Goal: Transaction & Acquisition: Purchase product/service

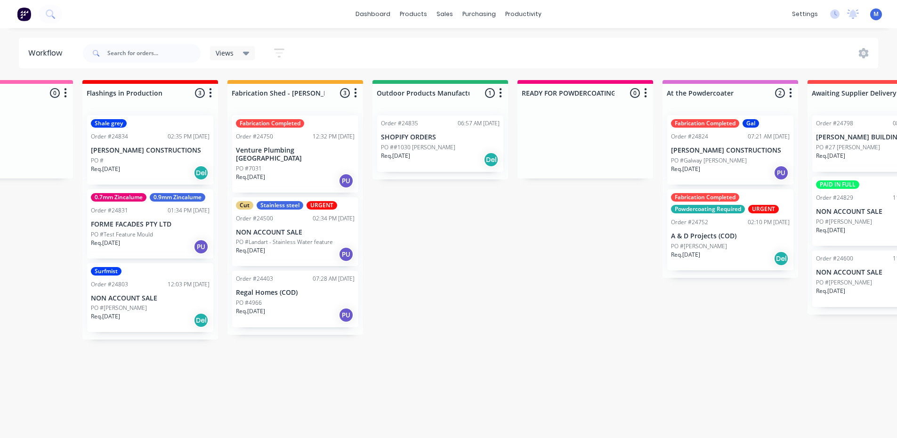
scroll to position [0, 83]
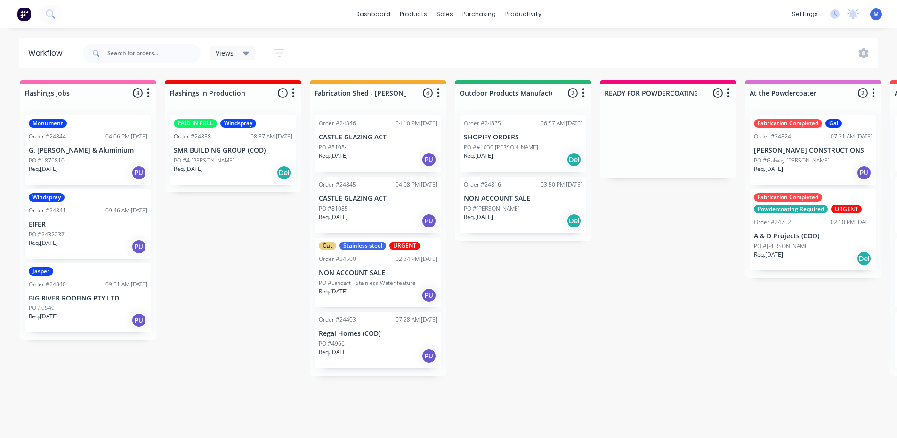
click at [85, 319] on div "Req. [DATE] PU" at bounding box center [88, 320] width 119 height 16
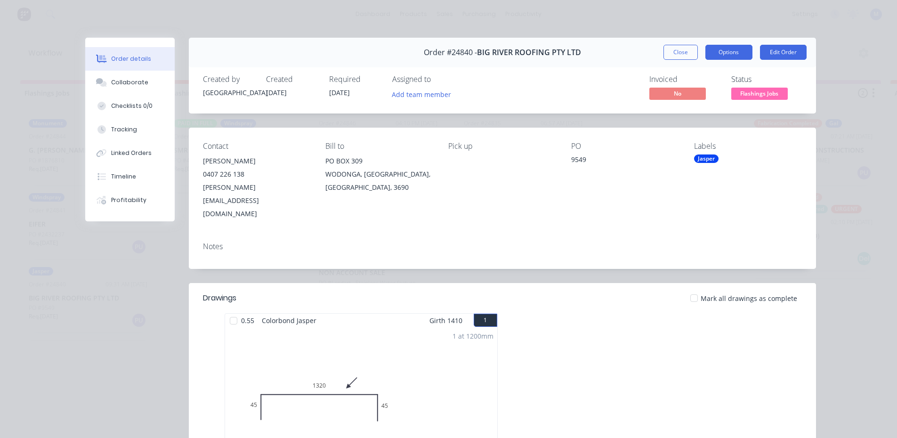
click at [735, 50] on button "Options" at bounding box center [728, 52] width 47 height 15
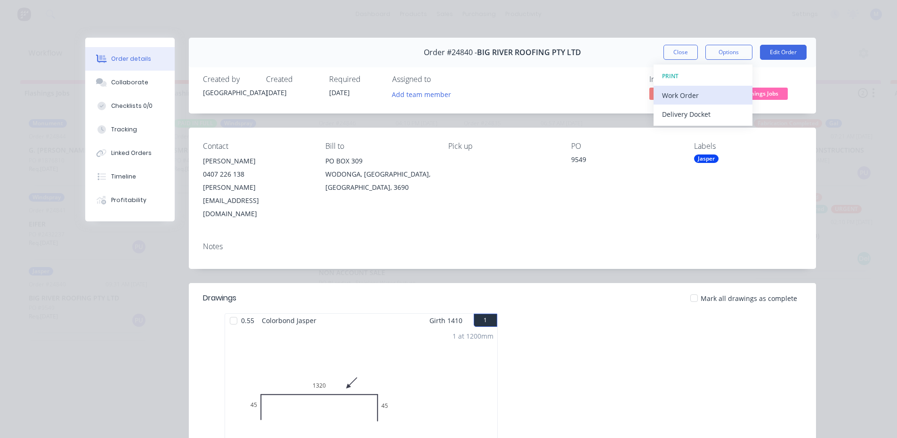
click at [702, 94] on div "Work Order" at bounding box center [703, 96] width 82 height 14
click at [705, 113] on div "Standard" at bounding box center [703, 114] width 82 height 14
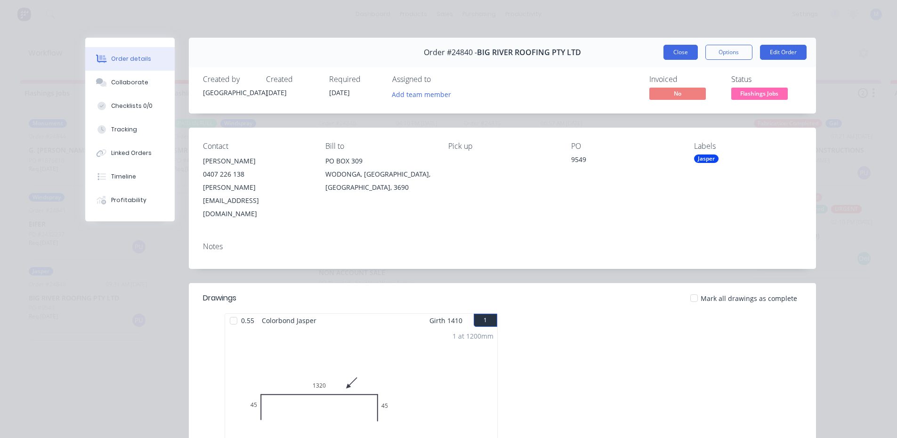
click at [664, 54] on button "Close" at bounding box center [681, 52] width 34 height 15
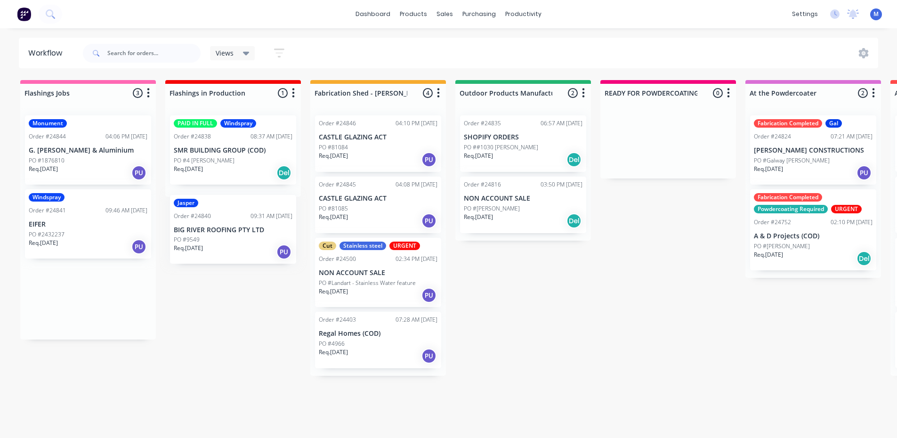
drag, startPoint x: 91, startPoint y: 313, endPoint x: 239, endPoint y: 245, distance: 162.9
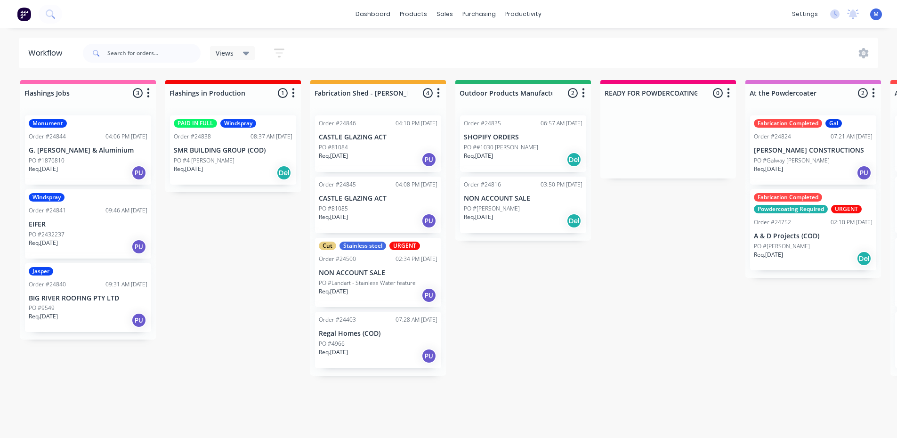
click at [212, 158] on p "PO #4 [PERSON_NAME]" at bounding box center [204, 160] width 61 height 8
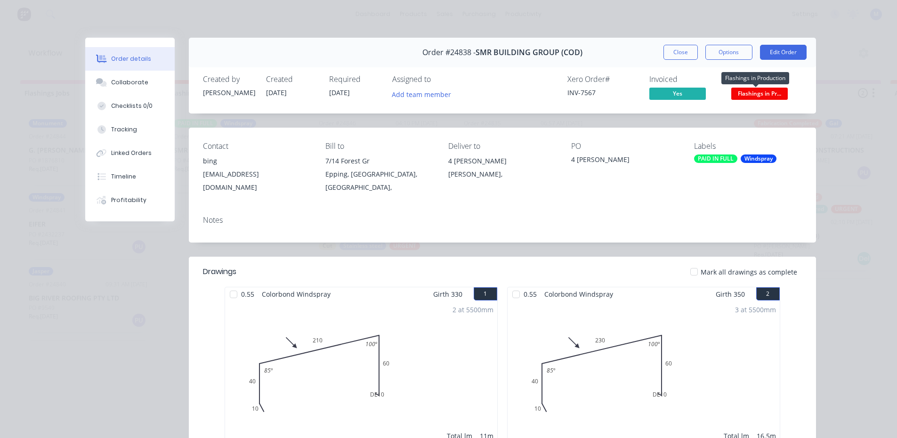
click at [765, 94] on span "Flashings in Pr..." at bounding box center [759, 94] width 57 height 12
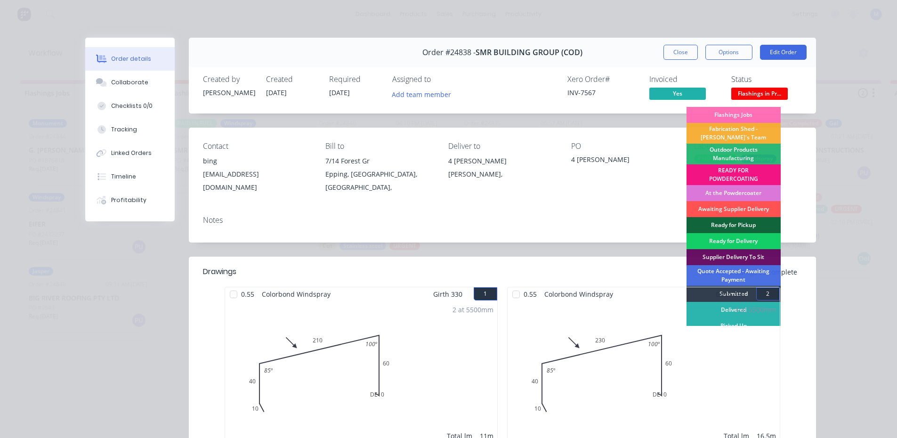
click at [729, 240] on div "Ready for Delivery" at bounding box center [734, 241] width 94 height 16
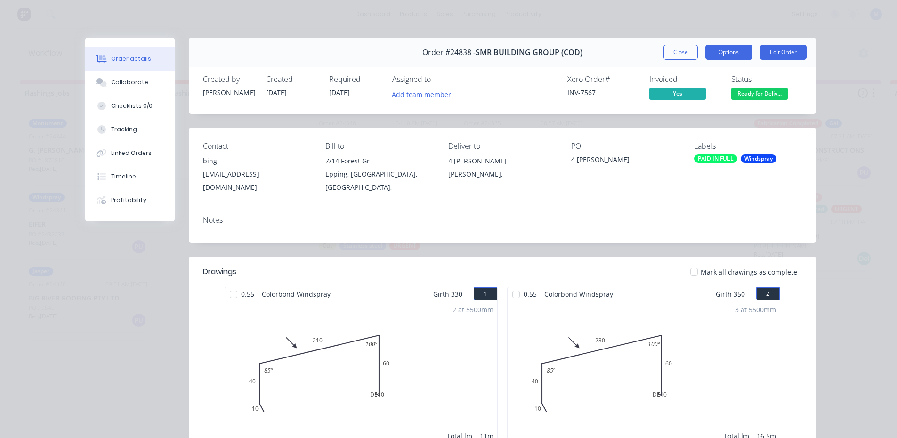
click at [722, 49] on button "Options" at bounding box center [728, 52] width 47 height 15
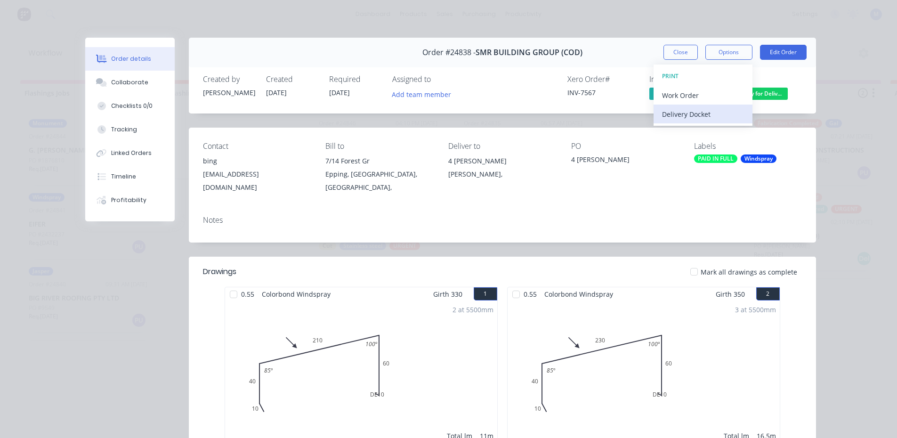
click at [701, 117] on div "Delivery Docket" at bounding box center [703, 114] width 82 height 14
click at [702, 111] on div "Standard" at bounding box center [703, 114] width 82 height 14
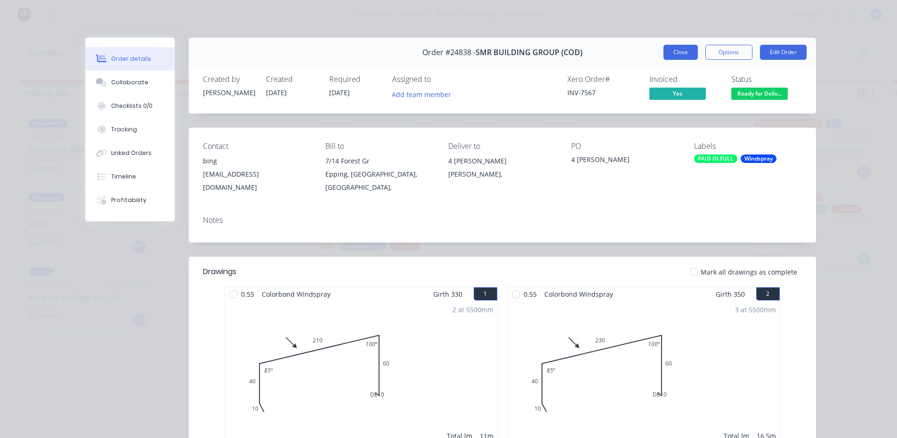
click at [681, 51] on button "Close" at bounding box center [681, 52] width 34 height 15
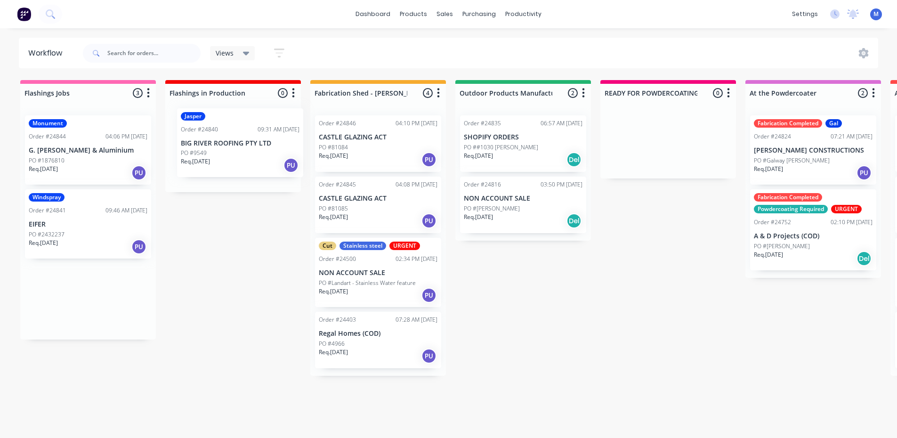
drag, startPoint x: 75, startPoint y: 308, endPoint x: 217, endPoint y: 148, distance: 214.2
click at [76, 226] on p "EIFER" at bounding box center [88, 224] width 119 height 8
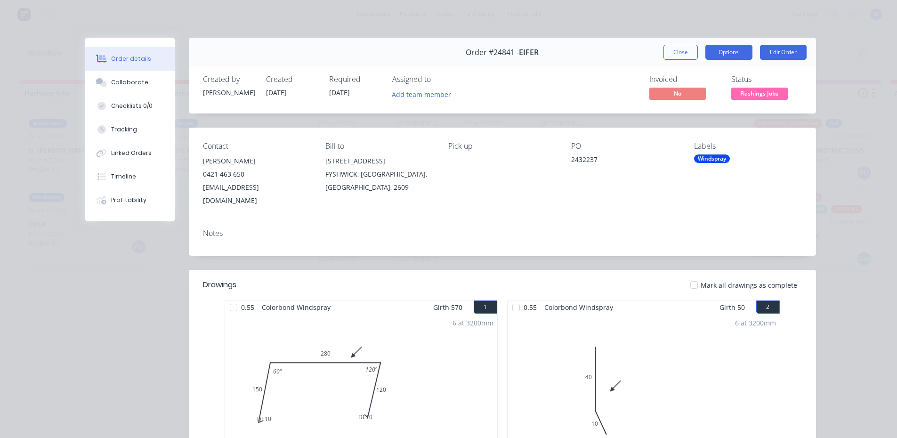
click at [734, 53] on button "Options" at bounding box center [728, 52] width 47 height 15
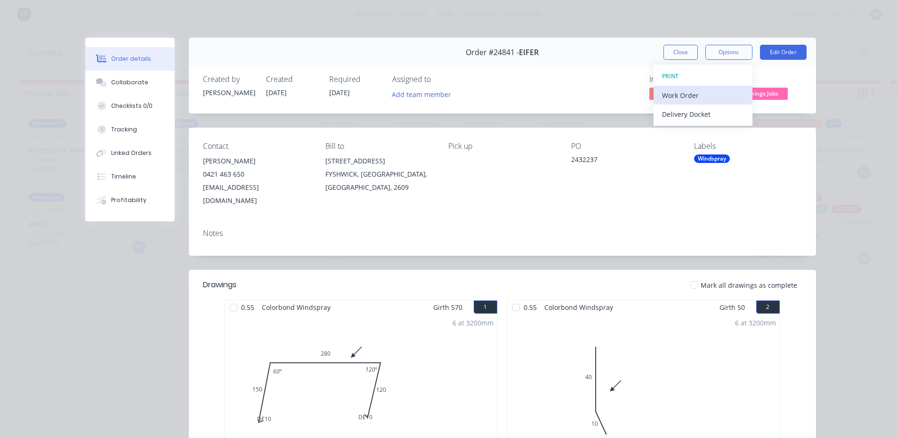
click at [704, 94] on div "Work Order" at bounding box center [703, 96] width 82 height 14
click at [701, 113] on div "Standard" at bounding box center [703, 114] width 82 height 14
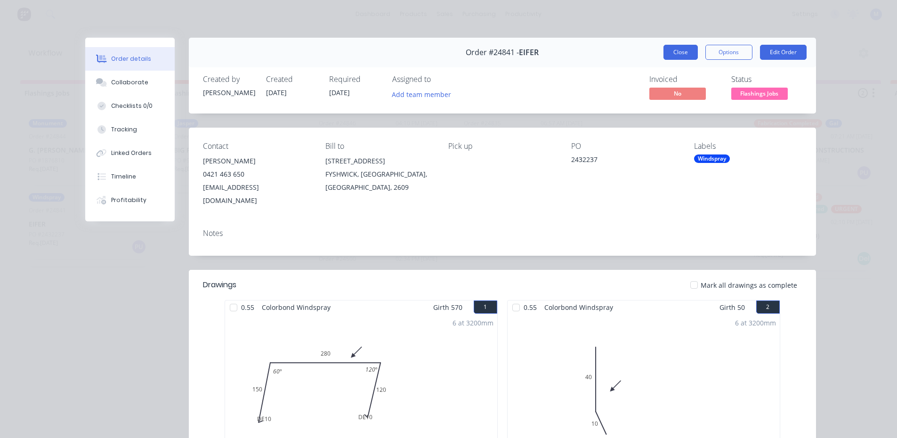
click at [680, 50] on button "Close" at bounding box center [681, 52] width 34 height 15
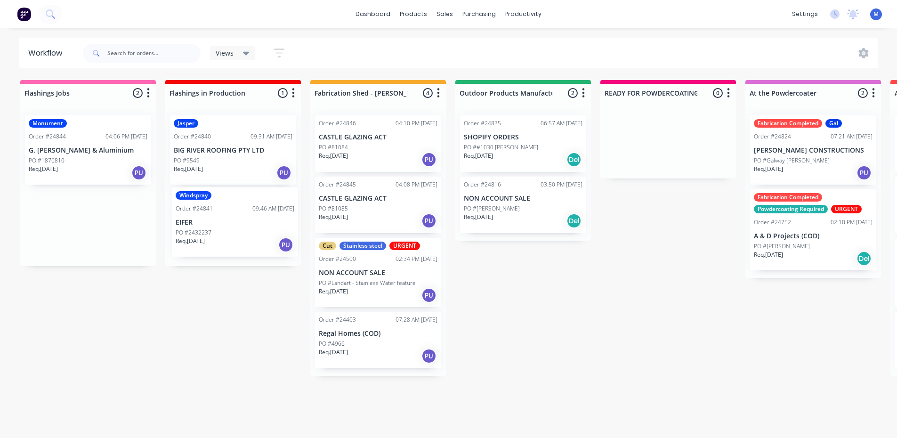
drag, startPoint x: 92, startPoint y: 234, endPoint x: 244, endPoint y: 231, distance: 152.1
click at [108, 174] on div "Req. 05/09/25 PU" at bounding box center [88, 173] width 119 height 16
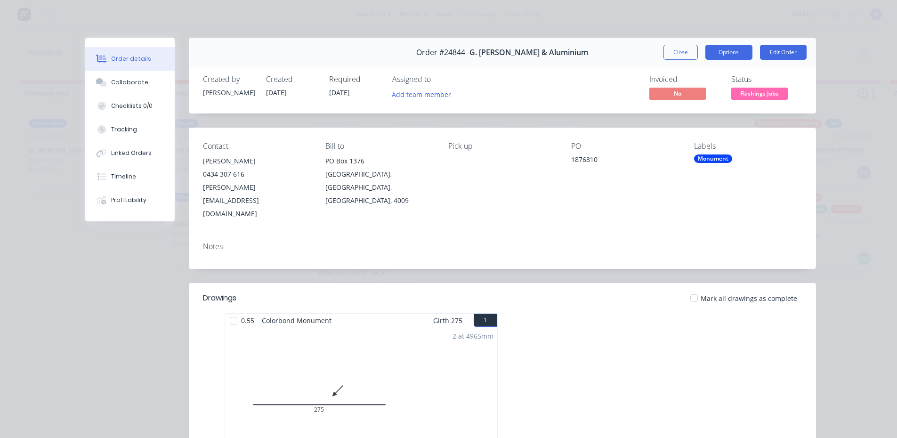
click at [725, 52] on button "Options" at bounding box center [728, 52] width 47 height 15
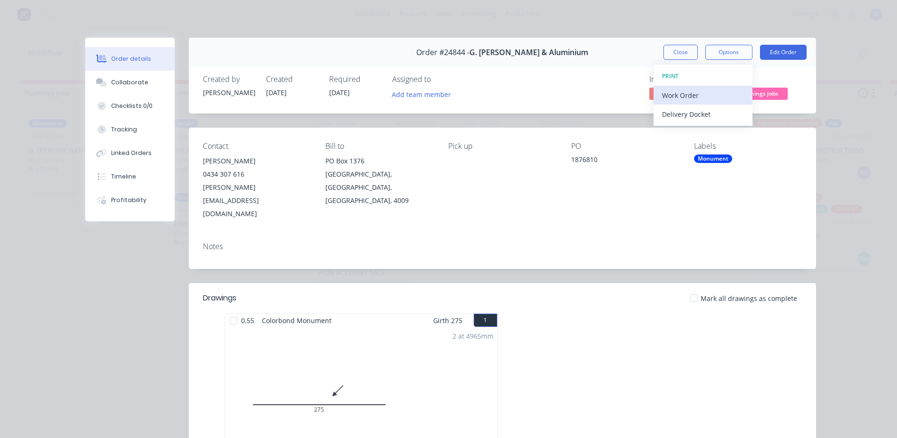
click at [688, 91] on div "Work Order" at bounding box center [703, 96] width 82 height 14
click at [680, 112] on div "Standard" at bounding box center [703, 114] width 82 height 14
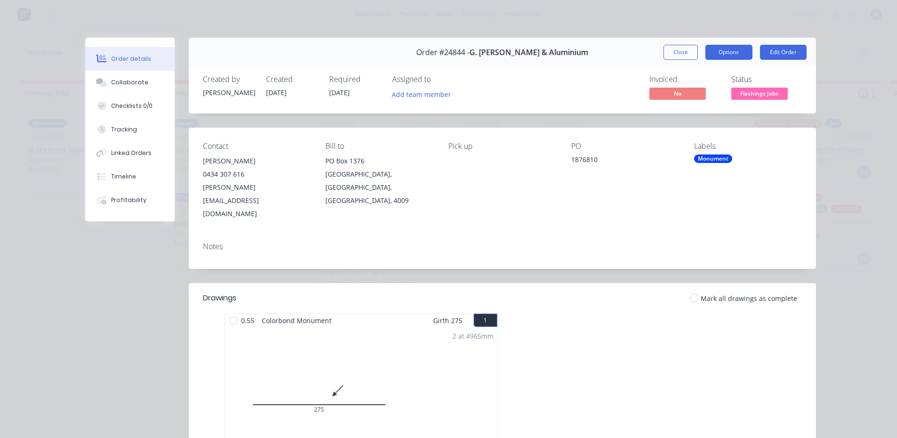
click at [720, 52] on button "Options" at bounding box center [728, 52] width 47 height 15
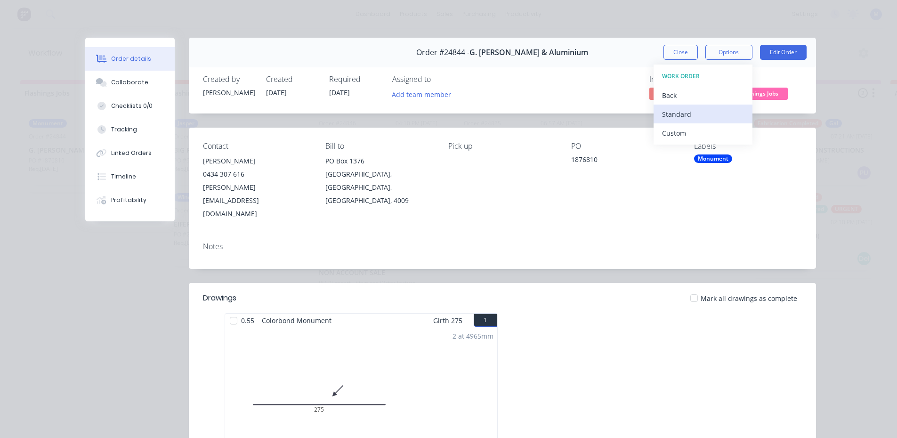
click at [684, 114] on div "Standard" at bounding box center [703, 114] width 82 height 14
click at [674, 47] on button "Close" at bounding box center [681, 52] width 34 height 15
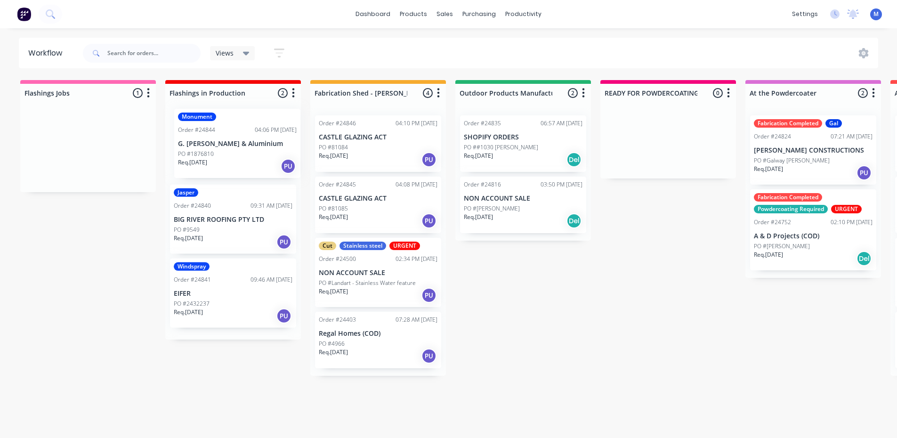
drag, startPoint x: 89, startPoint y: 167, endPoint x: 244, endPoint y: 160, distance: 155.1
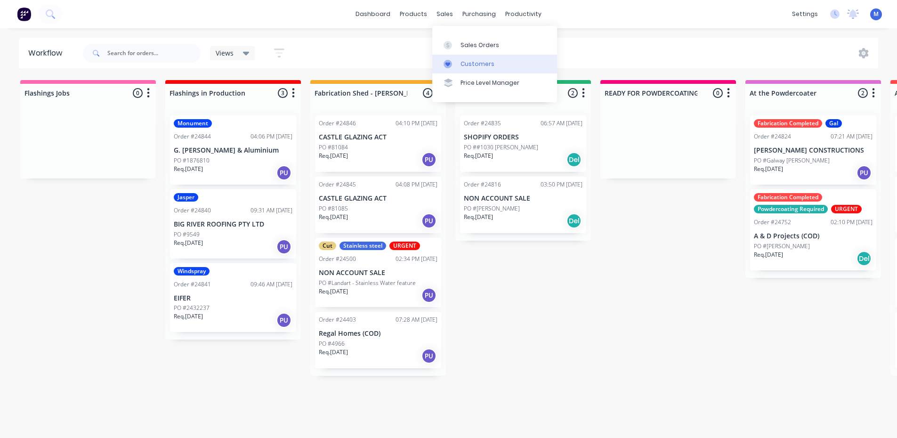
click at [479, 65] on div "Customers" at bounding box center [478, 64] width 34 height 8
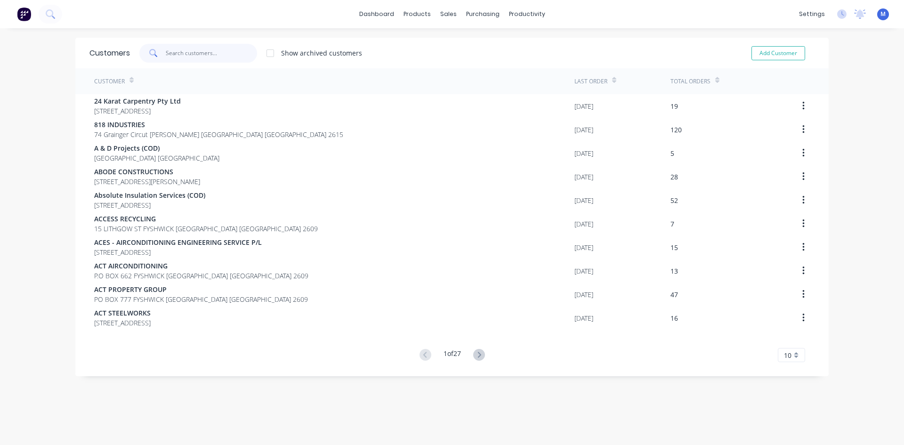
click at [166, 53] on input "text" at bounding box center [212, 53] width 92 height 19
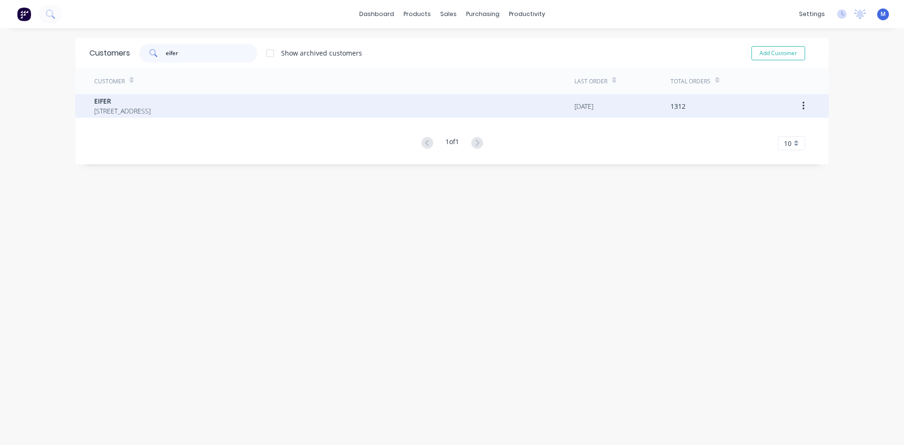
type input "eifer"
click at [151, 113] on span "13 WILUNA ST FYSHWICK Australian Capital Territory Australia 2609" at bounding box center [122, 111] width 57 height 10
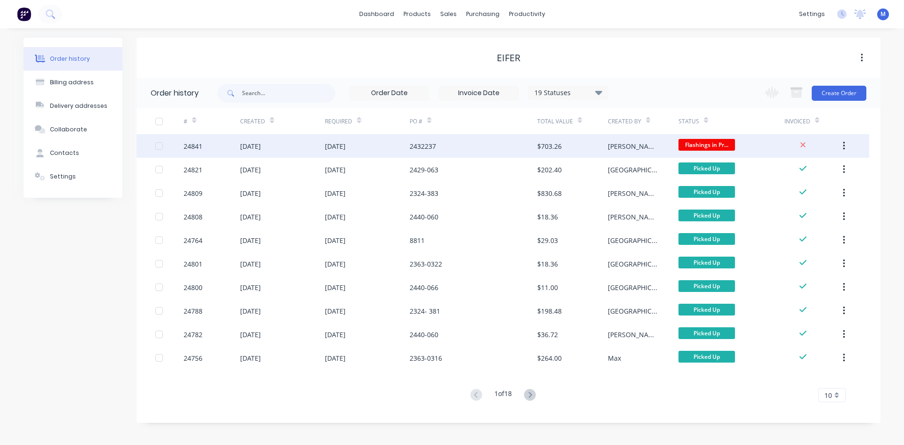
click at [471, 145] on div "2432237" at bounding box center [473, 146] width 127 height 24
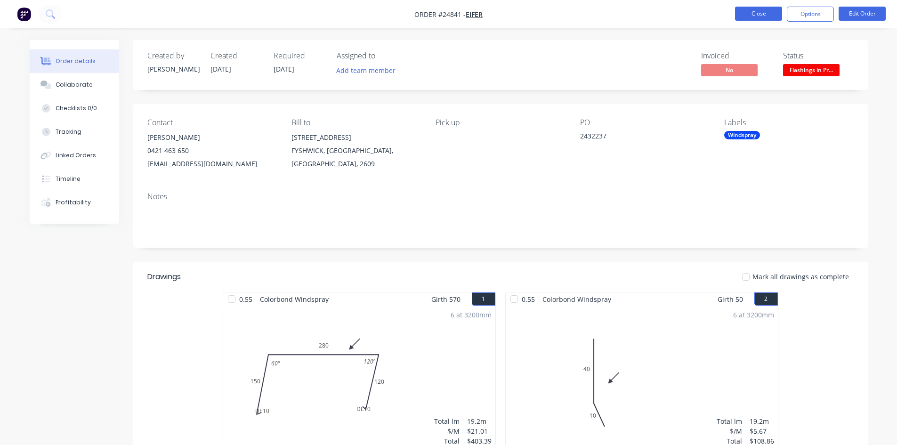
click at [750, 14] on button "Close" at bounding box center [758, 14] width 47 height 14
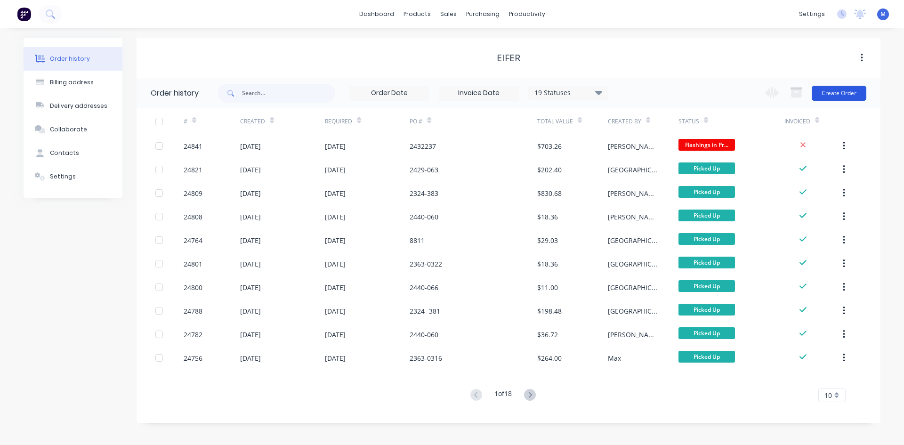
click at [830, 95] on button "Create Order" at bounding box center [839, 93] width 55 height 15
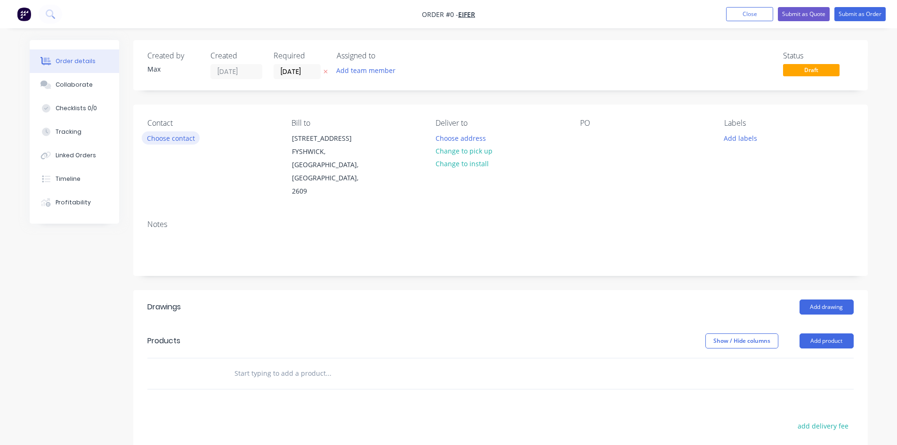
click at [175, 138] on button "Choose contact" at bounding box center [171, 137] width 58 height 13
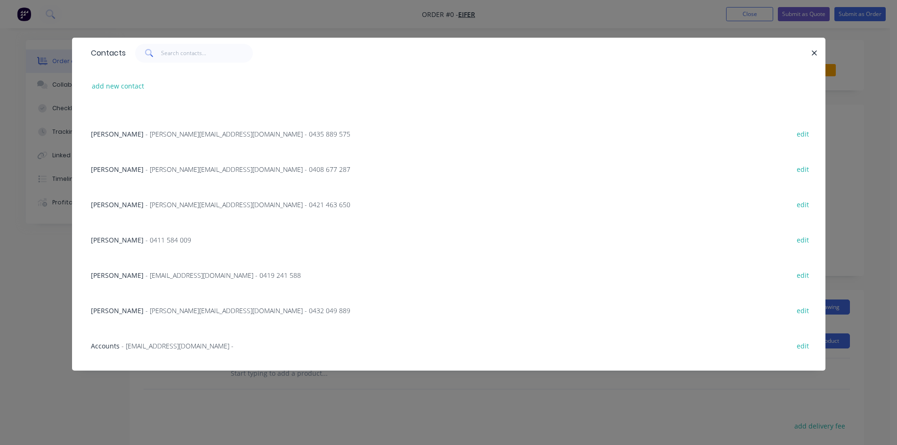
scroll to position [94, 0]
click at [151, 276] on span "- bobcat@eifer.com.au - 0419 241 588" at bounding box center [223, 274] width 155 height 9
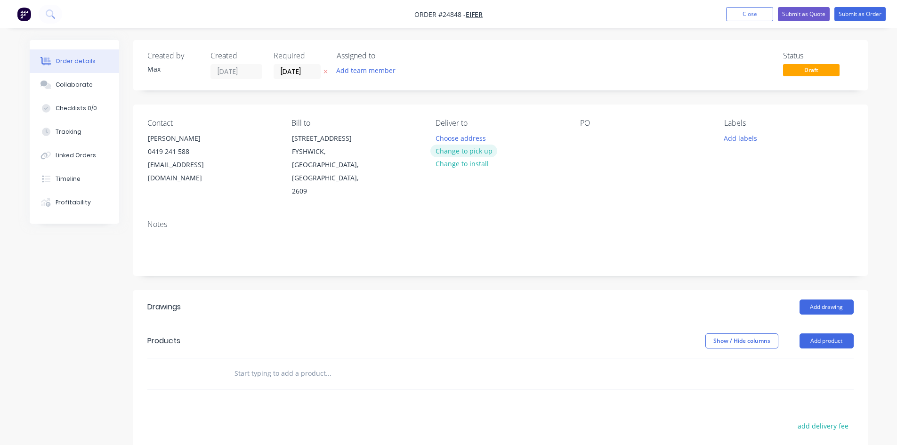
click at [487, 151] on button "Change to pick up" at bounding box center [463, 151] width 67 height 13
click at [582, 135] on div at bounding box center [587, 138] width 15 height 14
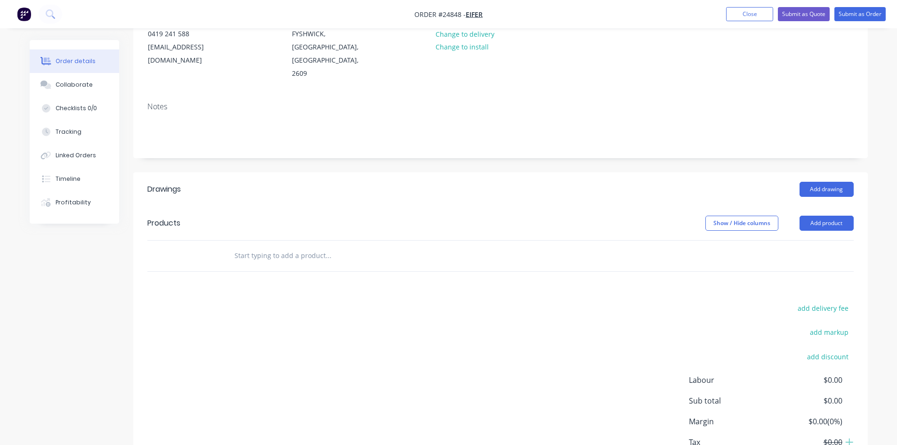
scroll to position [171, 0]
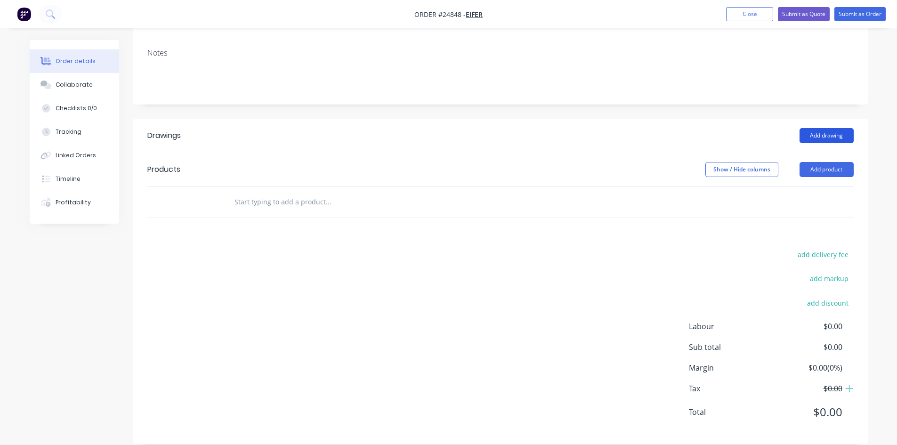
click at [834, 128] on button "Add drawing" at bounding box center [827, 135] width 54 height 15
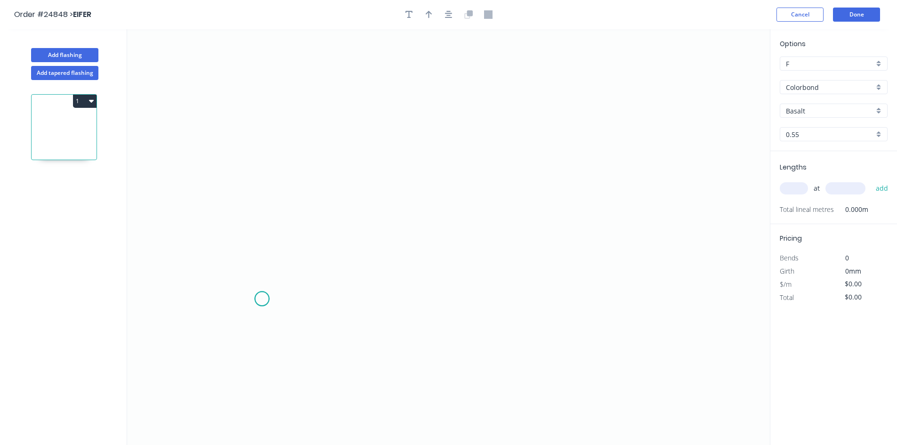
click at [262, 299] on icon "0" at bounding box center [448, 237] width 643 height 416
click at [271, 118] on icon "0" at bounding box center [448, 237] width 643 height 416
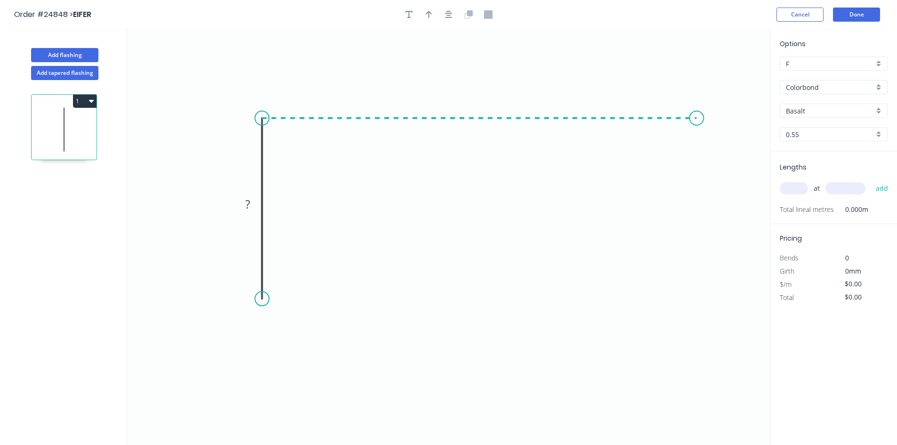
click at [697, 136] on icon "0 ?" at bounding box center [448, 237] width 643 height 416
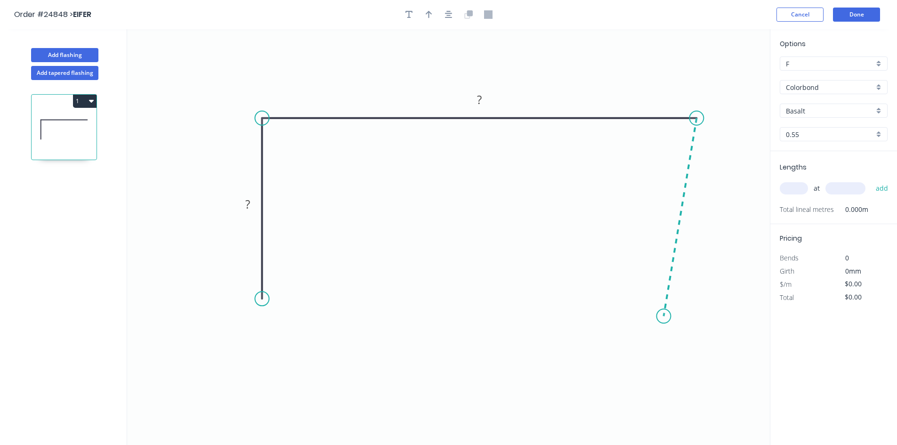
click at [664, 316] on icon "0 ? ?" at bounding box center [448, 237] width 643 height 416
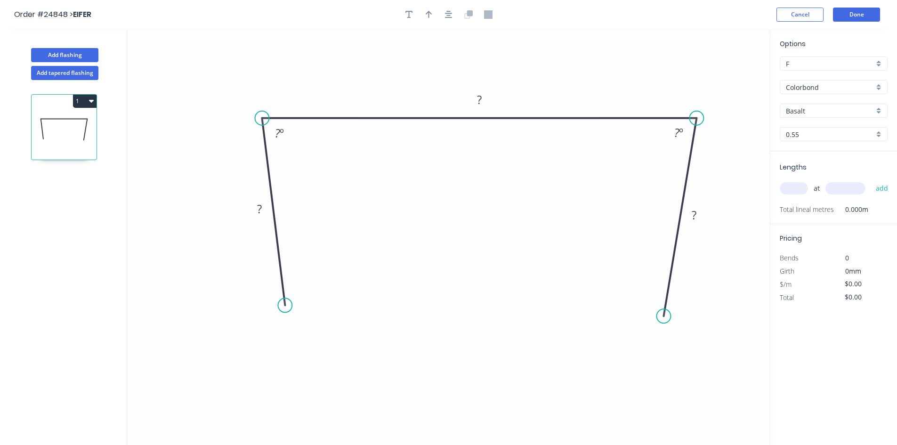
drag, startPoint x: 267, startPoint y: 298, endPoint x: 285, endPoint y: 306, distance: 19.9
click at [285, 306] on circle at bounding box center [285, 305] width 14 height 14
click at [327, 332] on div "Crush & Fold" at bounding box center [332, 337] width 95 height 19
click at [682, 345] on div "Crush & Fold" at bounding box center [708, 348] width 95 height 19
click at [287, 135] on rect at bounding box center [279, 133] width 19 height 13
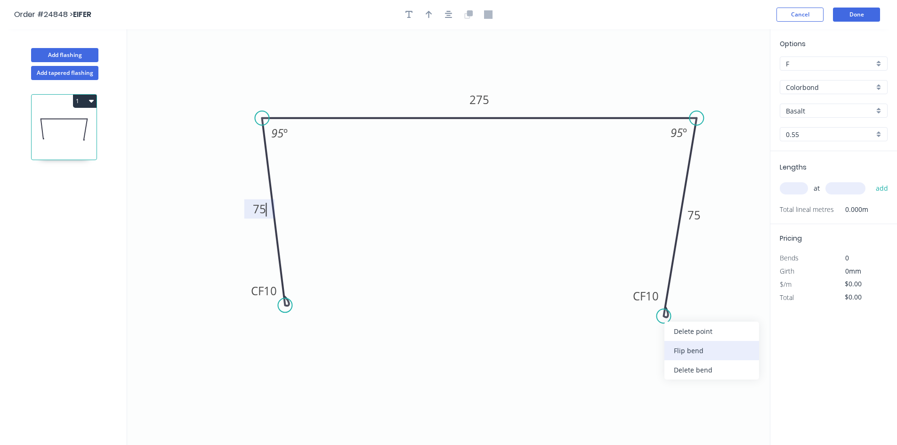
click at [704, 347] on div "Flip bend" at bounding box center [711, 350] width 95 height 19
type input "$20.38"
click at [882, 86] on div "Colorbond" at bounding box center [834, 87] width 108 height 14
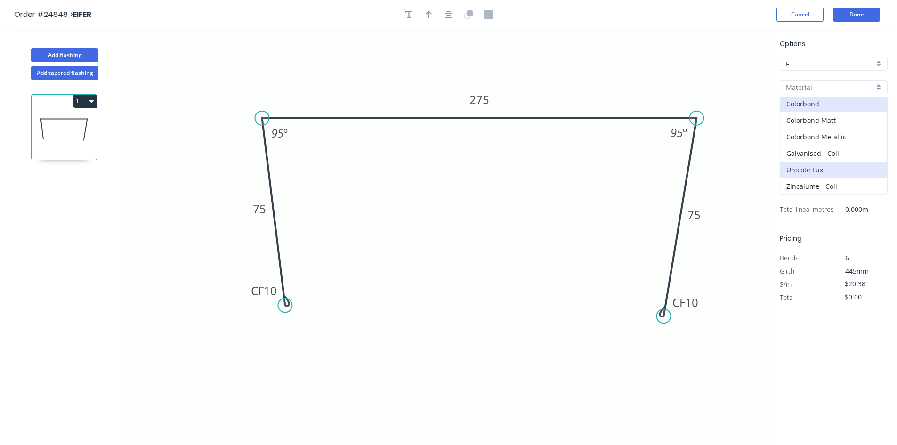
scroll to position [2, 0]
click at [749, 97] on icon "0 CF 10 75 275 CF 10 75 95 º 95 º" at bounding box center [448, 237] width 643 height 416
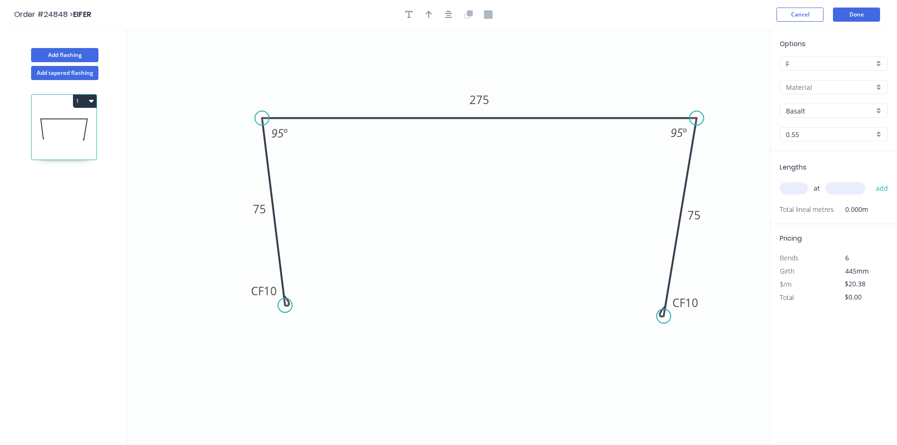
click at [814, 85] on input "text" at bounding box center [830, 87] width 88 height 10
click at [821, 103] on div "Colorbond" at bounding box center [833, 105] width 107 height 16
type input "Colorbond"
click at [829, 109] on input "Basalt" at bounding box center [830, 111] width 88 height 10
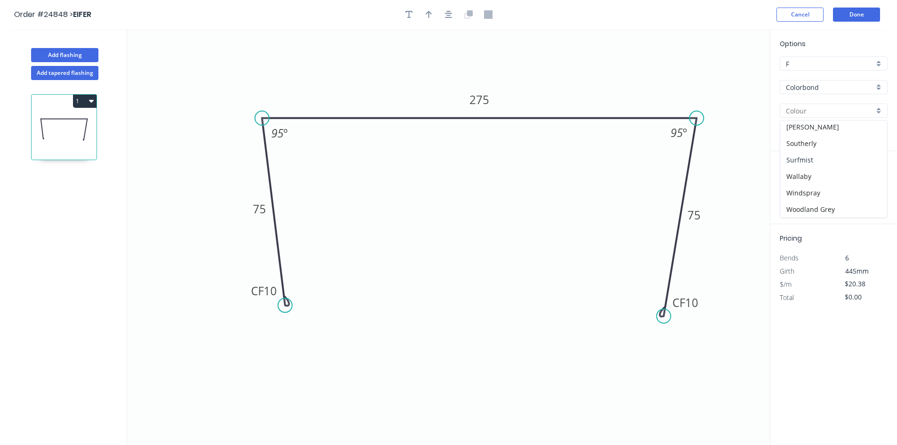
click at [797, 160] on div "Surfmist" at bounding box center [833, 160] width 107 height 16
type input "Surfmist"
click at [430, 16] on icon "button" at bounding box center [429, 14] width 7 height 8
drag, startPoint x: 723, startPoint y: 74, endPoint x: 574, endPoint y: 105, distance: 151.9
click at [574, 105] on icon at bounding box center [574, 94] width 8 height 30
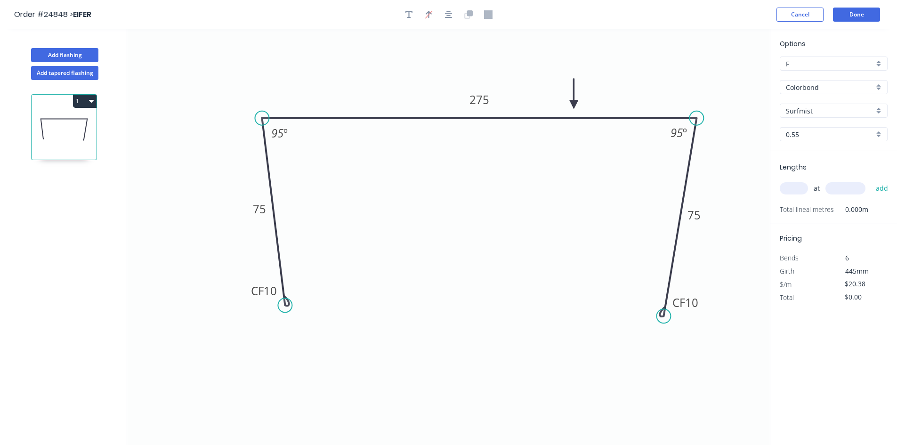
click at [574, 105] on icon at bounding box center [574, 94] width 8 height 30
click at [798, 189] on input "text" at bounding box center [794, 188] width 28 height 12
type input "5"
type input "3000"
click at [871, 180] on button "add" at bounding box center [882, 188] width 22 height 16
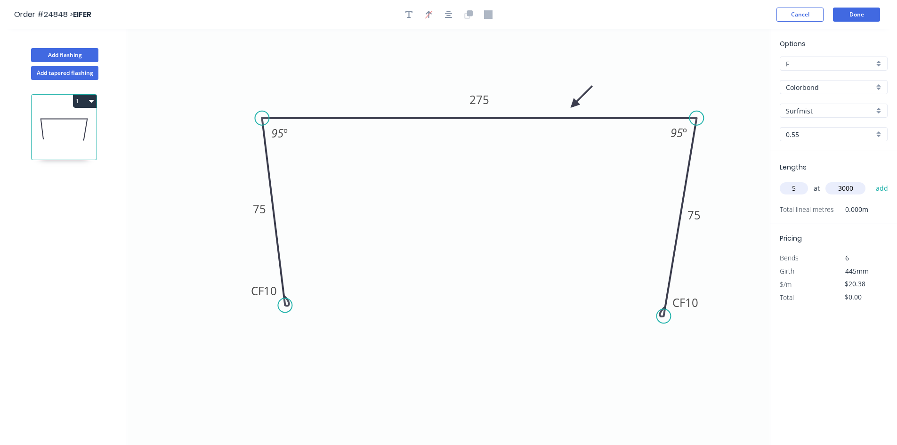
type input "$305.70"
click at [853, 15] on button "Done" at bounding box center [856, 15] width 47 height 14
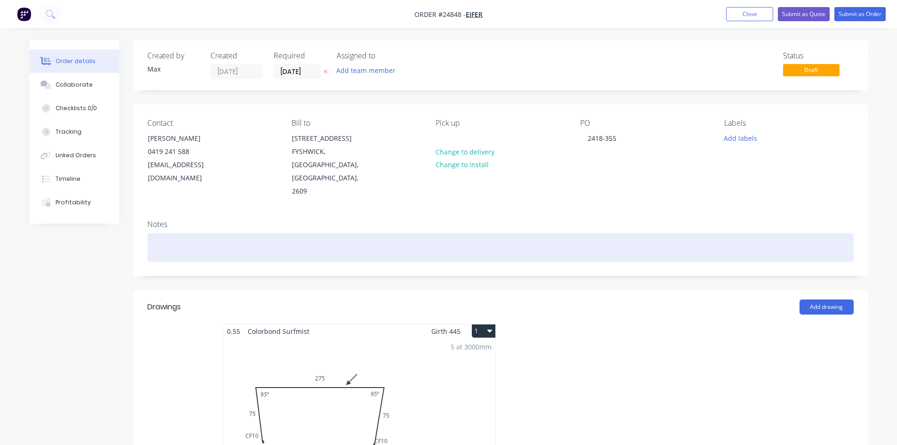
scroll to position [141, 0]
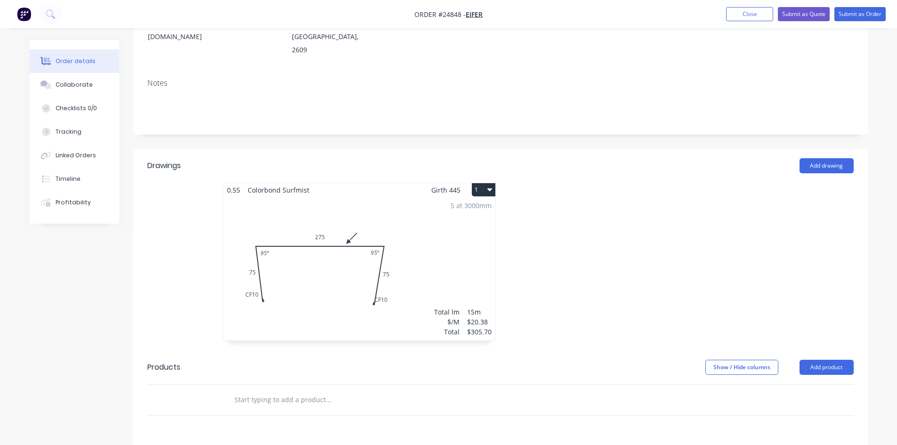
click at [486, 183] on button "1" at bounding box center [484, 189] width 24 height 13
click at [452, 225] on div "Duplicate" at bounding box center [450, 232] width 73 height 14
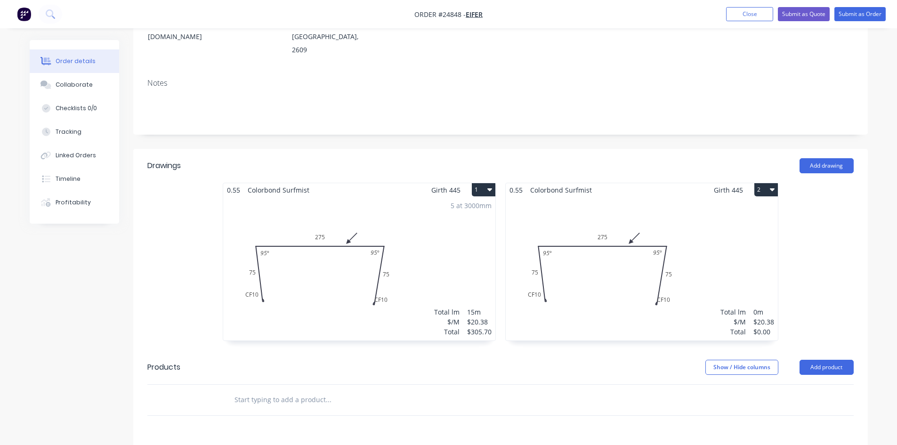
click at [677, 197] on div "Total lm $/M Total 0m $20.38 $0.00" at bounding box center [642, 269] width 272 height 144
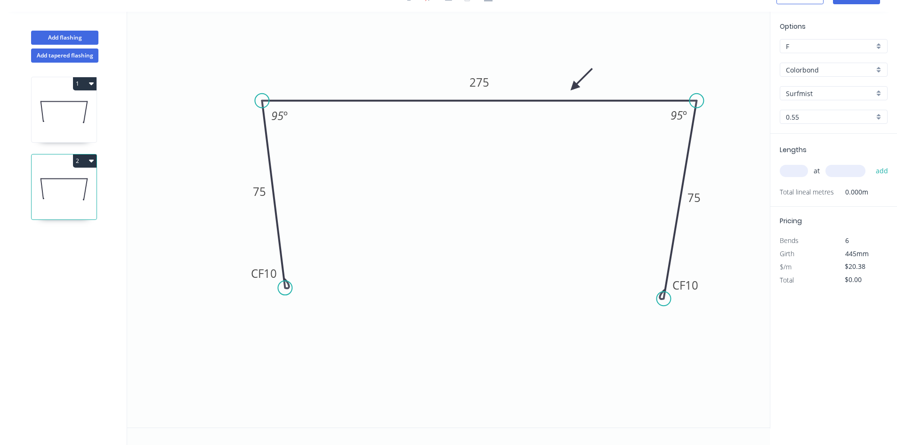
scroll to position [17, 0]
click at [853, 69] on input "Colorbond" at bounding box center [830, 70] width 88 height 10
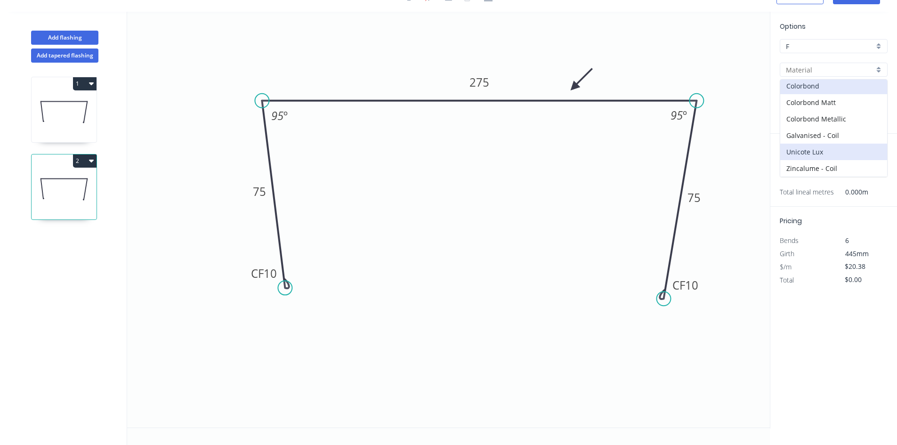
scroll to position [0, 0]
click at [864, 44] on input "F" at bounding box center [830, 46] width 88 height 10
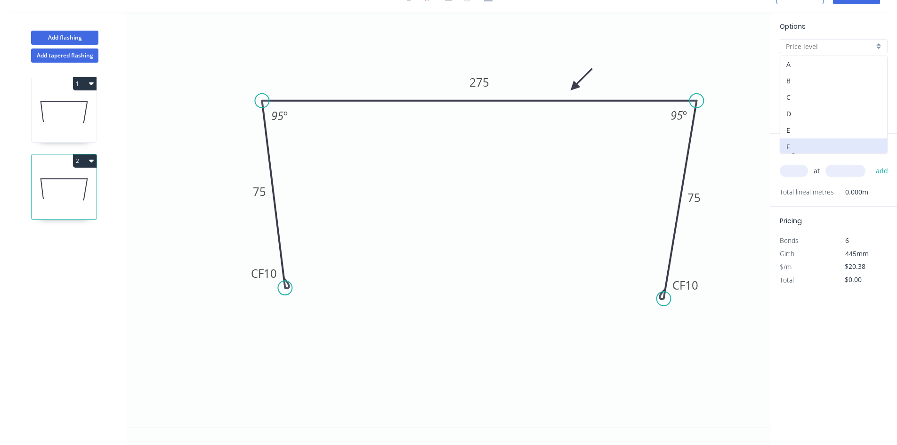
click at [812, 65] on div "A" at bounding box center [833, 64] width 107 height 16
type input "A"
type input "Colorbond"
type input "$46.87"
click at [847, 72] on input "Colorbond" at bounding box center [830, 70] width 88 height 10
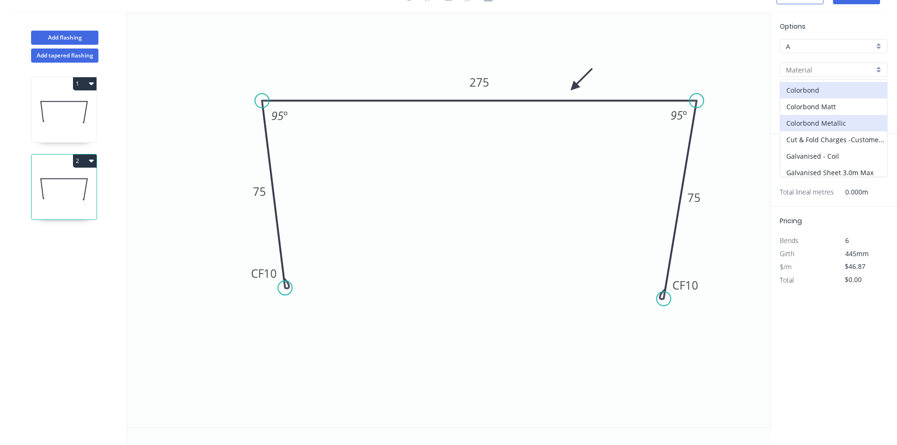
scroll to position [47, 0]
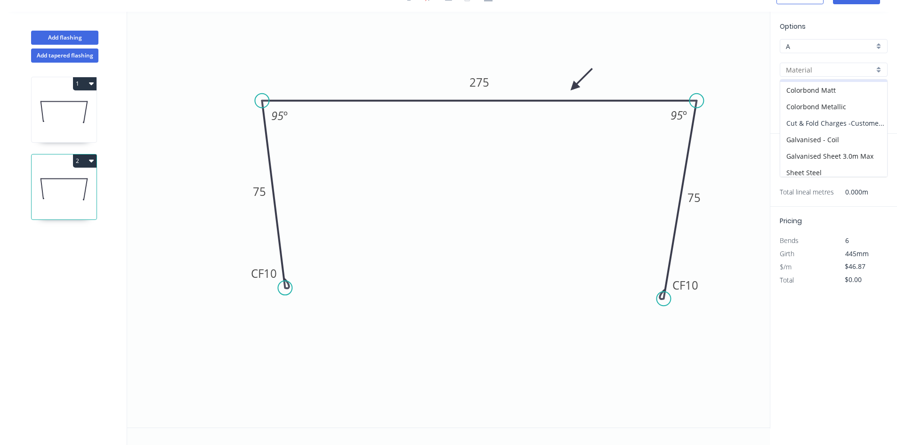
click at [844, 121] on div "Cut & Fold Charges -Customer Supply Material" at bounding box center [833, 123] width 107 height 16
type input "Cut & Fold Charges -Customer Supply Material"
type input "Aluminium Mill Finish"
type input "$5.27"
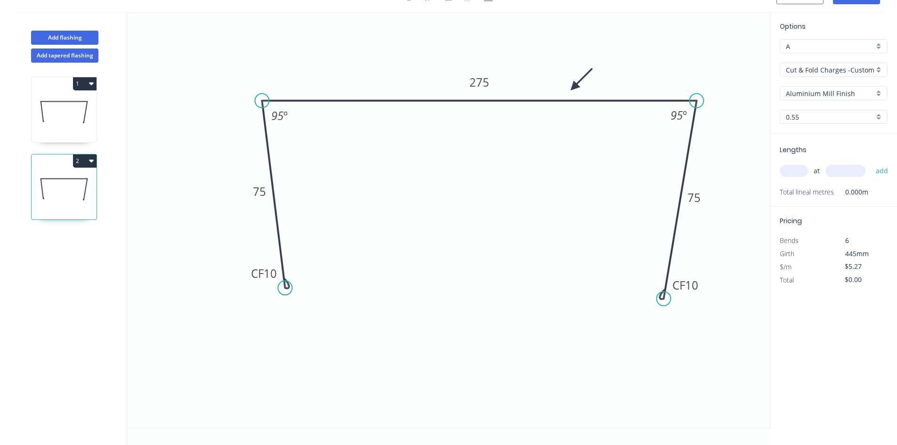
click at [843, 93] on input "Aluminium Mill Finish" at bounding box center [830, 94] width 88 height 10
click at [835, 129] on div "Brushed Copper" at bounding box center [833, 128] width 107 height 16
type input "Brushed Copper"
click at [794, 176] on input "text" at bounding box center [794, 171] width 28 height 12
click at [696, 313] on div "Delete point" at bounding box center [715, 310] width 95 height 19
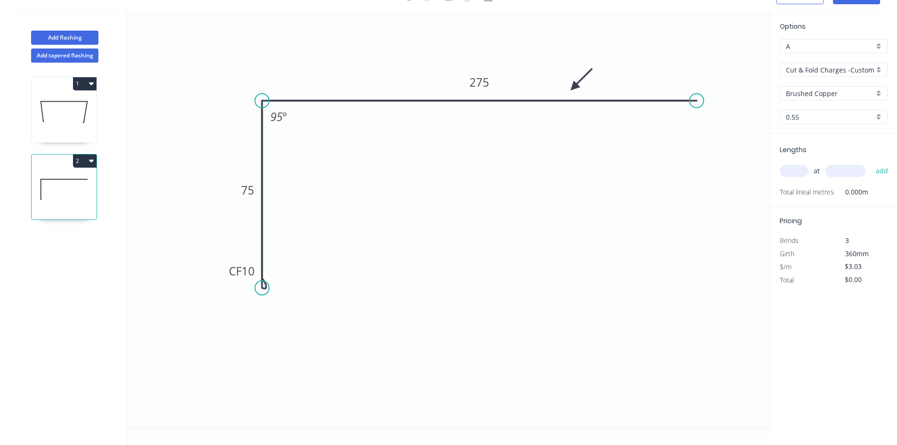
drag, startPoint x: 287, startPoint y: 285, endPoint x: 270, endPoint y: 288, distance: 17.7
click at [270, 288] on icon "0 CF 10 75 275 95 º" at bounding box center [448, 220] width 643 height 416
click at [719, 129] on div "Crush & Fold" at bounding box center [739, 130] width 95 height 19
type input "$4.47"
click at [714, 124] on div "Flip bend" at bounding box center [743, 128] width 95 height 19
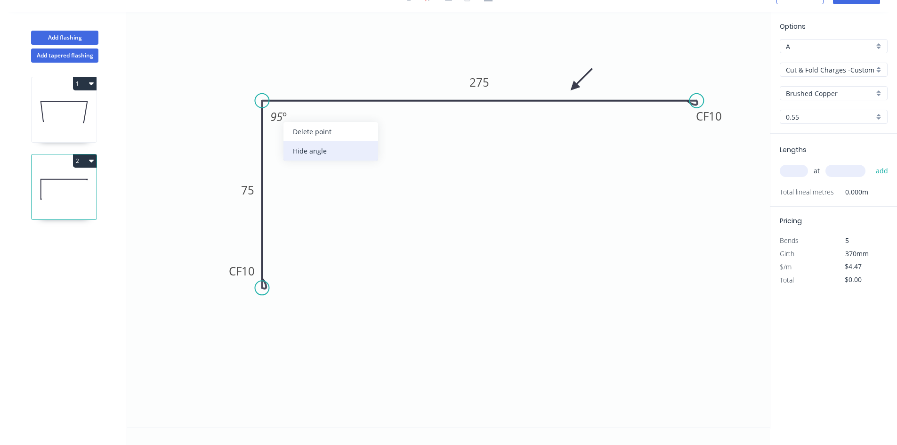
click at [324, 145] on div "Hide angle" at bounding box center [330, 150] width 95 height 19
click at [241, 193] on rect at bounding box center [248, 190] width 19 height 13
click at [796, 168] on input "text" at bounding box center [794, 171] width 28 height 12
type input "1"
type input "3200"
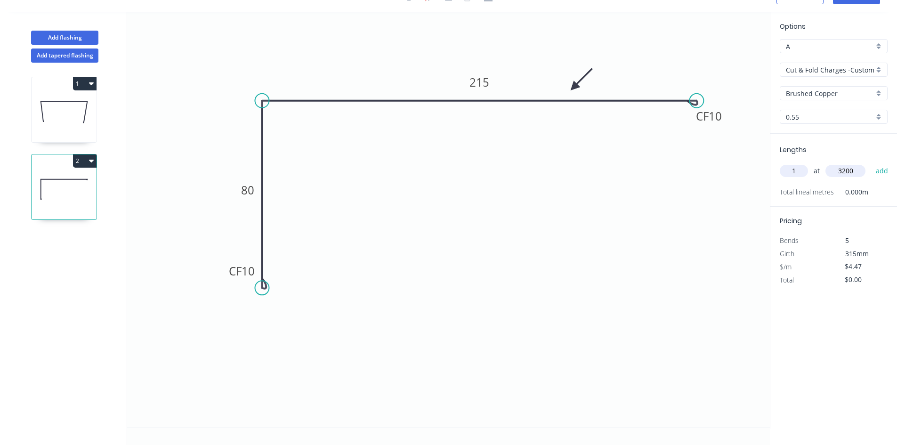
click at [871, 163] on button "add" at bounding box center [882, 171] width 22 height 16
type input "$14.30"
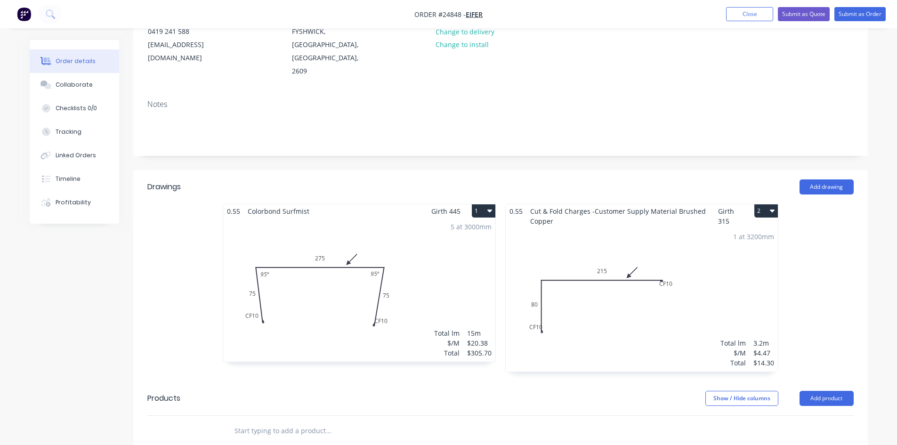
scroll to position [235, 0]
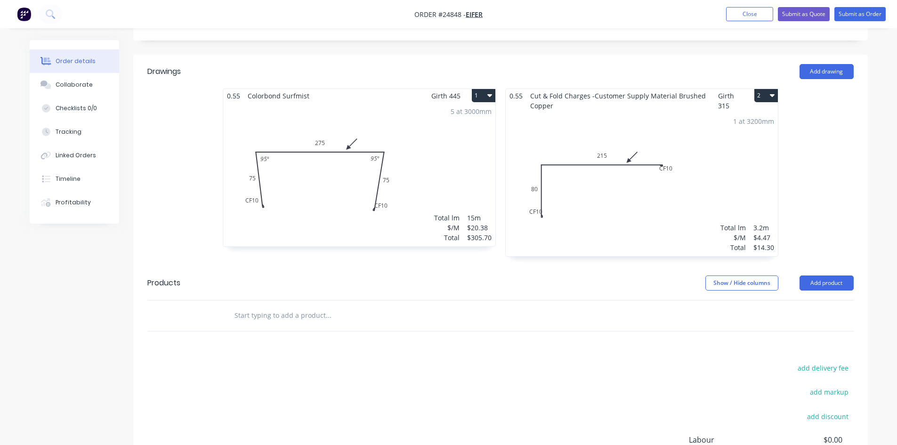
drag, startPoint x: 648, startPoint y: 113, endPoint x: 762, endPoint y: 85, distance: 118.4
drag, startPoint x: 762, startPoint y: 85, endPoint x: 791, endPoint y: 91, distance: 29.0
click at [791, 91] on div "0.55 Colorbond Surfmist Girth 445 1 0 CF 10 75 275 CF 10 75 95 º 95 º 0 CF 10 7…" at bounding box center [500, 178] width 735 height 178
click at [765, 89] on button "2" at bounding box center [766, 95] width 24 height 13
click at [750, 130] on div "Duplicate" at bounding box center [733, 137] width 73 height 14
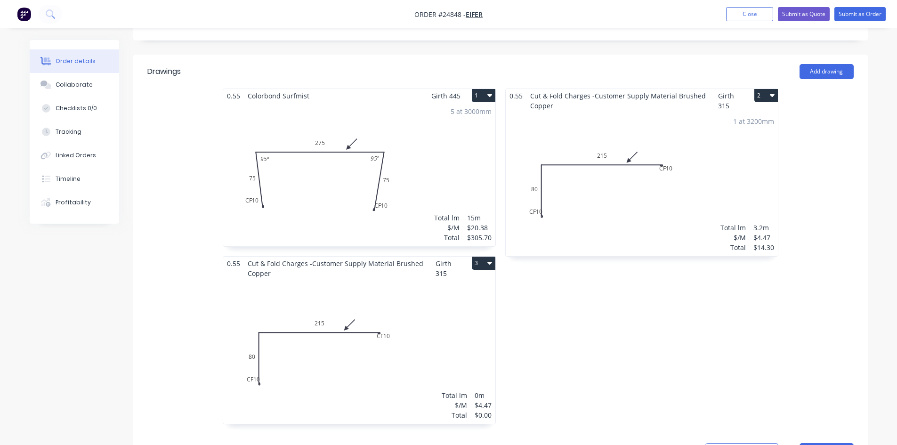
click at [319, 331] on div "Total lm $/M Total 0m $4.47 $0.00" at bounding box center [359, 352] width 272 height 144
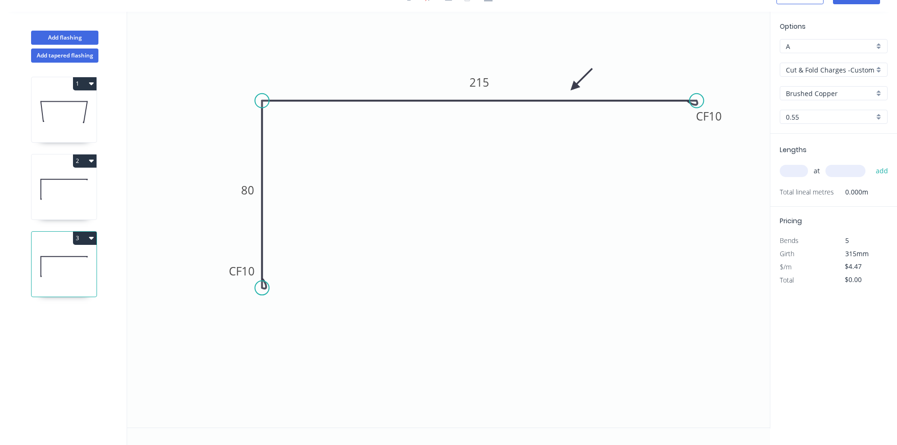
scroll to position [17, 0]
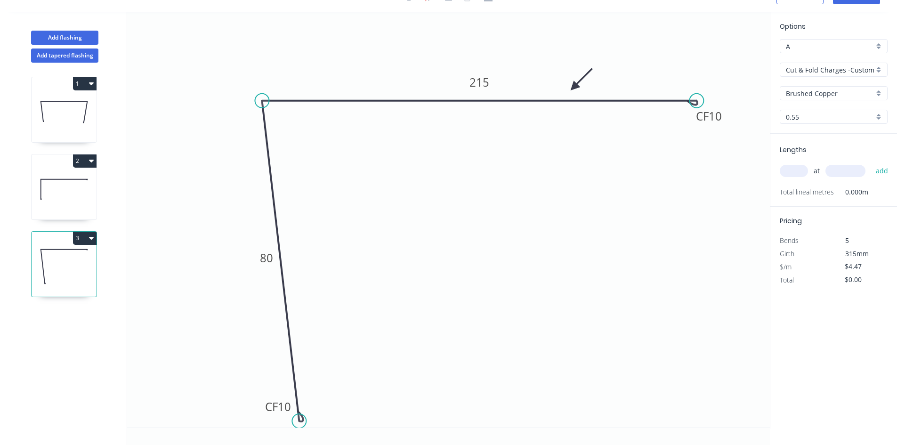
drag, startPoint x: 259, startPoint y: 289, endPoint x: 256, endPoint y: 312, distance: 22.8
click at [256, 312] on icon "0 CF 10 80 CF 10 215" at bounding box center [448, 220] width 643 height 416
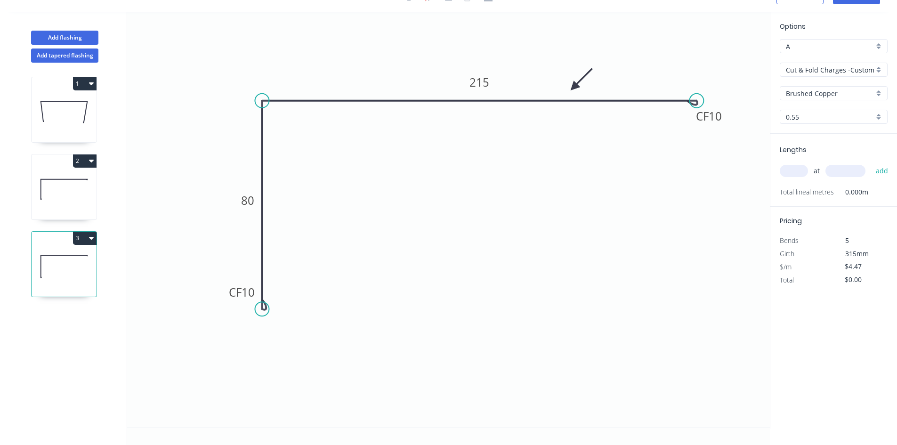
drag, startPoint x: 298, startPoint y: 418, endPoint x: 254, endPoint y: 309, distance: 117.1
click at [254, 309] on icon "0 CF 10 80 CF 10 215" at bounding box center [448, 220] width 643 height 416
drag, startPoint x: 695, startPoint y: 100, endPoint x: 589, endPoint y: 103, distance: 106.0
click at [589, 103] on circle at bounding box center [589, 101] width 14 height 14
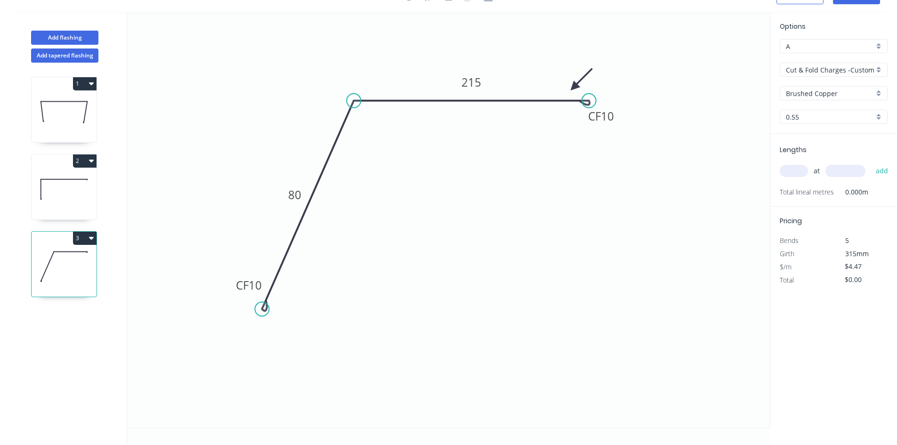
drag, startPoint x: 257, startPoint y: 105, endPoint x: 353, endPoint y: 116, distance: 97.1
click at [353, 116] on icon "0 CF 10 80 CF 10 215" at bounding box center [448, 220] width 643 height 416
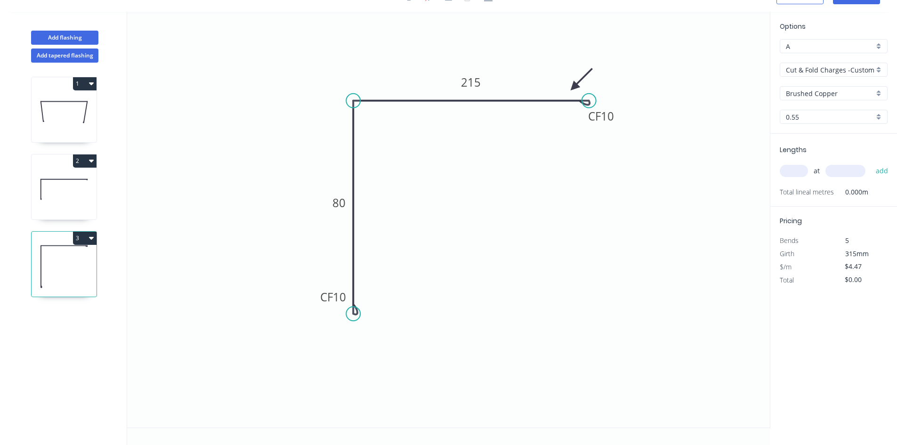
drag, startPoint x: 260, startPoint y: 312, endPoint x: 346, endPoint y: 314, distance: 85.3
click at [346, 314] on icon "0 CF 10 80 CF 10 215" at bounding box center [448, 220] width 643 height 416
click at [341, 207] on tspan "80" at bounding box center [338, 203] width 13 height 16
drag, startPoint x: 575, startPoint y: 83, endPoint x: 364, endPoint y: 81, distance: 210.5
click at [364, 81] on icon at bounding box center [370, 76] width 27 height 27
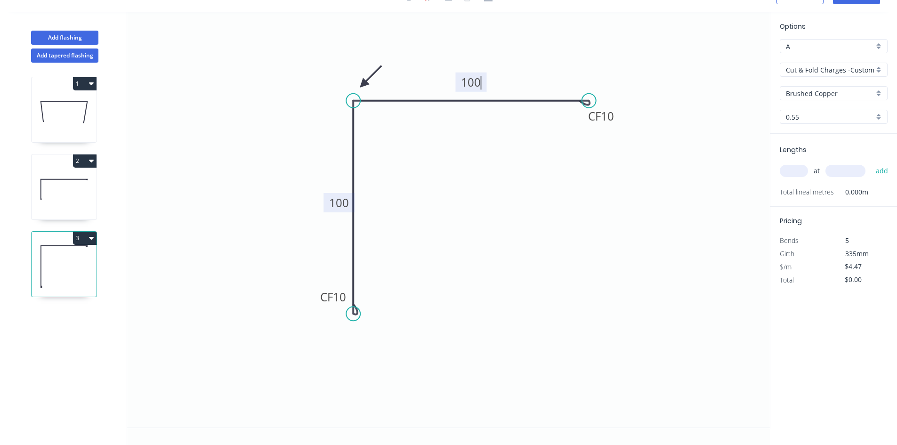
type input "$4.42"
click at [365, 81] on icon at bounding box center [371, 73] width 27 height 27
click at [365, 81] on icon at bounding box center [375, 81] width 30 height 8
click at [365, 81] on icon at bounding box center [371, 88] width 27 height 27
click at [365, 81] on icon at bounding box center [364, 92] width 8 height 30
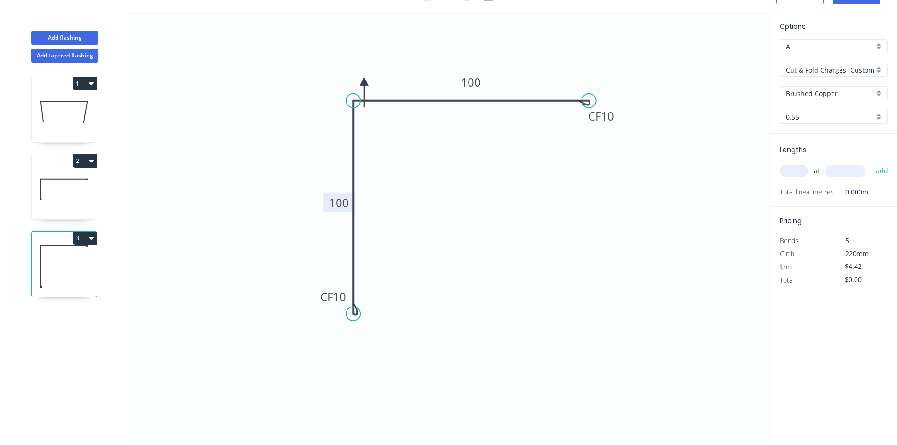
click at [365, 81] on icon at bounding box center [364, 92] width 8 height 30
click at [365, 81] on icon at bounding box center [353, 81] width 30 height 8
drag, startPoint x: 365, startPoint y: 81, endPoint x: 327, endPoint y: 95, distance: 40.1
click at [327, 95] on icon at bounding box center [319, 86] width 27 height 27
click at [794, 167] on input "text" at bounding box center [794, 171] width 28 height 12
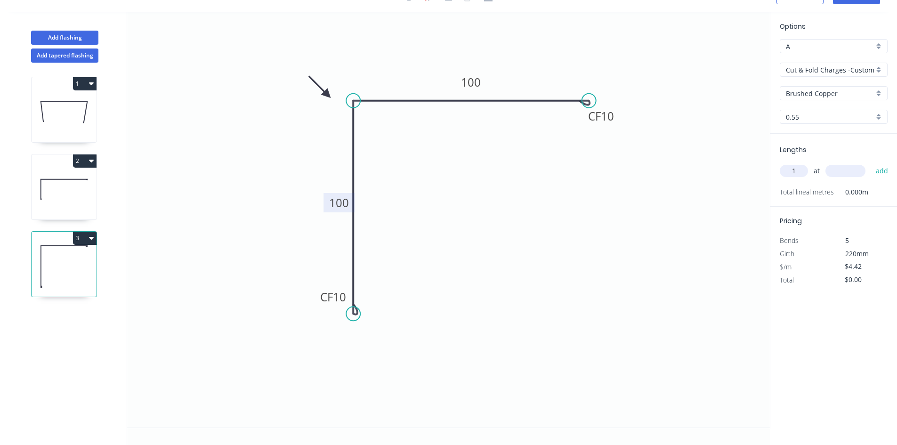
type input "1"
type input "3200"
click at [871, 163] on button "add" at bounding box center [882, 171] width 22 height 16
type input "$14.14"
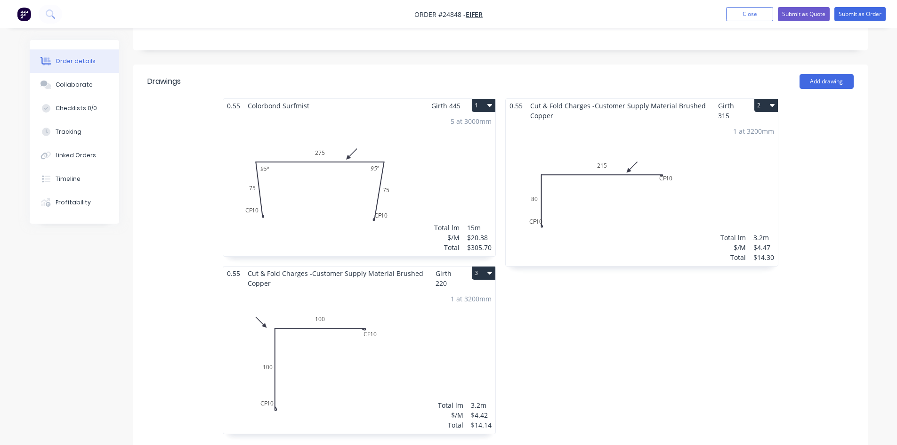
scroll to position [283, 0]
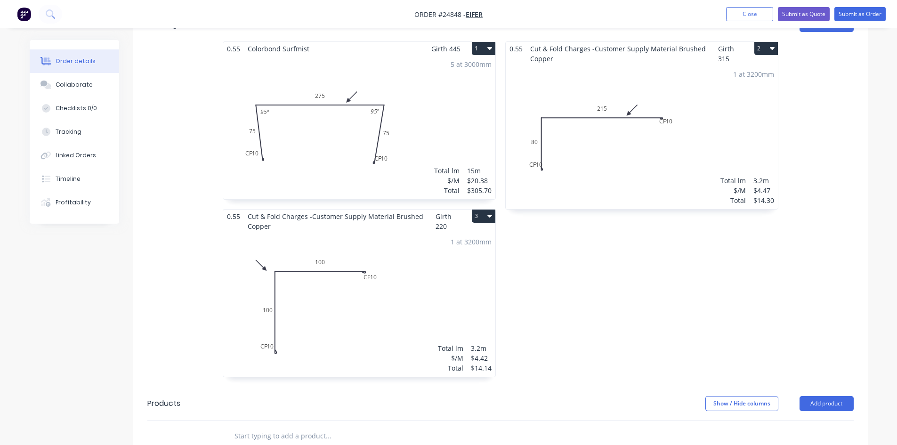
click at [489, 215] on icon "button" at bounding box center [489, 216] width 5 height 3
click at [453, 251] on div "Duplicate" at bounding box center [450, 258] width 73 height 14
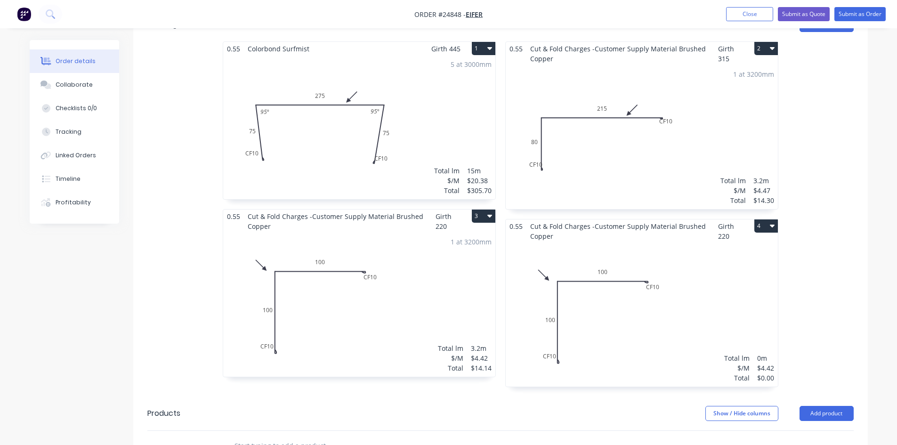
click at [614, 275] on div "Total lm $/M Total 0m $4.42 $0.00" at bounding box center [642, 315] width 272 height 144
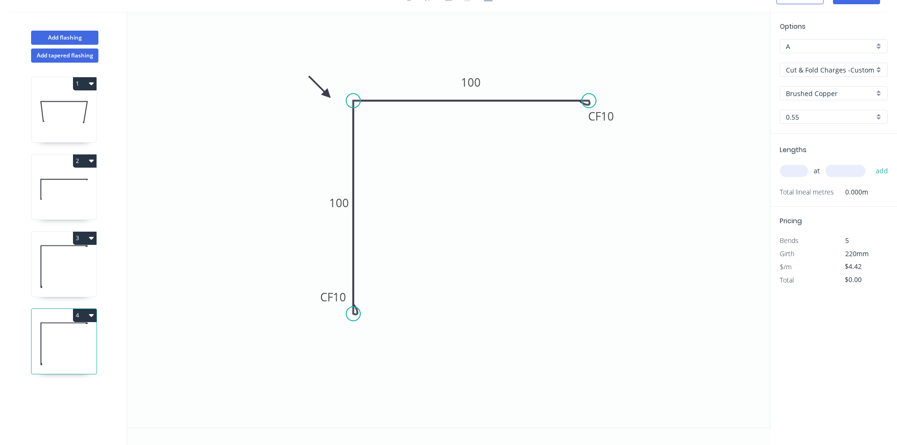
scroll to position [17, 0]
click at [514, 101] on icon at bounding box center [471, 103] width 236 height 4
drag, startPoint x: 589, startPoint y: 104, endPoint x: 486, endPoint y: 108, distance: 102.3
click at [486, 108] on circle at bounding box center [486, 101] width 14 height 14
click at [488, 103] on circle at bounding box center [486, 101] width 14 height 14
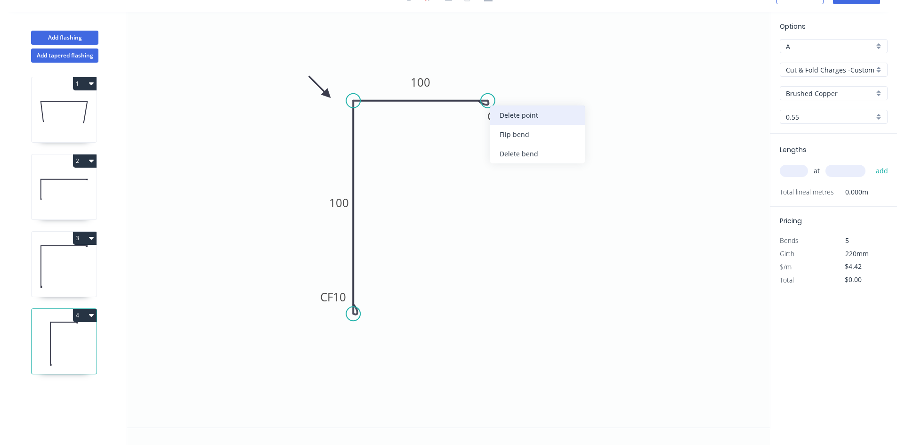
click at [524, 110] on div "Delete point" at bounding box center [537, 114] width 95 height 19
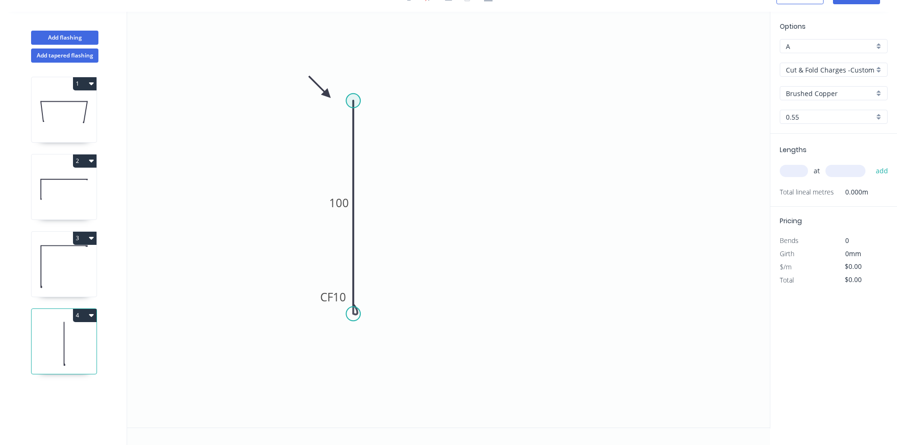
click at [356, 100] on circle at bounding box center [353, 101] width 14 height 14
click at [523, 101] on icon "0 CF 10 100" at bounding box center [448, 220] width 643 height 416
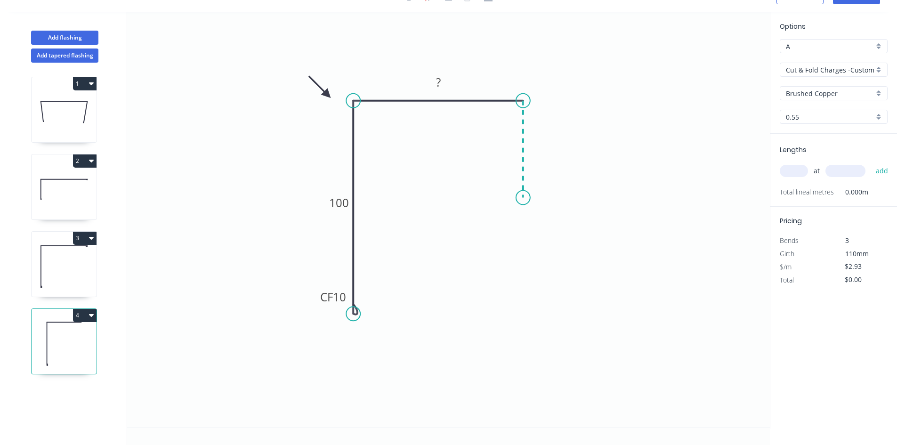
click at [528, 198] on icon "0 CF 10 100 ?" at bounding box center [448, 220] width 643 height 416
click at [338, 204] on tspan "100" at bounding box center [339, 203] width 20 height 16
click at [257, 190] on icon "0 CF 10 85 40 40" at bounding box center [448, 220] width 643 height 416
type input "$3.65"
click at [797, 178] on div "at add" at bounding box center [835, 171] width 110 height 16
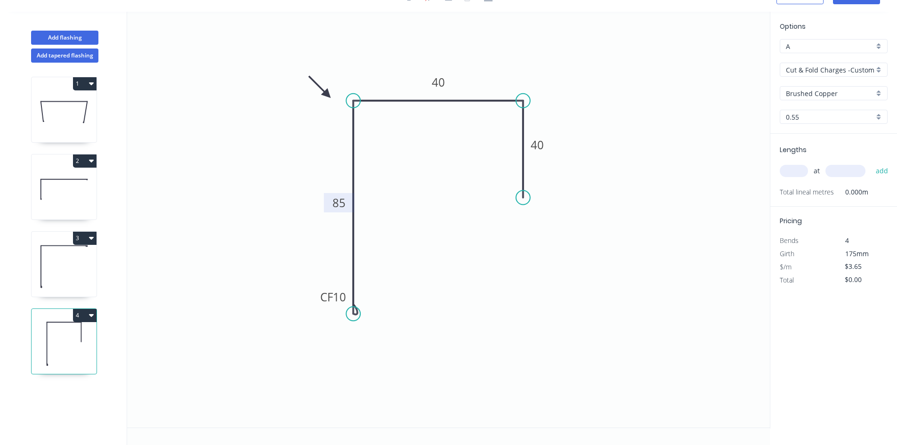
click at [795, 169] on input "text" at bounding box center [794, 171] width 28 height 12
type input "1"
type input "3200"
click at [871, 163] on button "add" at bounding box center [882, 171] width 22 height 16
type input "$11.68"
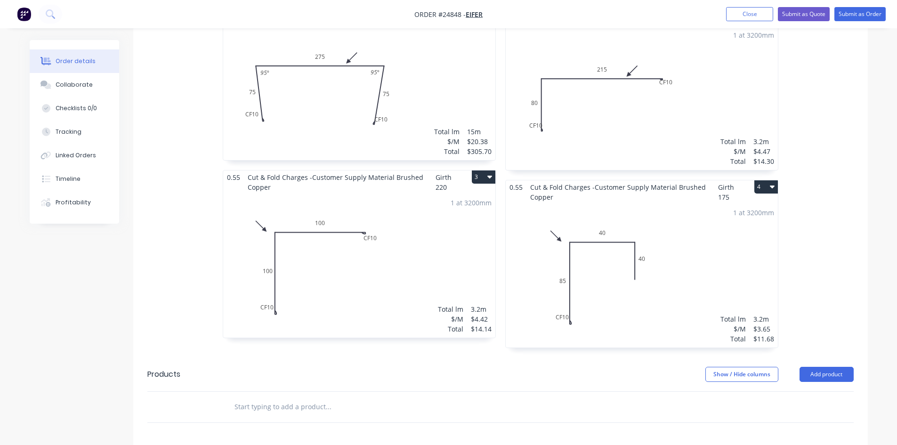
scroll to position [330, 0]
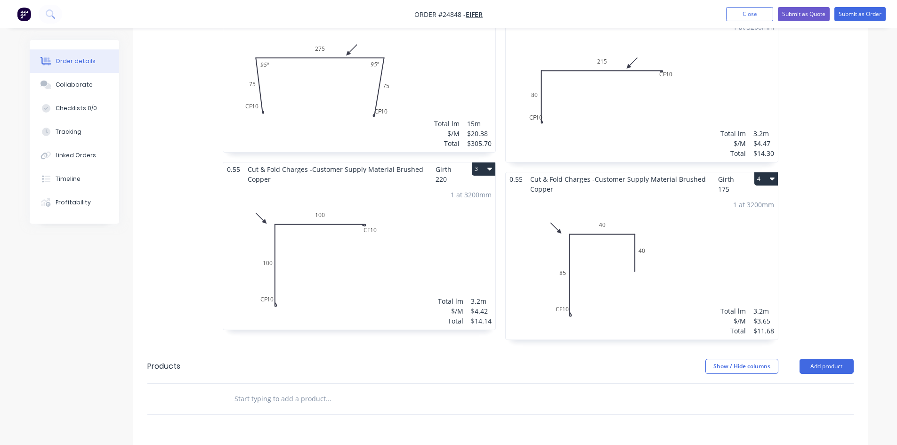
click at [485, 162] on button "3" at bounding box center [484, 168] width 24 height 13
click at [462, 204] on div "Duplicate" at bounding box center [450, 211] width 73 height 14
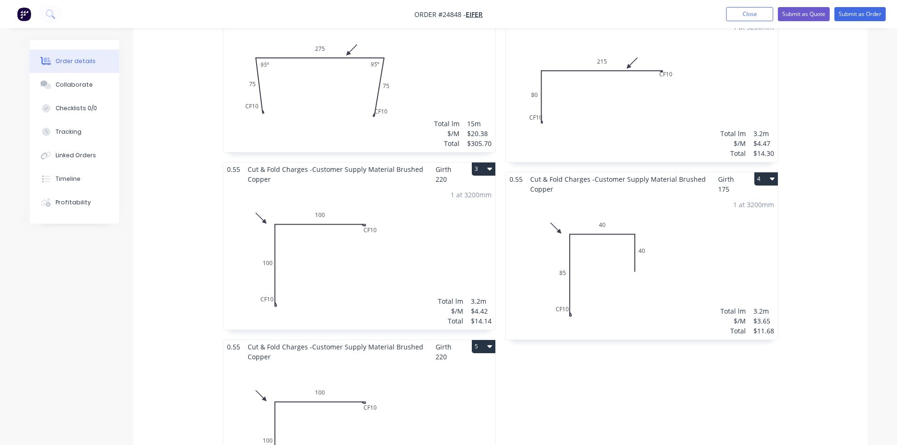
click at [432, 388] on div "Total lm $/M Total 0m $4.42 $0.00" at bounding box center [359, 436] width 272 height 144
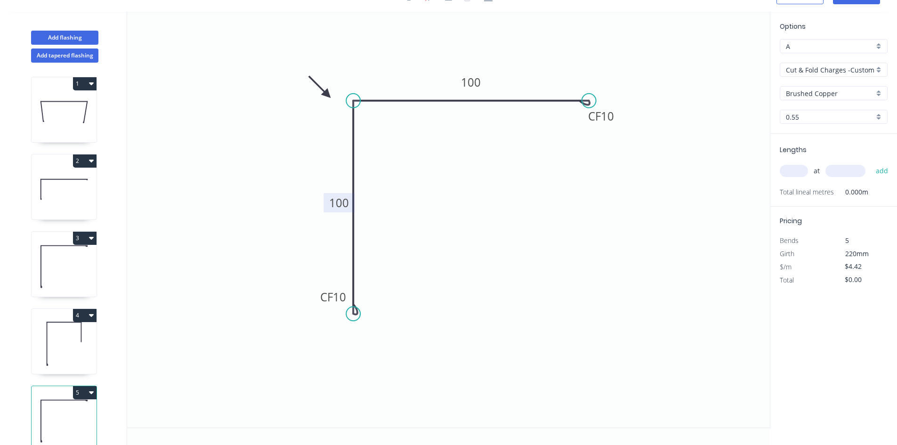
click at [335, 199] on tspan "100" at bounding box center [339, 203] width 20 height 16
click at [404, 361] on div "Delete bend" at bounding box center [395, 361] width 95 height 19
click at [624, 153] on div "Delete bend" at bounding box center [637, 150] width 95 height 19
type input "$1.49"
click at [345, 202] on tspan "100" at bounding box center [339, 203] width 20 height 16
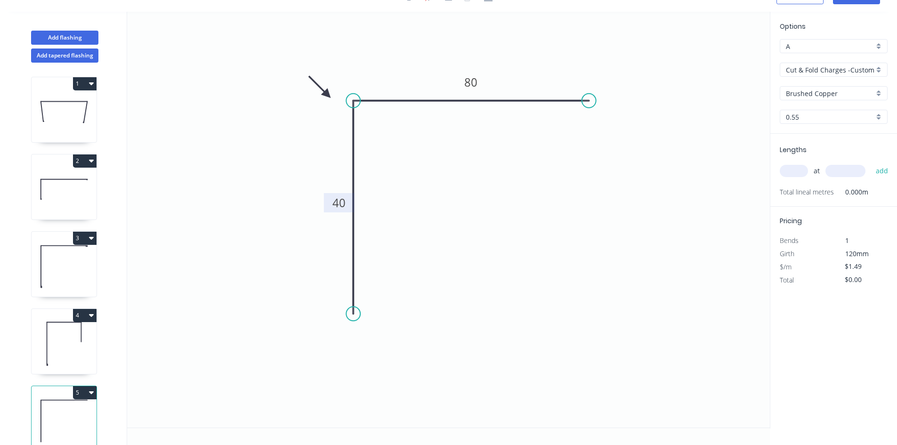
click at [792, 170] on input "text" at bounding box center [794, 171] width 28 height 12
type input "1"
type input "3200"
click at [871, 163] on button "add" at bounding box center [882, 171] width 22 height 16
type input "$4.77"
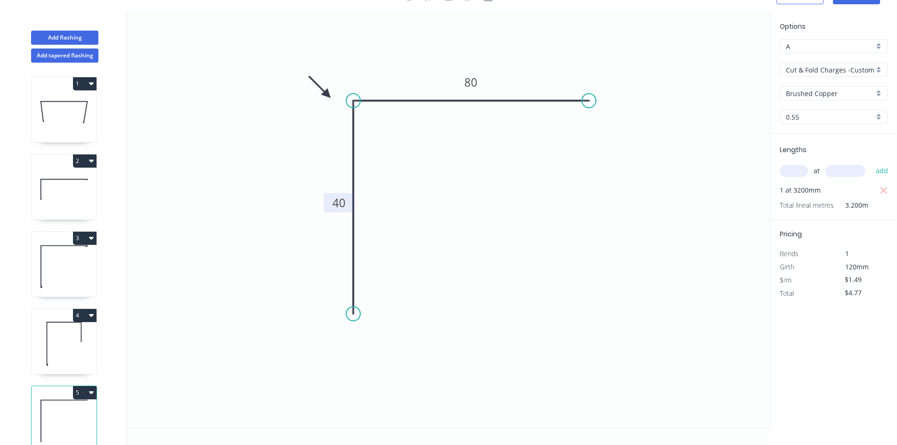
scroll to position [0, 0]
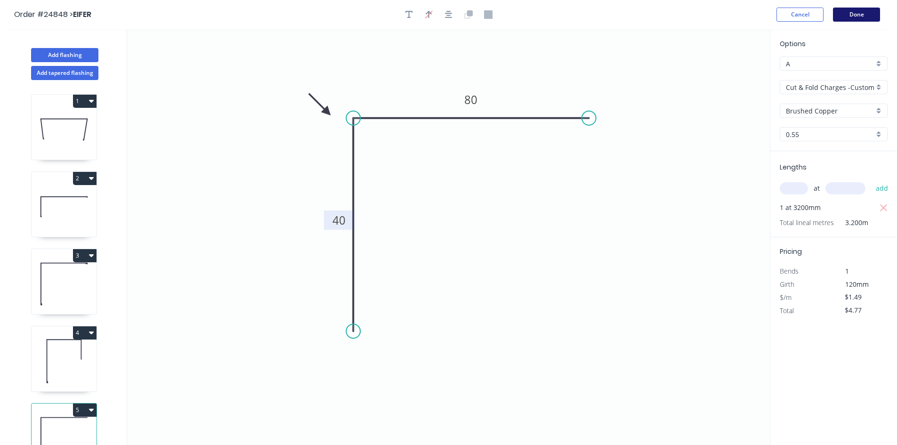
click at [849, 14] on button "Done" at bounding box center [856, 15] width 47 height 14
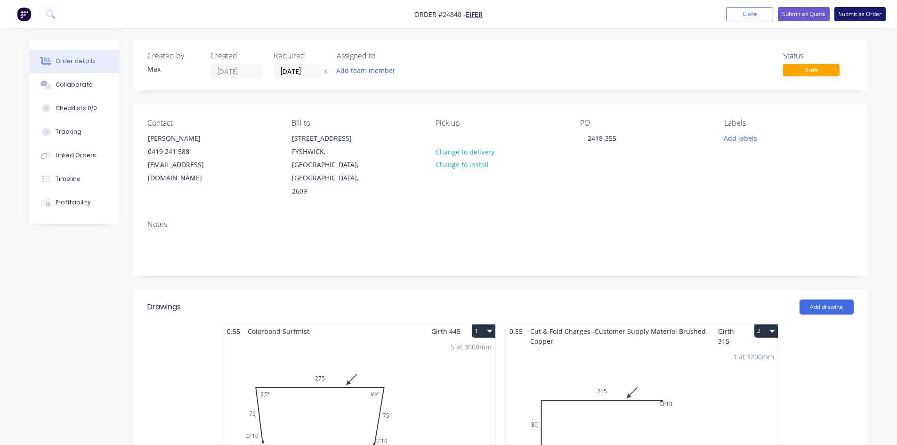
click at [867, 15] on button "Submit as Order" at bounding box center [859, 14] width 51 height 14
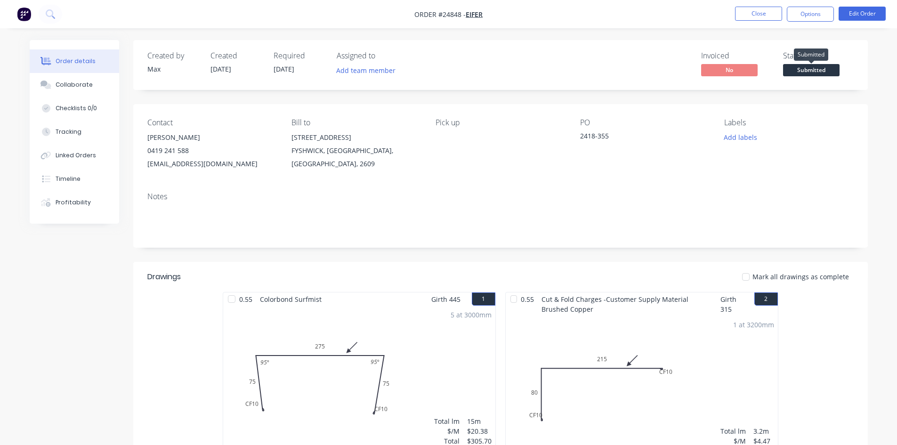
click at [814, 65] on span "Submitted" at bounding box center [811, 70] width 57 height 12
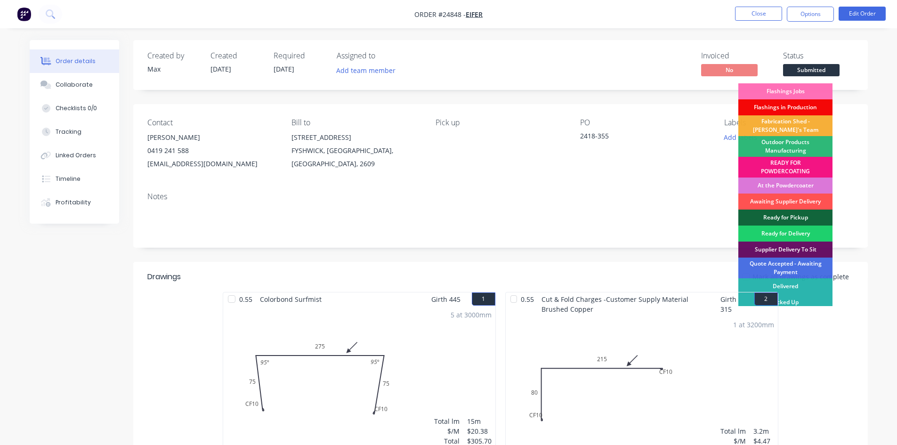
click at [815, 104] on div "Flashings in Production" at bounding box center [785, 107] width 94 height 16
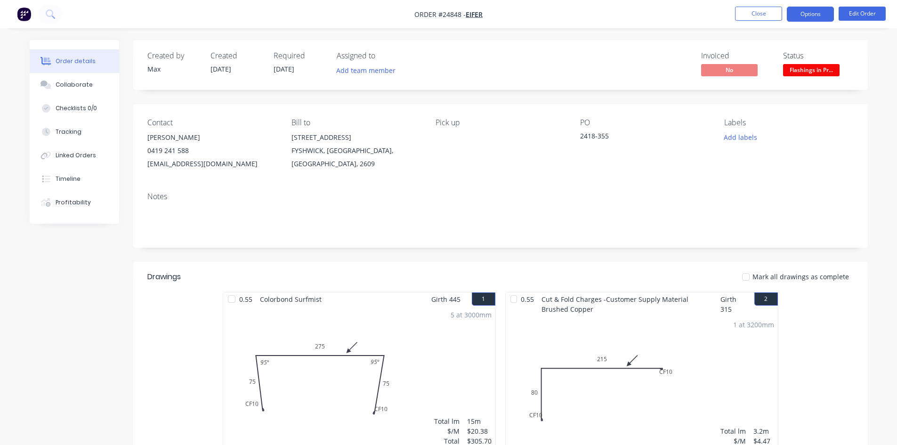
click at [812, 16] on button "Options" at bounding box center [810, 14] width 47 height 15
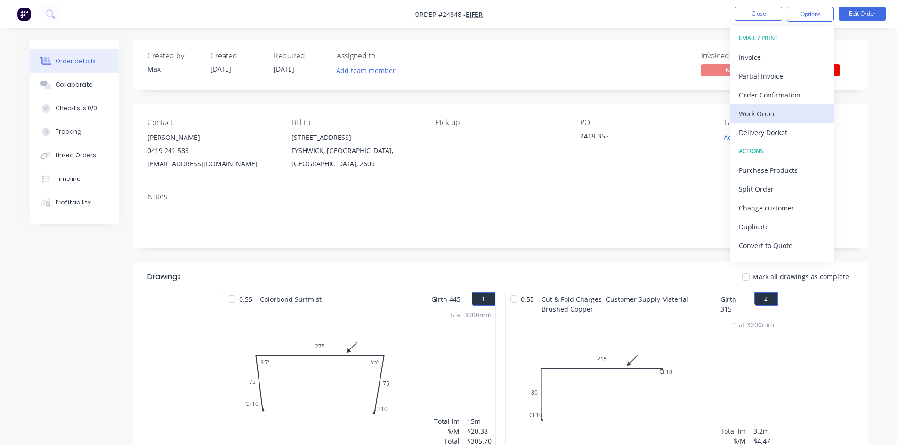
click at [786, 113] on div "Work Order" at bounding box center [782, 114] width 87 height 14
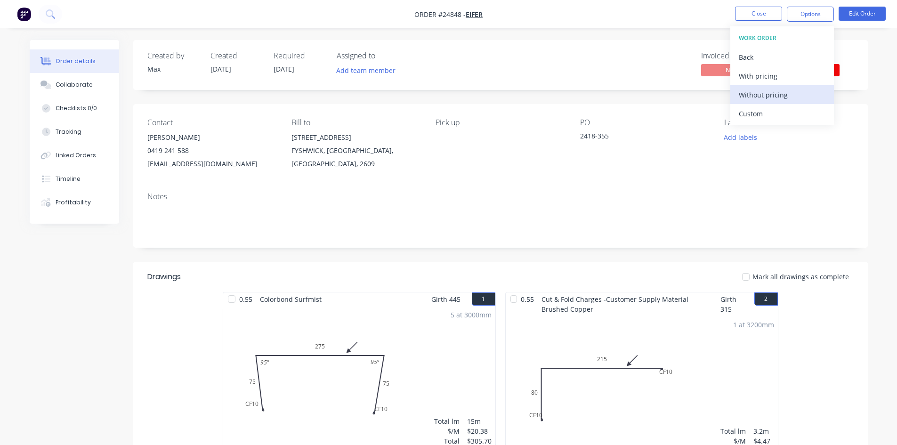
click at [788, 92] on div "Without pricing" at bounding box center [782, 95] width 87 height 14
click at [847, 55] on div "Status" at bounding box center [818, 55] width 71 height 9
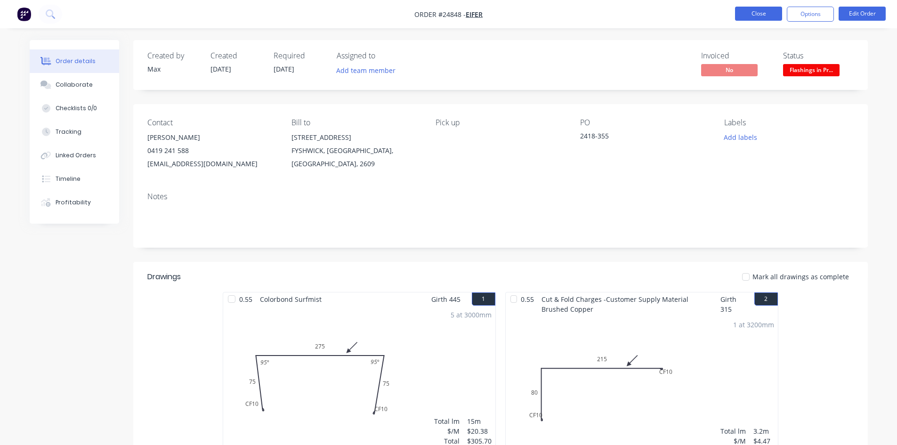
click at [746, 15] on button "Close" at bounding box center [758, 14] width 47 height 14
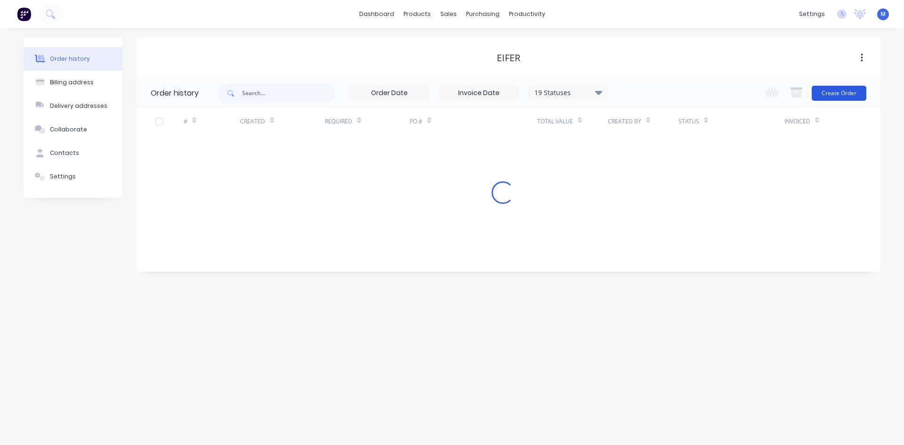
click at [850, 89] on button "Create Order" at bounding box center [839, 93] width 55 height 15
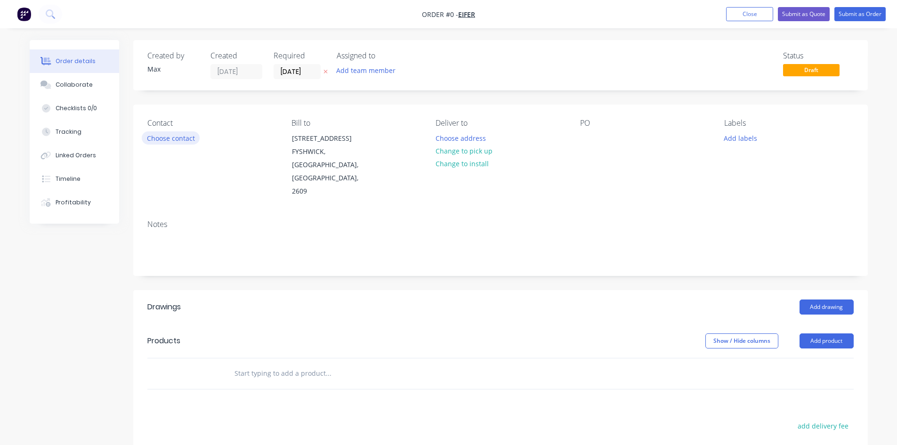
click at [178, 140] on button "Choose contact" at bounding box center [171, 137] width 58 height 13
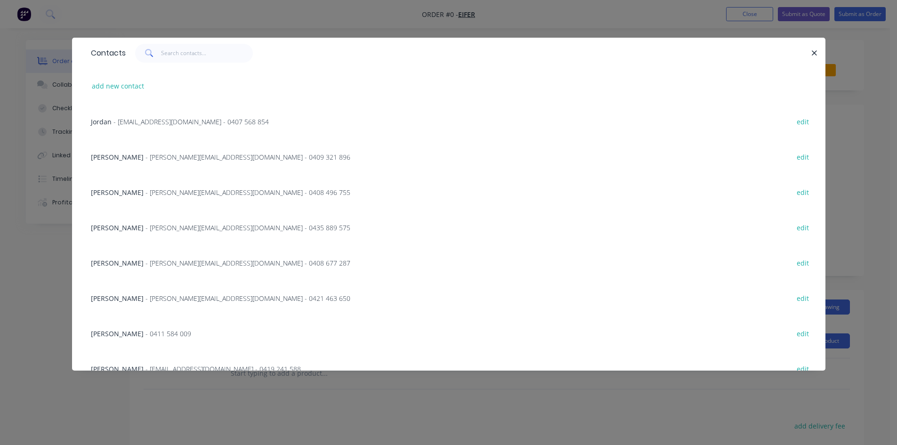
click at [146, 228] on span "- nathan@eifer.com.au - 0435 889 575" at bounding box center [248, 227] width 205 height 9
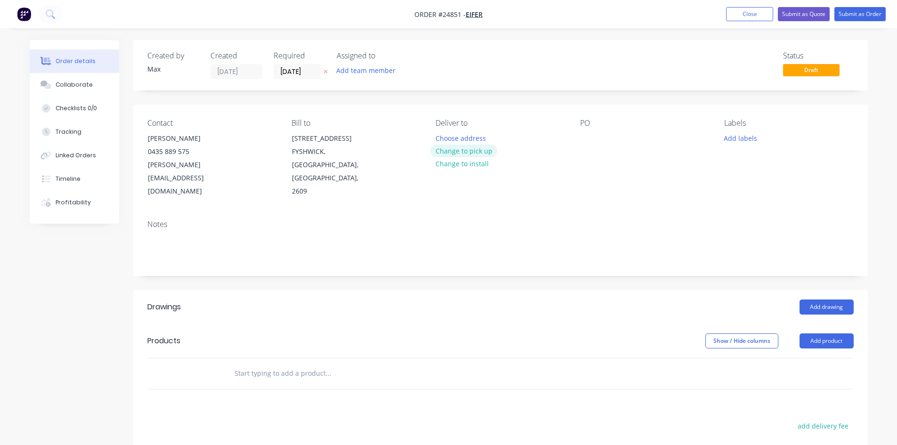
click at [483, 155] on button "Change to pick up" at bounding box center [463, 151] width 67 height 13
click at [588, 138] on div at bounding box center [587, 138] width 15 height 14
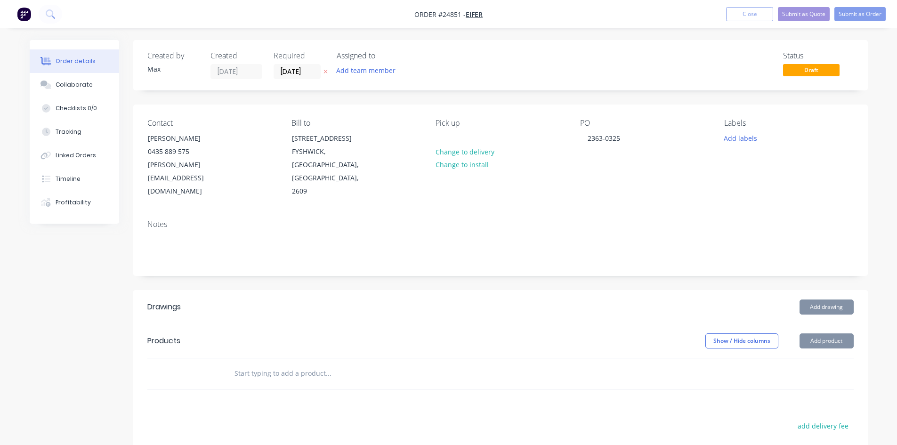
click at [493, 72] on div "Status Draft" at bounding box center [642, 65] width 423 height 28
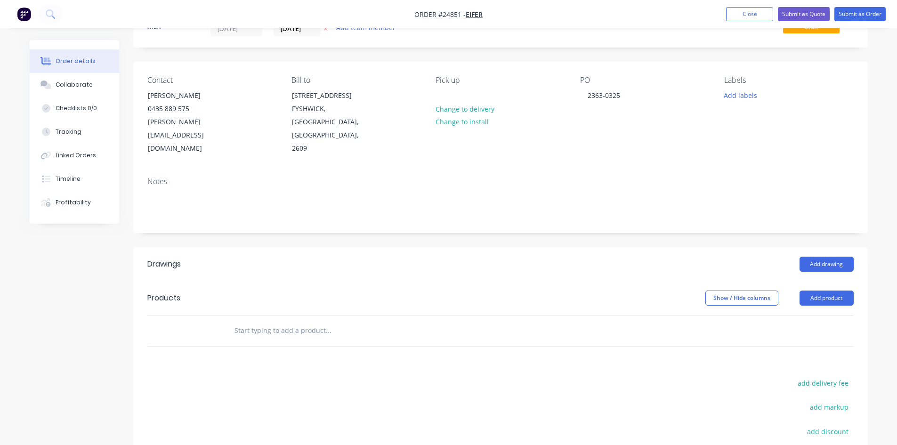
scroll to position [94, 0]
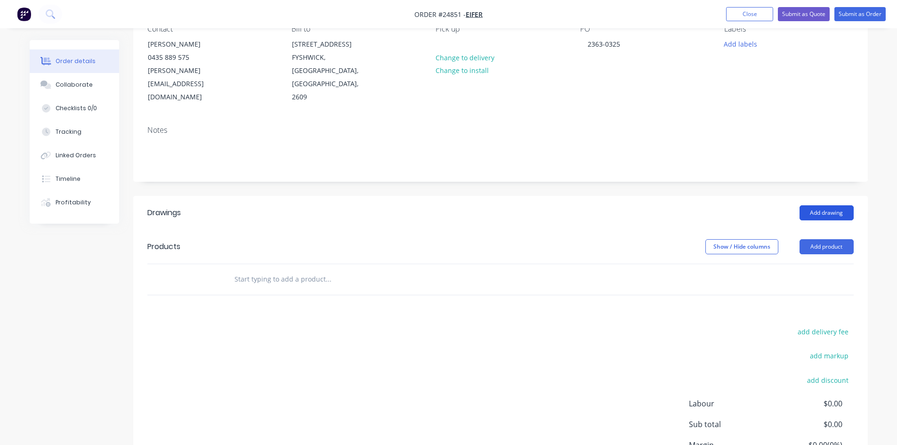
click at [833, 205] on button "Add drawing" at bounding box center [827, 212] width 54 height 15
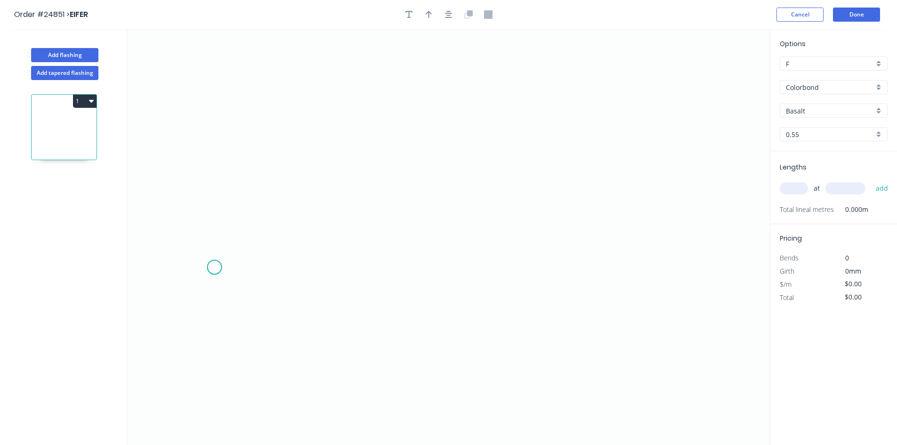
click at [214, 267] on icon "0" at bounding box center [448, 237] width 643 height 416
click at [217, 227] on icon "0" at bounding box center [448, 237] width 643 height 416
click at [436, 145] on icon at bounding box center [325, 186] width 221 height 82
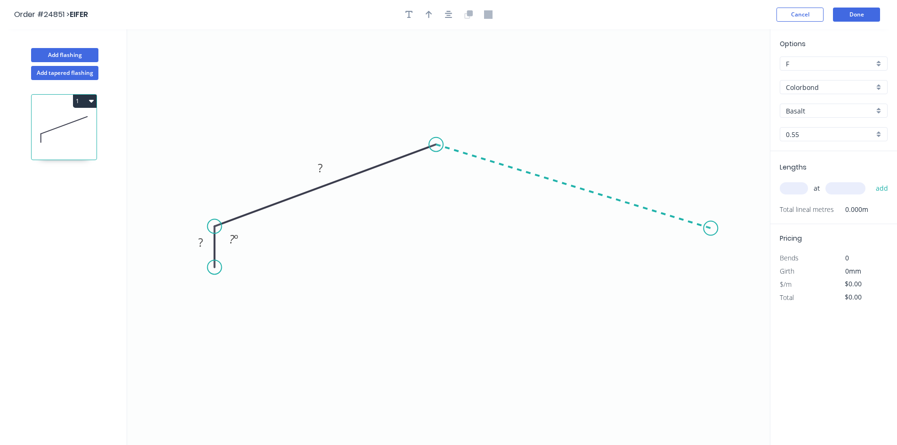
click at [711, 228] on icon "0 ? ? ? º" at bounding box center [448, 237] width 643 height 416
drag, startPoint x: 712, startPoint y: 229, endPoint x: 674, endPoint y: 226, distance: 38.3
click at [674, 226] on circle at bounding box center [673, 226] width 14 height 14
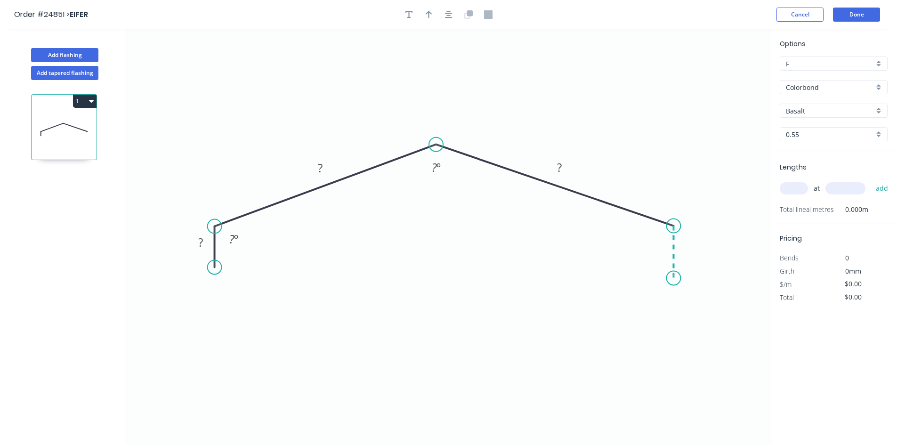
click at [674, 278] on icon "0 ? ? ? ? º ? º" at bounding box center [448, 237] width 643 height 416
click at [275, 271] on div "Hide angle" at bounding box center [274, 270] width 95 height 19
click at [674, 280] on div "Hide angle" at bounding box center [703, 276] width 95 height 19
click at [195, 240] on rect at bounding box center [200, 242] width 19 height 13
click at [431, 15] on icon "button" at bounding box center [429, 14] width 7 height 8
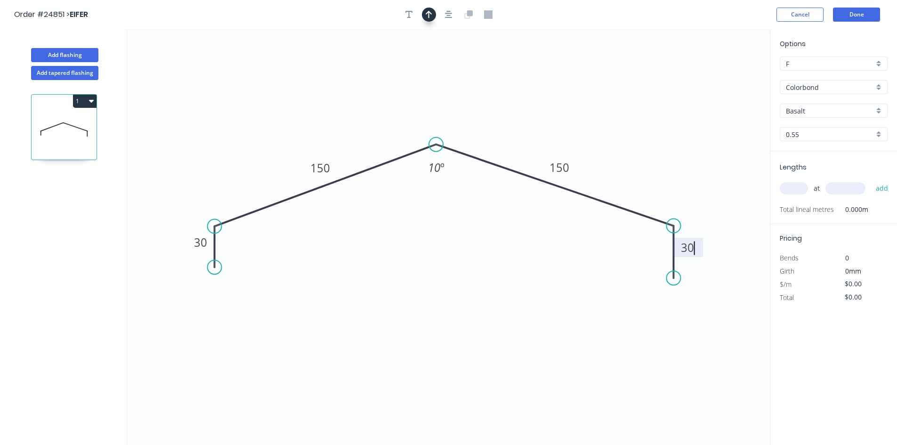
type input "$13.91"
drag, startPoint x: 723, startPoint y: 73, endPoint x: 497, endPoint y: 133, distance: 234.5
click at [497, 133] on icon at bounding box center [497, 122] width 8 height 30
click at [807, 112] on input "Basalt" at bounding box center [830, 111] width 88 height 10
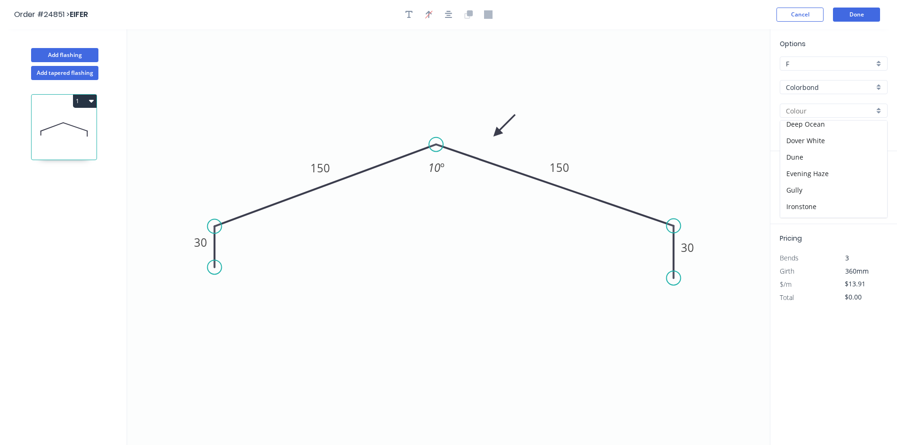
scroll to position [266, 0]
click at [833, 182] on div "Wallaby" at bounding box center [833, 176] width 107 height 16
type input "Wallaby"
click at [798, 194] on input "text" at bounding box center [794, 188] width 28 height 12
type input "3"
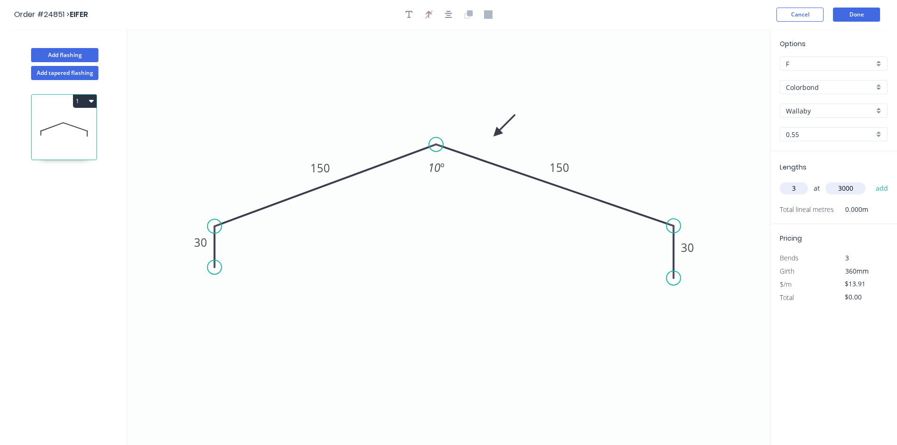
type input "3000"
click at [871, 180] on button "add" at bounding box center [882, 188] width 22 height 16
type input "$125.19"
click at [857, 14] on button "Done" at bounding box center [856, 15] width 47 height 14
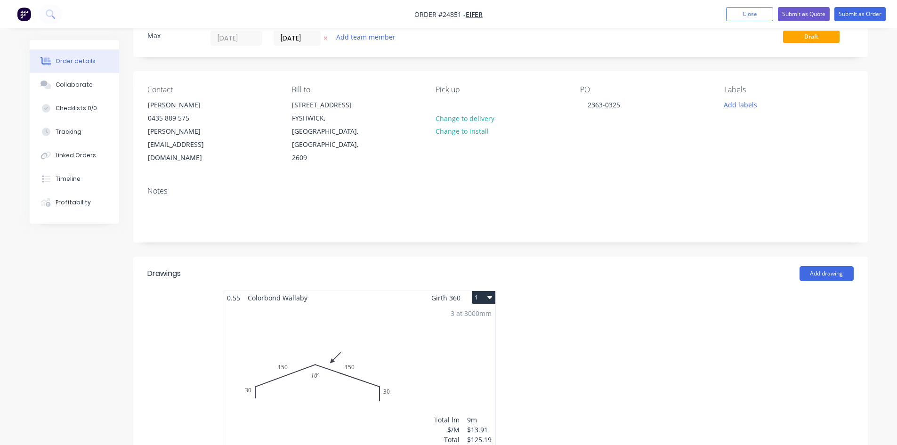
scroll to position [141, 0]
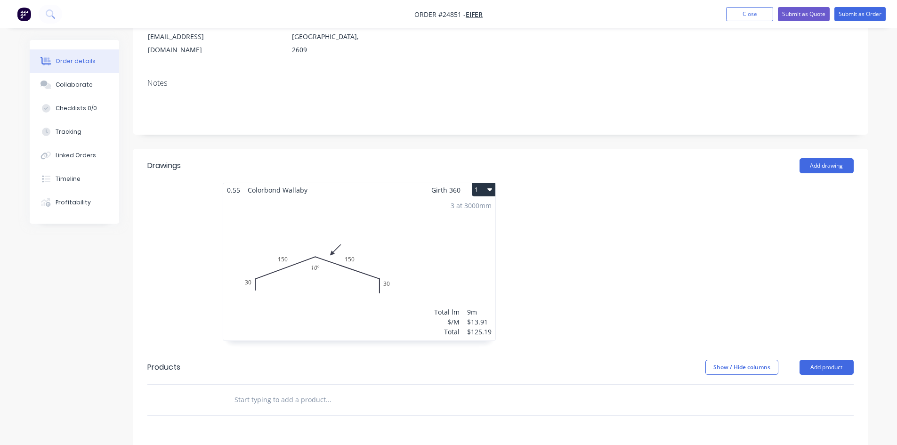
click at [486, 183] on button "1" at bounding box center [484, 189] width 24 height 13
click at [461, 225] on div "Duplicate" at bounding box center [450, 232] width 73 height 14
click at [604, 220] on div "Total lm $/M Total 0m $13.91 $0.00" at bounding box center [642, 269] width 272 height 144
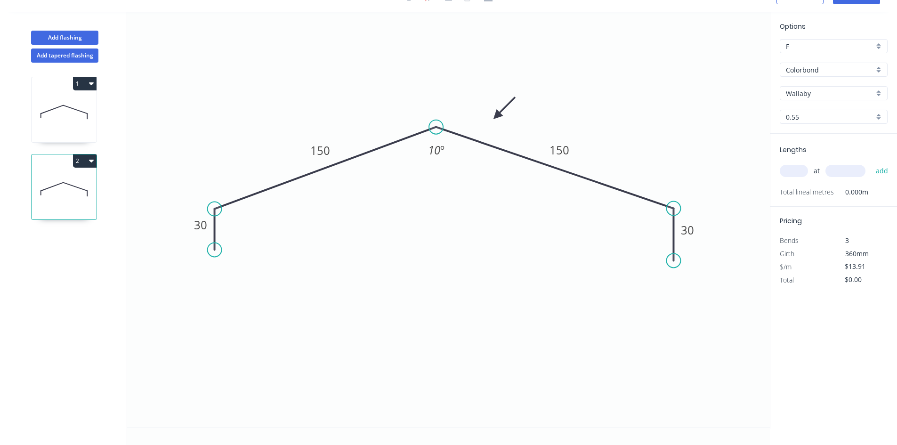
scroll to position [17, 0]
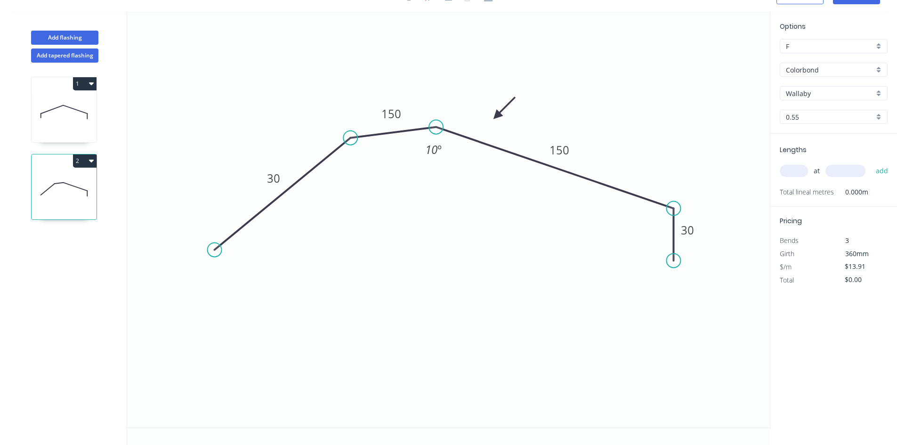
drag, startPoint x: 216, startPoint y: 208, endPoint x: 350, endPoint y: 138, distance: 151.2
click at [350, 138] on circle at bounding box center [350, 138] width 14 height 14
click at [689, 271] on div "Delete point" at bounding box center [720, 273] width 95 height 19
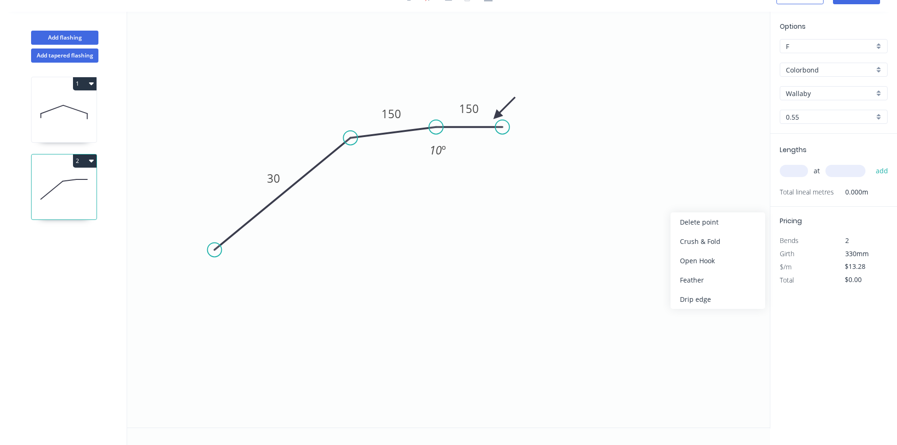
drag, startPoint x: 669, startPoint y: 210, endPoint x: 502, endPoint y: 127, distance: 186.0
click at [502, 127] on circle at bounding box center [502, 127] width 14 height 14
drag, startPoint x: 503, startPoint y: 126, endPoint x: 548, endPoint y: 126, distance: 44.7
click at [548, 126] on circle at bounding box center [548, 127] width 14 height 14
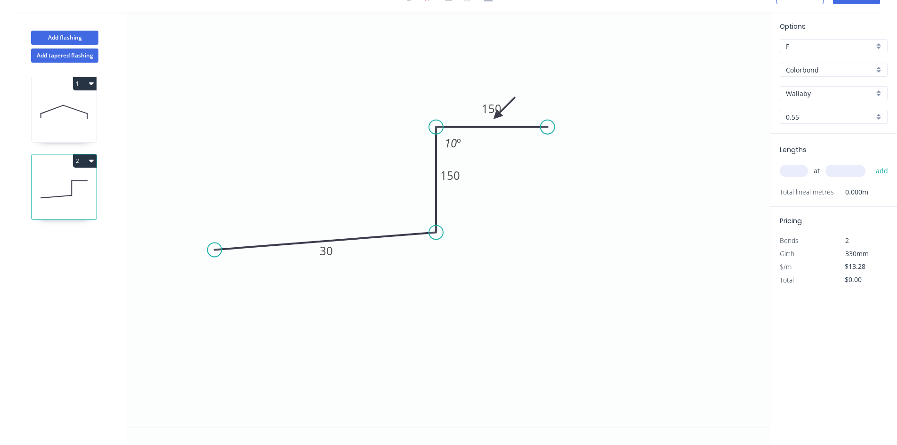
drag, startPoint x: 351, startPoint y: 139, endPoint x: 433, endPoint y: 233, distance: 124.5
click at [433, 233] on circle at bounding box center [436, 232] width 14 height 14
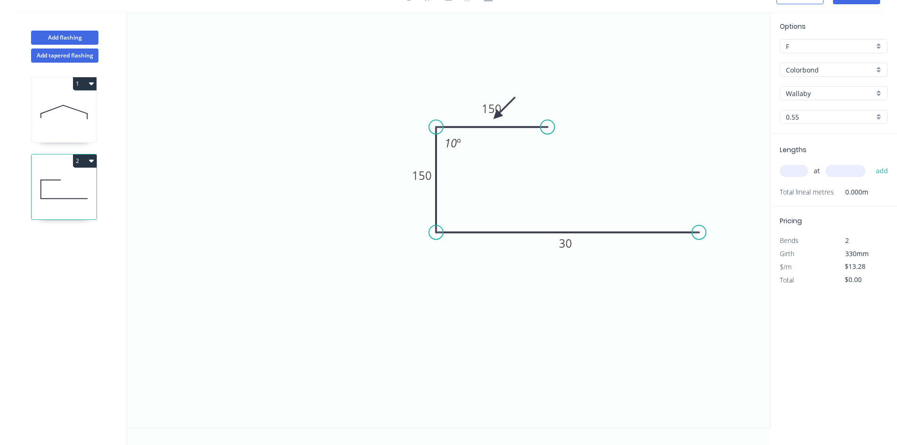
drag, startPoint x: 212, startPoint y: 250, endPoint x: 699, endPoint y: 228, distance: 487.9
click at [699, 228] on circle at bounding box center [699, 232] width 14 height 14
click at [493, 178] on div "Hide angle" at bounding box center [501, 176] width 95 height 19
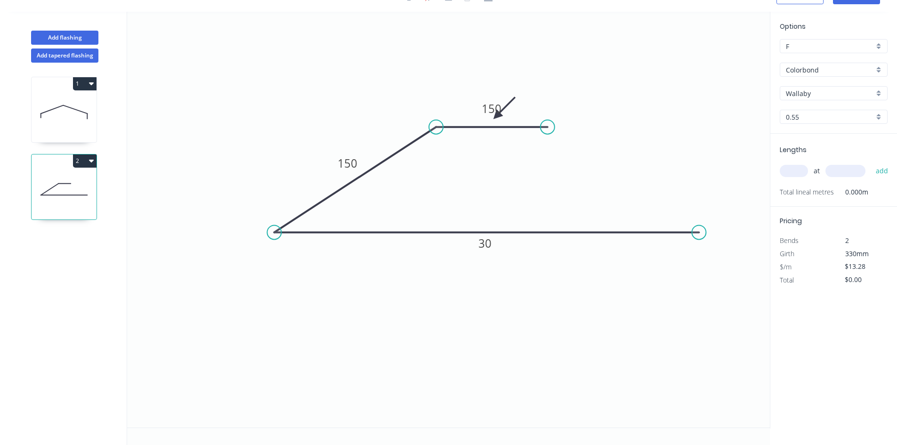
drag, startPoint x: 433, startPoint y: 237, endPoint x: 274, endPoint y: 246, distance: 159.4
click at [274, 246] on icon "0 150 150 30" at bounding box center [448, 220] width 643 height 416
drag, startPoint x: 703, startPoint y: 233, endPoint x: 629, endPoint y: 237, distance: 74.0
click at [629, 237] on circle at bounding box center [629, 232] width 14 height 14
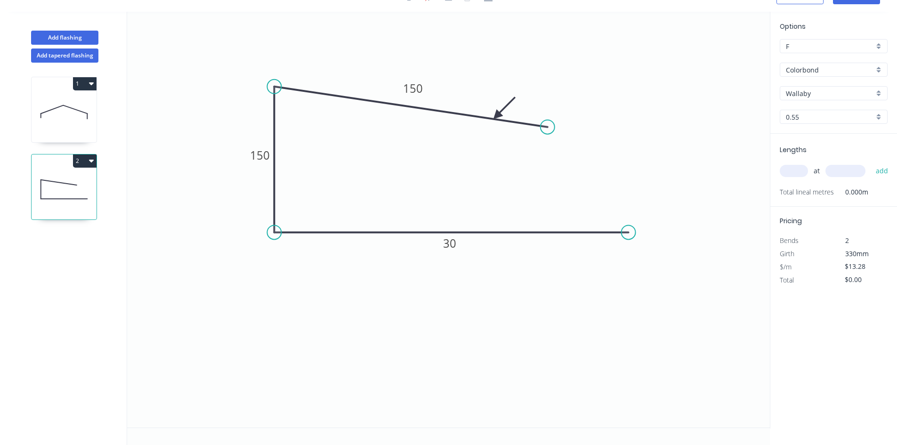
drag, startPoint x: 437, startPoint y: 122, endPoint x: 281, endPoint y: 87, distance: 160.4
click at [281, 87] on circle at bounding box center [274, 87] width 14 height 14
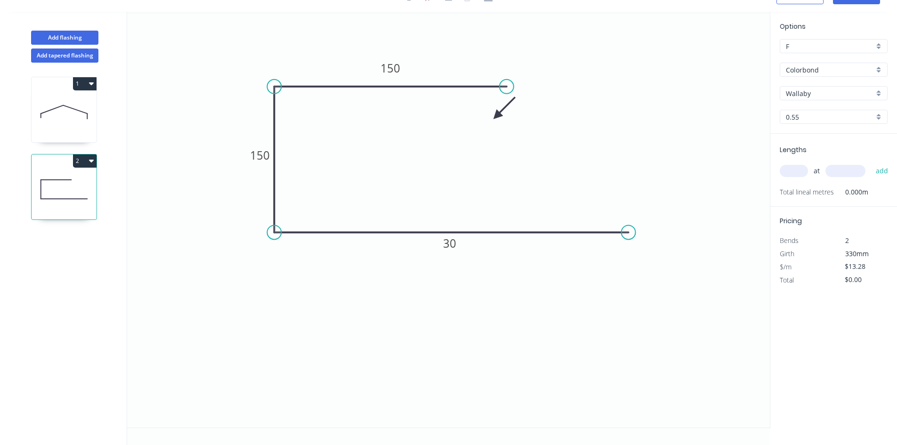
click at [507, 86] on circle at bounding box center [507, 87] width 14 height 14
drag, startPoint x: 495, startPoint y: 110, endPoint x: 442, endPoint y: 62, distance: 72.4
click at [442, 62] on icon at bounding box center [450, 53] width 27 height 27
click at [381, 66] on tspan "150" at bounding box center [391, 68] width 20 height 16
type input "$10.74"
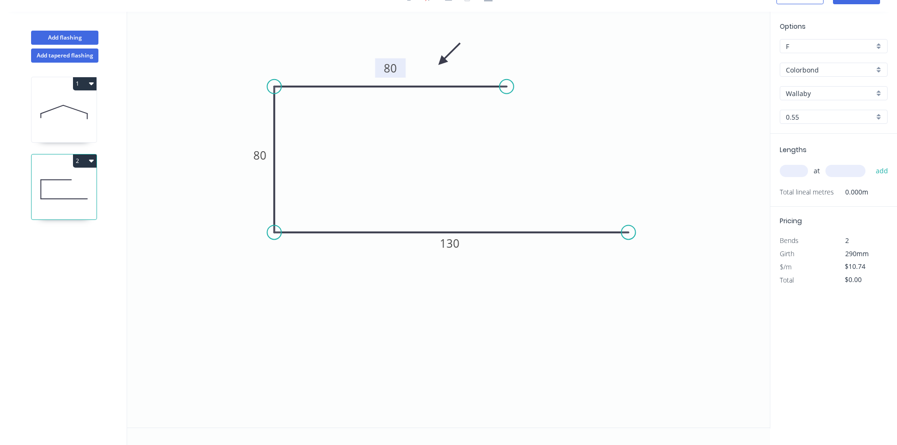
click at [793, 171] on input "text" at bounding box center [794, 171] width 28 height 12
type input "18"
type input "4200"
click at [871, 163] on button "add" at bounding box center [882, 171] width 22 height 16
type input "$811.94"
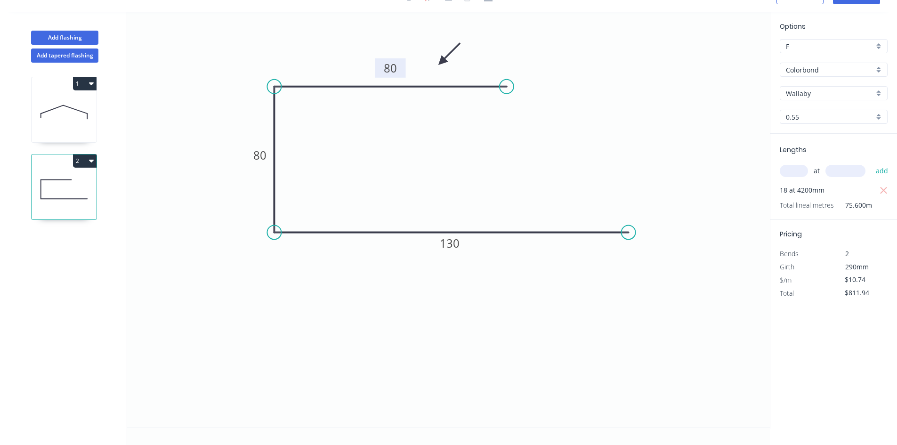
scroll to position [0, 0]
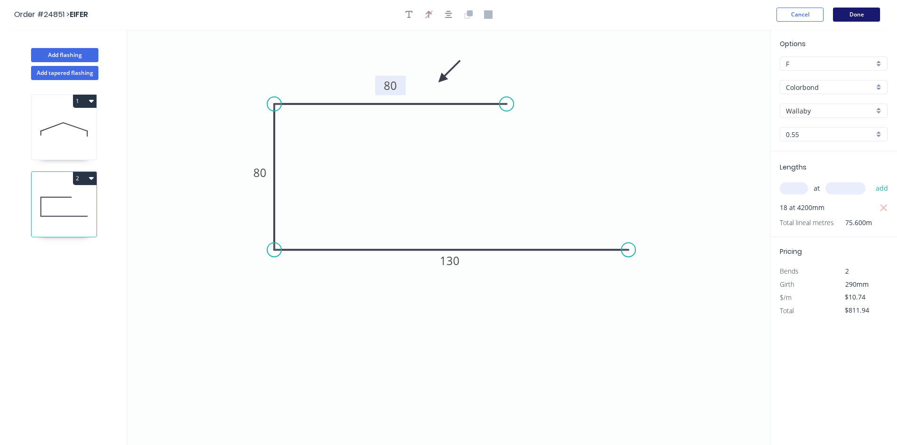
click at [852, 16] on button "Done" at bounding box center [856, 15] width 47 height 14
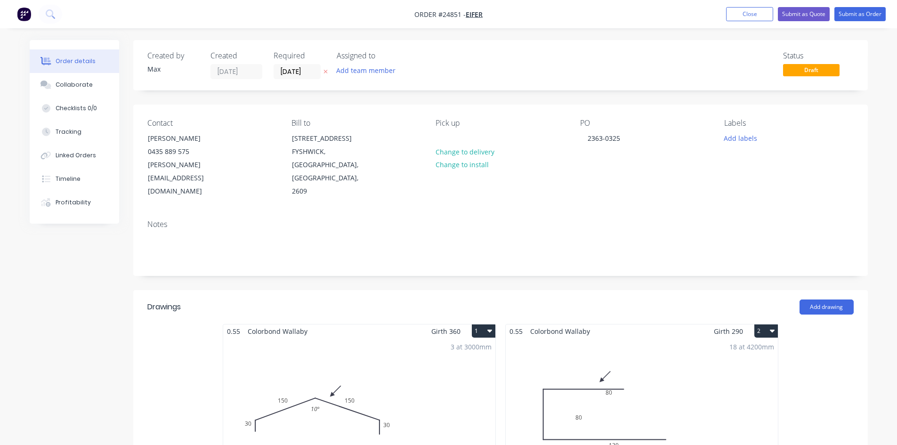
scroll to position [188, 0]
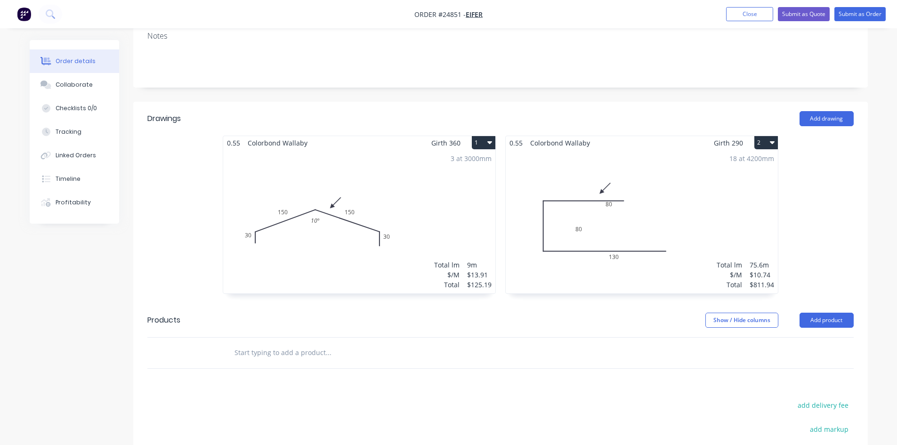
click at [606, 212] on div "18 at 4200mm Total lm $/M Total 75.6m $10.74 $811.94" at bounding box center [642, 222] width 272 height 144
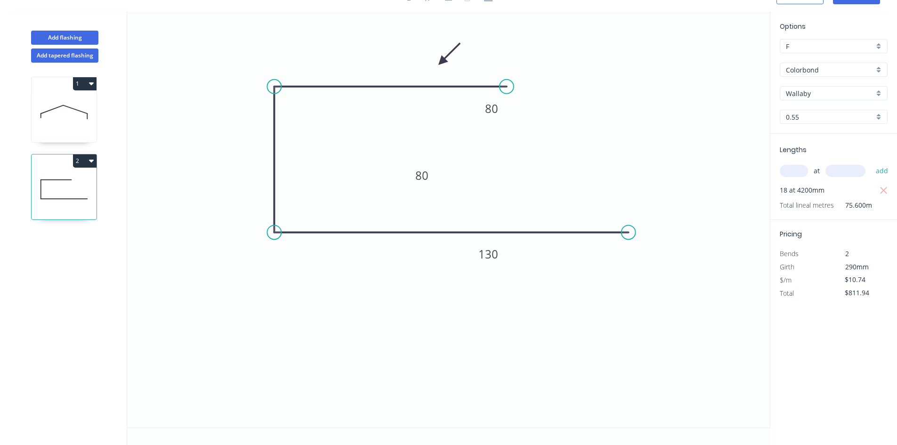
scroll to position [17, 0]
drag, startPoint x: 434, startPoint y: 184, endPoint x: 266, endPoint y: 171, distance: 168.6
click at [266, 171] on rect at bounding box center [254, 162] width 31 height 19
drag, startPoint x: 502, startPoint y: 117, endPoint x: 408, endPoint y: 79, distance: 100.6
click at [408, 79] on rect at bounding box center [398, 71] width 31 height 19
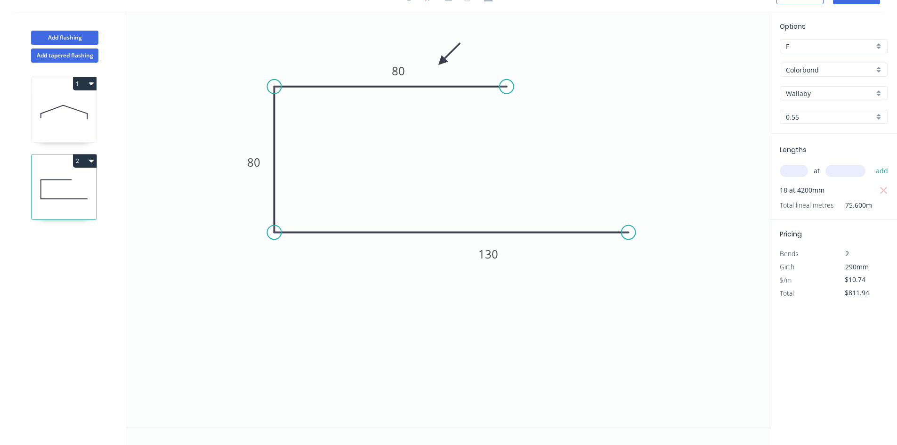
click at [670, 171] on icon "0 80 80 130" at bounding box center [448, 220] width 643 height 416
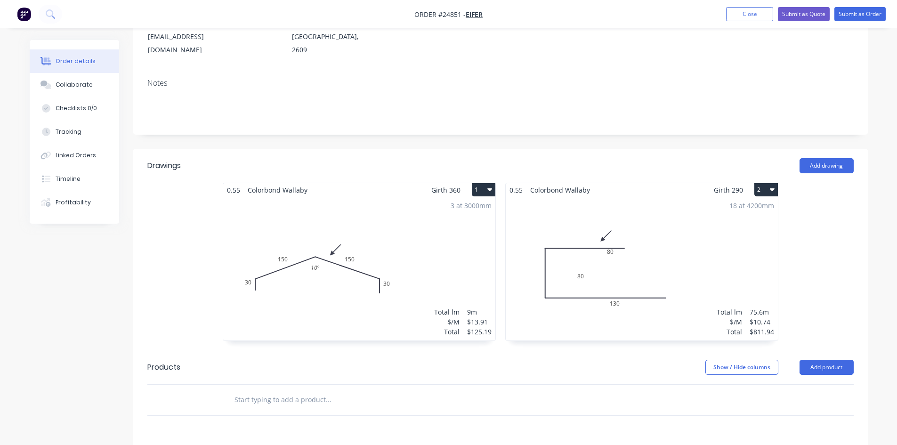
click at [670, 241] on div "18 at 4200mm Total lm $/M Total 75.6m $10.74 $811.94" at bounding box center [642, 269] width 272 height 144
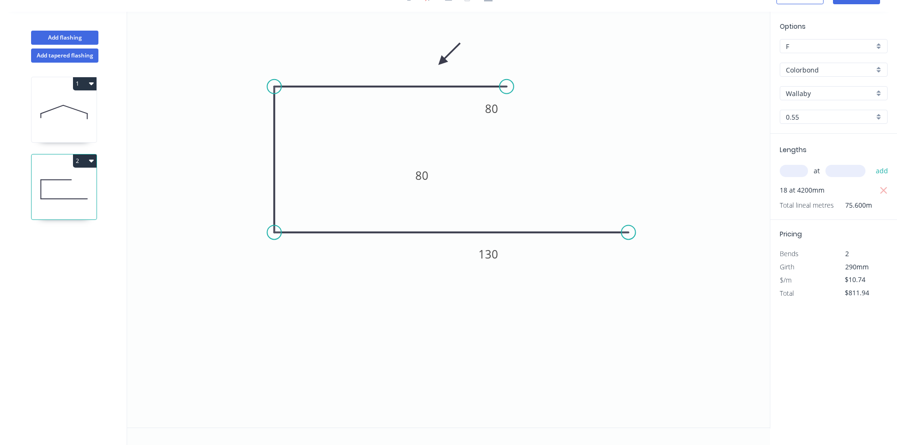
scroll to position [17, 0]
click at [650, 244] on div "Delete point" at bounding box center [678, 243] width 95 height 19
type input "$0.00"
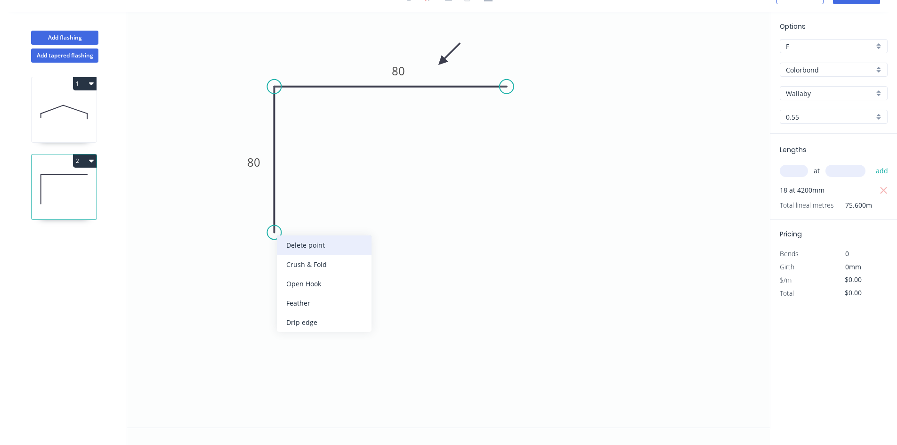
click at [325, 245] on div "Delete point" at bounding box center [324, 244] width 95 height 19
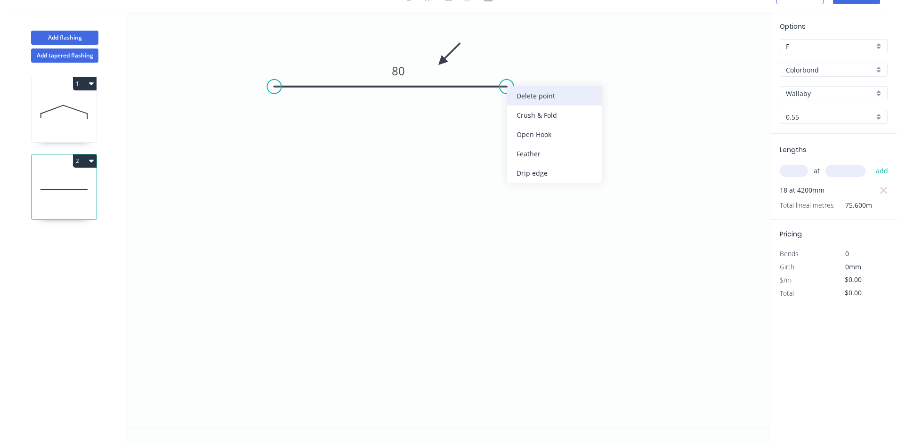
click at [552, 100] on div "Delete point" at bounding box center [554, 95] width 95 height 19
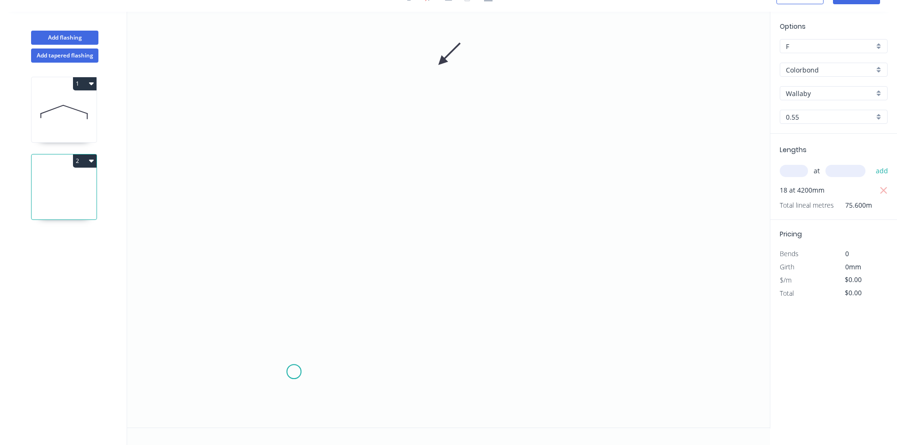
drag, startPoint x: 294, startPoint y: 372, endPoint x: 302, endPoint y: 285, distance: 87.0
click at [285, 351] on icon "0" at bounding box center [448, 220] width 643 height 416
drag, startPoint x: 284, startPoint y: 349, endPoint x: 301, endPoint y: 97, distance: 253.0
click at [301, 97] on circle at bounding box center [294, 97] width 14 height 14
click at [301, 97] on circle at bounding box center [294, 96] width 14 height 14
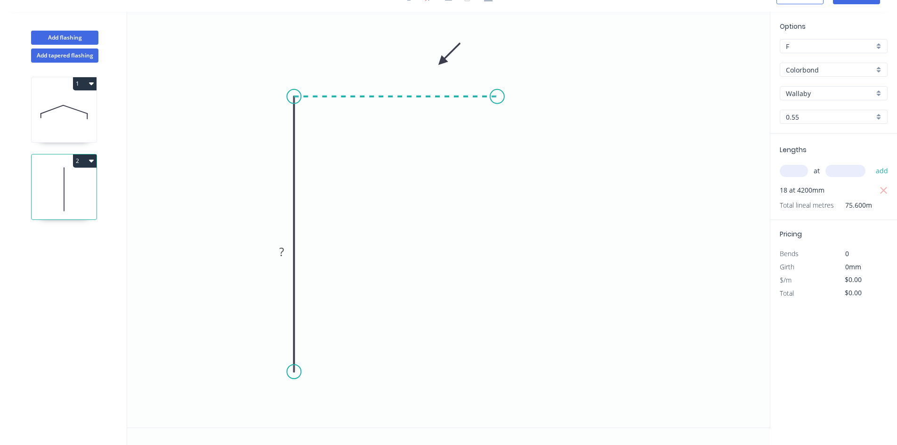
click at [497, 96] on icon "0 ?" at bounding box center [448, 220] width 643 height 416
click at [497, 257] on icon "0 ? ?" at bounding box center [448, 220] width 643 height 416
click at [277, 246] on rect at bounding box center [281, 252] width 19 height 13
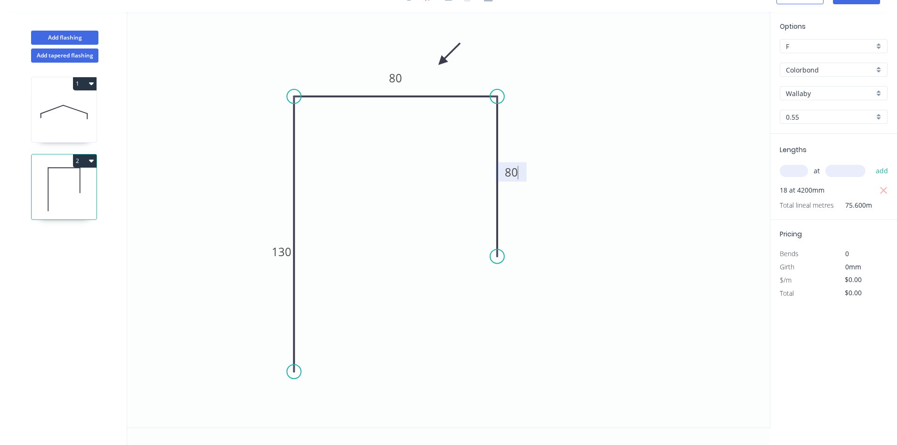
drag, startPoint x: 789, startPoint y: 170, endPoint x: 779, endPoint y: 168, distance: 10.0
click at [788, 170] on input "text" at bounding box center [794, 171] width 28 height 12
type input "$10.74"
type input "$811.94"
click at [752, 164] on icon "0 130 80 80" at bounding box center [448, 220] width 643 height 416
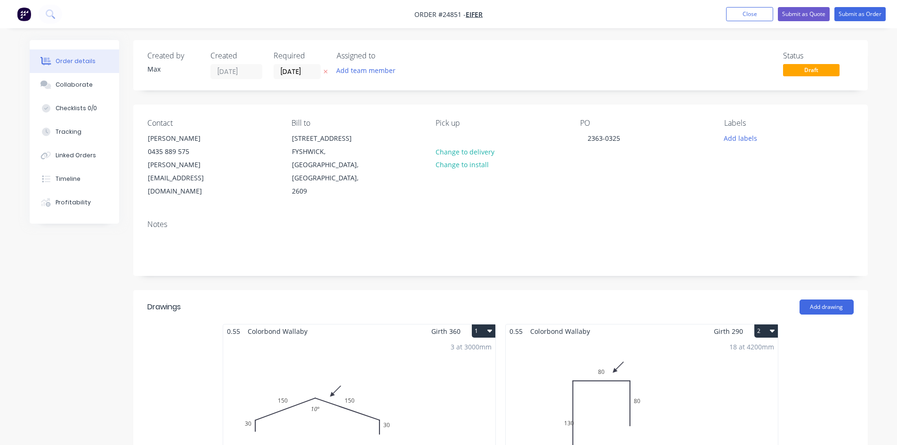
scroll to position [47, 0]
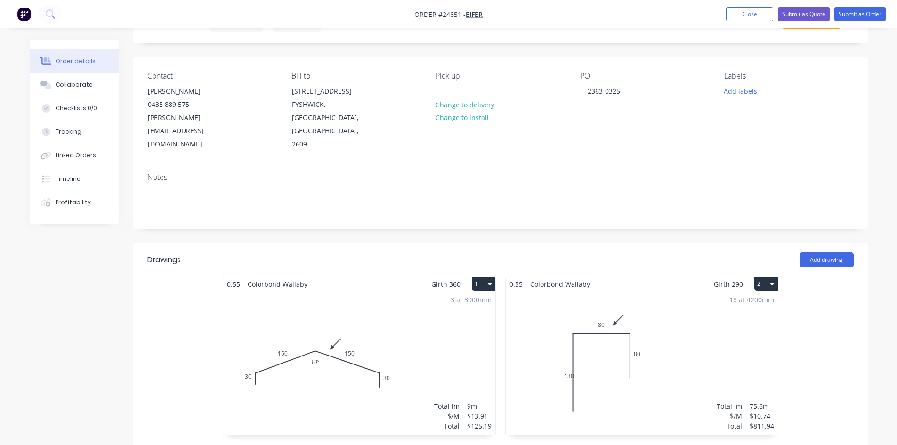
click at [597, 368] on div "18 at 4200mm Total lm $/M Total 75.6m $10.74 $811.94" at bounding box center [642, 363] width 272 height 144
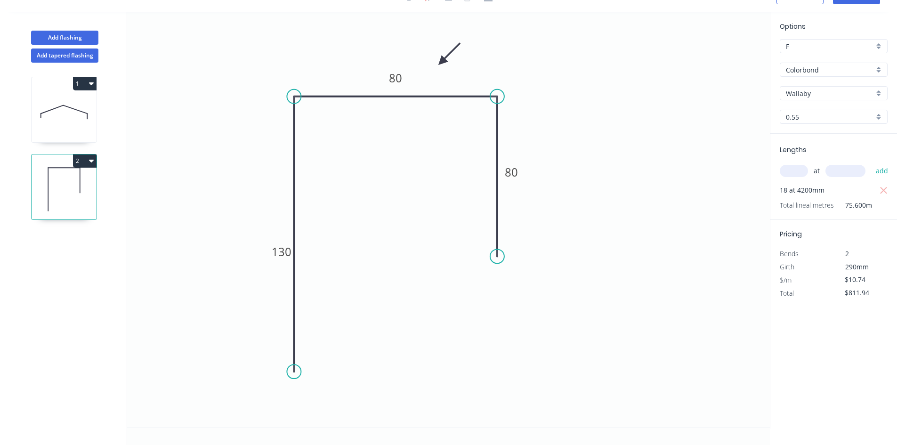
scroll to position [17, 0]
drag, startPoint x: 283, startPoint y: 260, endPoint x: 264, endPoint y: 248, distance: 23.1
click at [264, 248] on rect at bounding box center [262, 238] width 31 height 19
click at [434, 266] on icon "0 130 80 80" at bounding box center [448, 220] width 643 height 416
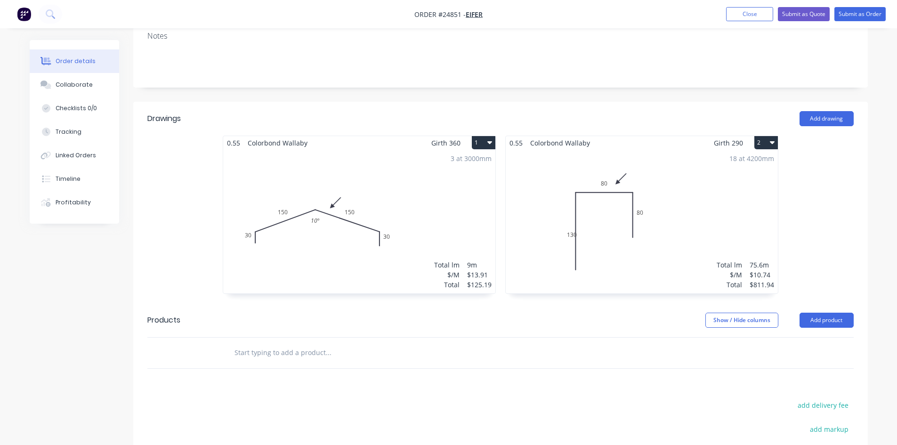
scroll to position [235, 0]
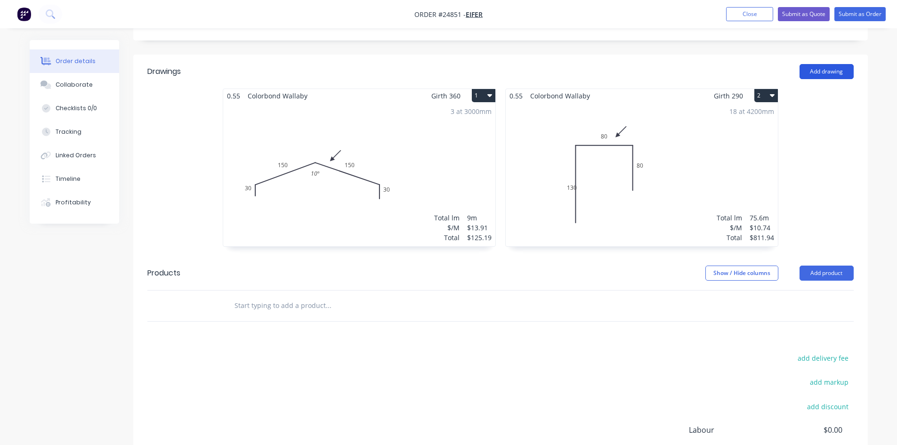
click at [831, 64] on button "Add drawing" at bounding box center [827, 71] width 54 height 15
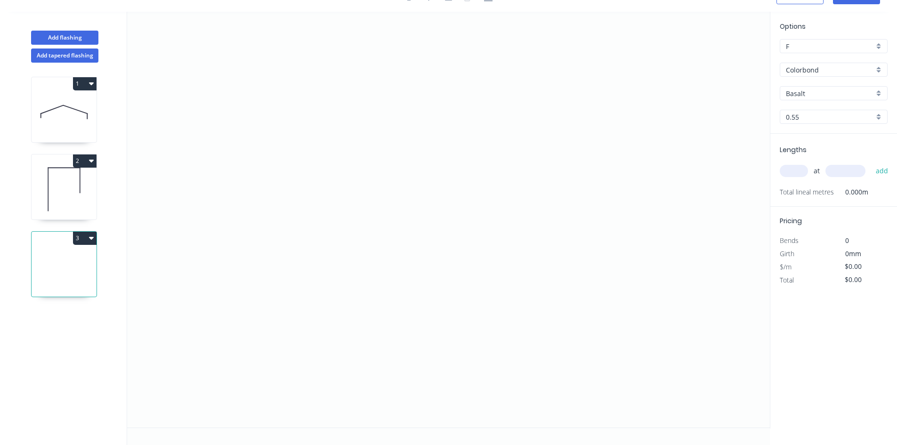
scroll to position [17, 0]
click at [546, 75] on icon "0" at bounding box center [448, 220] width 643 height 416
click at [536, 292] on icon "0" at bounding box center [448, 220] width 643 height 416
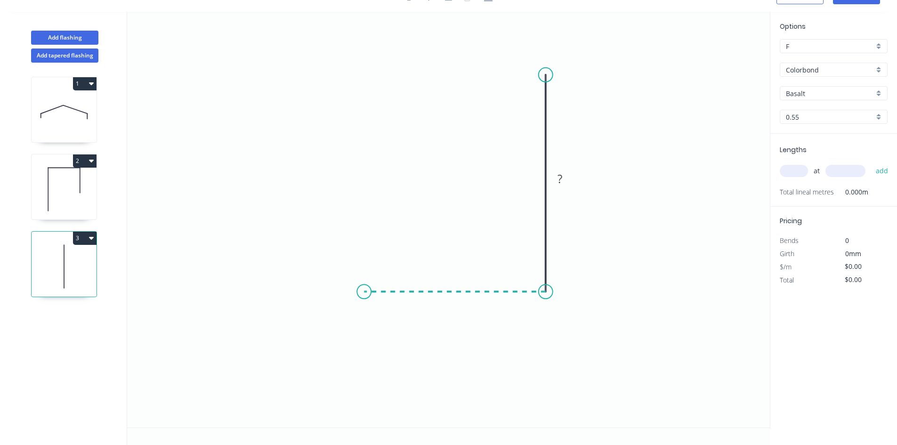
click at [364, 291] on icon "0 ?" at bounding box center [448, 220] width 643 height 416
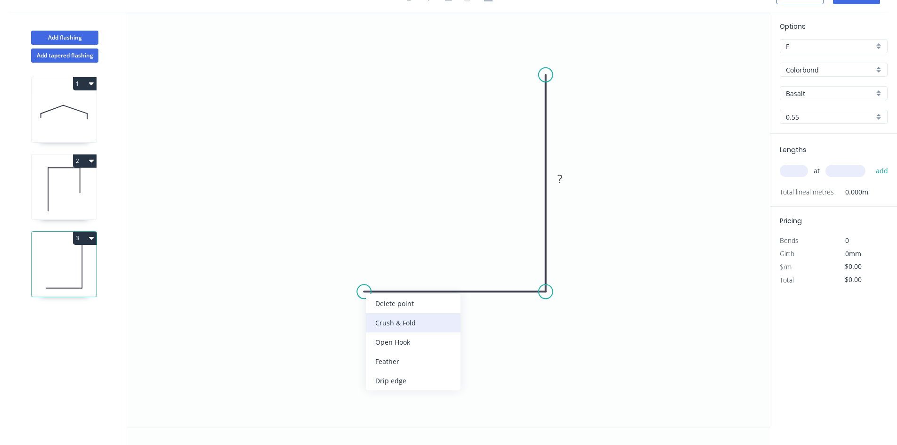
click at [405, 320] on div "Crush & Fold" at bounding box center [413, 322] width 95 height 19
click at [416, 316] on div "Flip bend" at bounding box center [412, 319] width 95 height 19
click at [460, 304] on rect at bounding box center [454, 301] width 19 height 13
type input "$13.91"
click at [806, 96] on input "Basalt" at bounding box center [830, 94] width 88 height 10
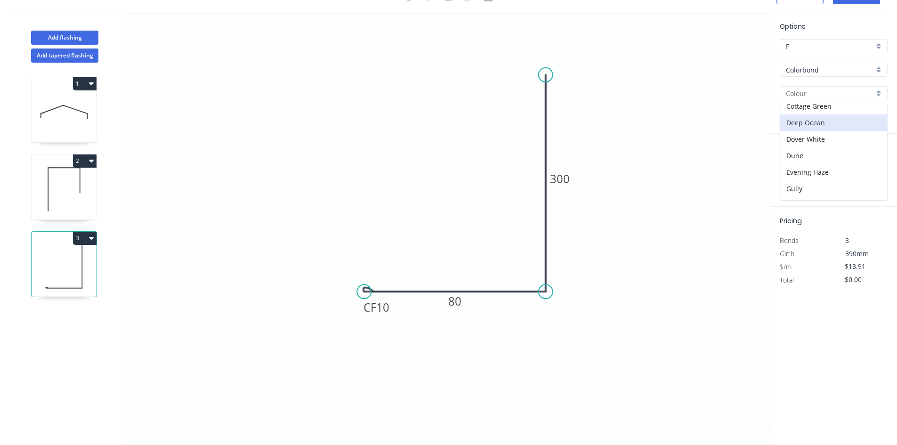
scroll to position [266, 0]
click at [812, 160] on div "Wallaby" at bounding box center [833, 159] width 107 height 16
type input "Wallaby"
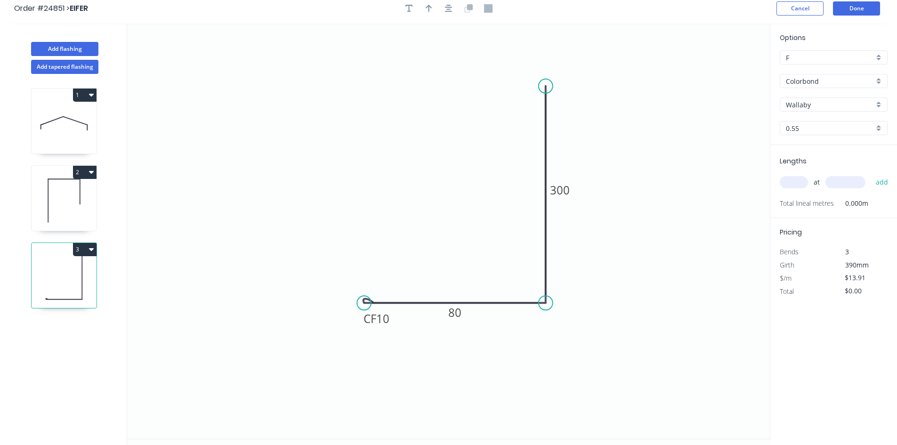
scroll to position [0, 0]
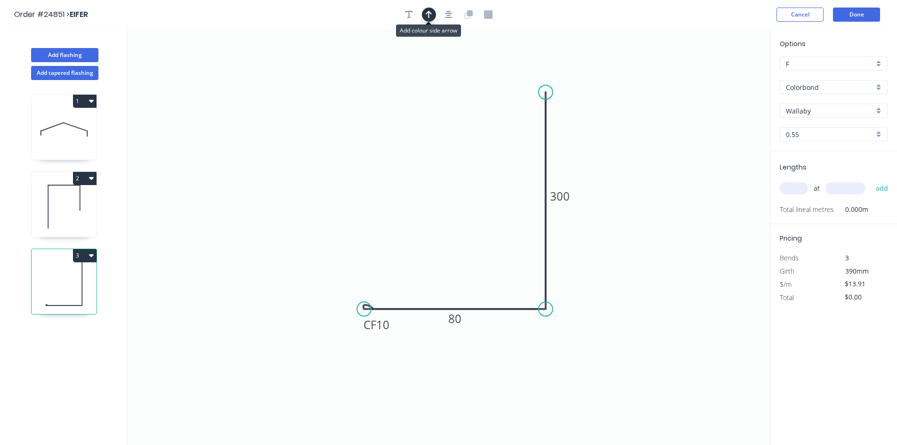
click at [429, 17] on icon "button" at bounding box center [429, 15] width 7 height 8
drag, startPoint x: 722, startPoint y: 73, endPoint x: 578, endPoint y: 252, distance: 230.2
click at [578, 252] on icon at bounding box center [577, 242] width 8 height 30
click at [578, 252] on icon at bounding box center [578, 242] width 8 height 30
click at [578, 252] on icon at bounding box center [585, 244] width 27 height 27
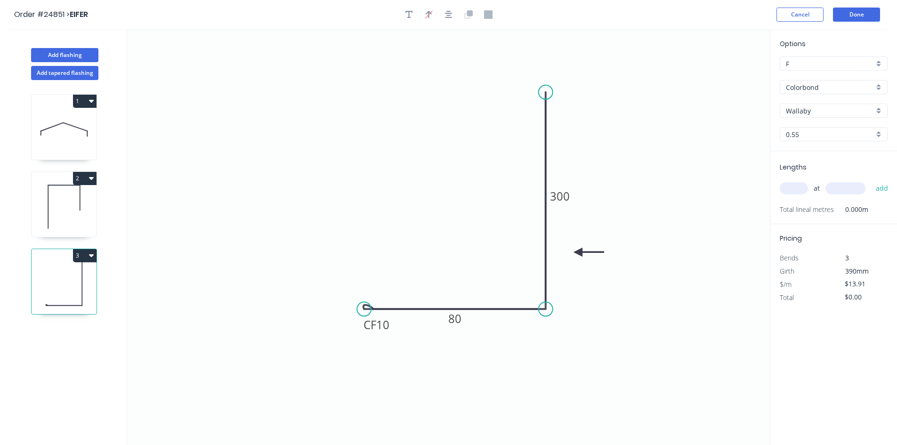
click at [797, 188] on input "text" at bounding box center [794, 188] width 28 height 12
type input "36"
type input "4200"
click at [871, 180] on button "add" at bounding box center [882, 188] width 22 height 16
type input "$2,103.19"
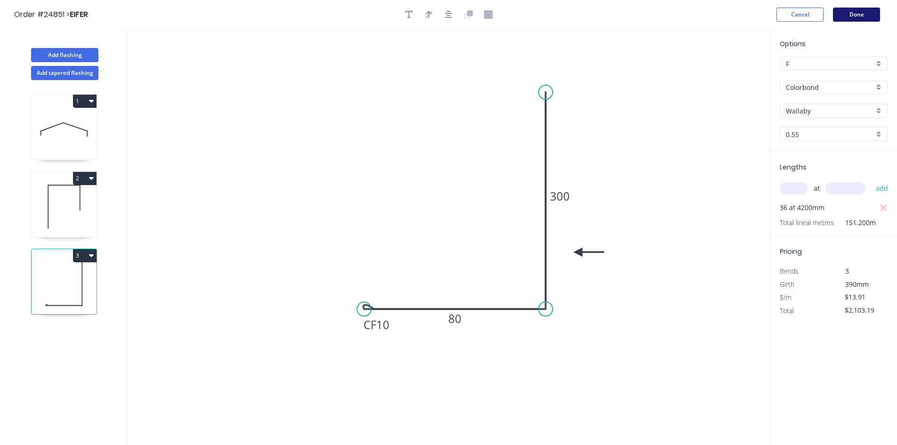
click at [856, 13] on button "Done" at bounding box center [856, 15] width 47 height 14
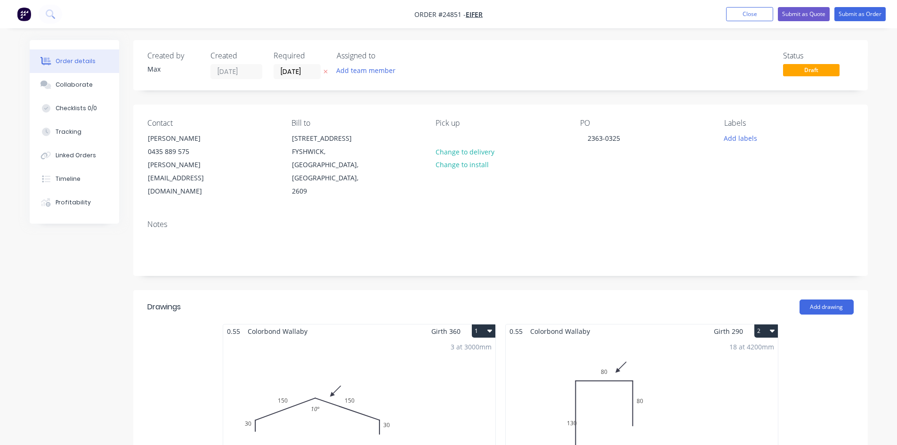
scroll to position [330, 0]
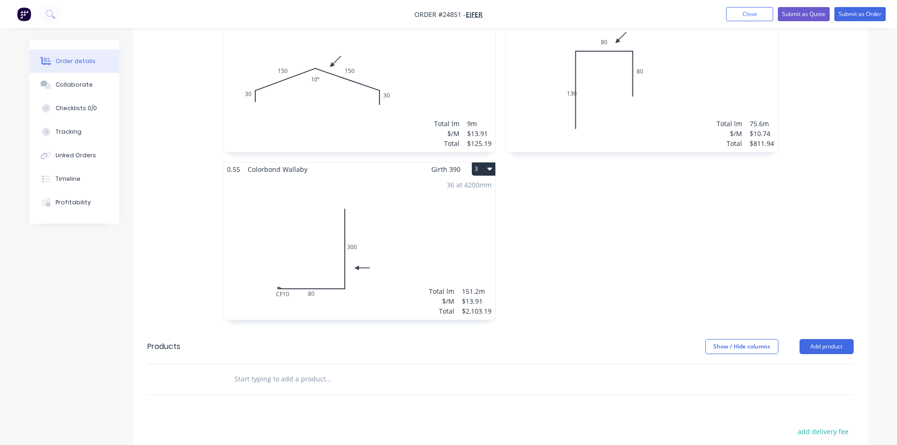
click at [489, 162] on button "3" at bounding box center [484, 168] width 24 height 13
click at [451, 204] on div "Duplicate" at bounding box center [450, 211] width 73 height 14
click at [610, 222] on div "Total lm $/M Total 0m $13.91 $0.00" at bounding box center [642, 248] width 272 height 144
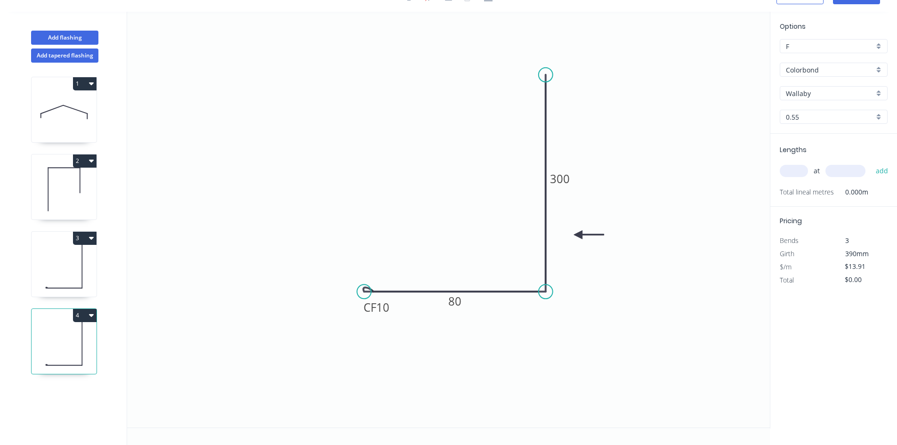
scroll to position [17, 0]
click at [406, 344] on div "Delete bend" at bounding box center [404, 343] width 95 height 19
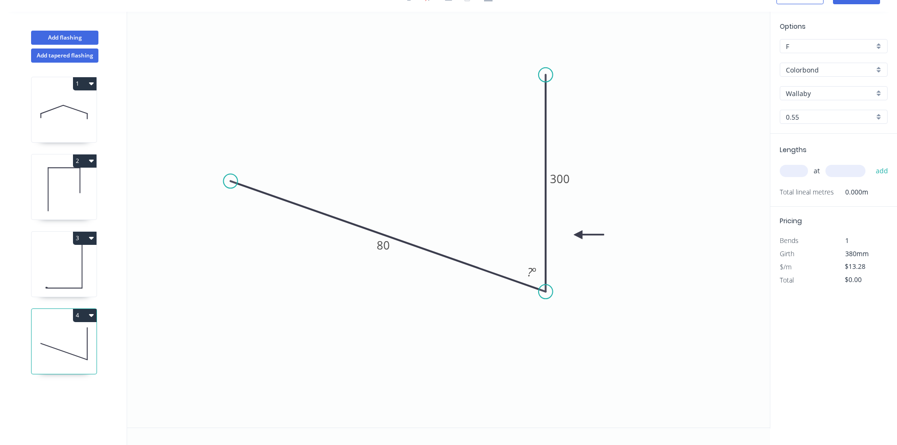
drag, startPoint x: 366, startPoint y: 292, endPoint x: 230, endPoint y: 181, distance: 175.0
click at [230, 181] on circle at bounding box center [231, 181] width 14 height 14
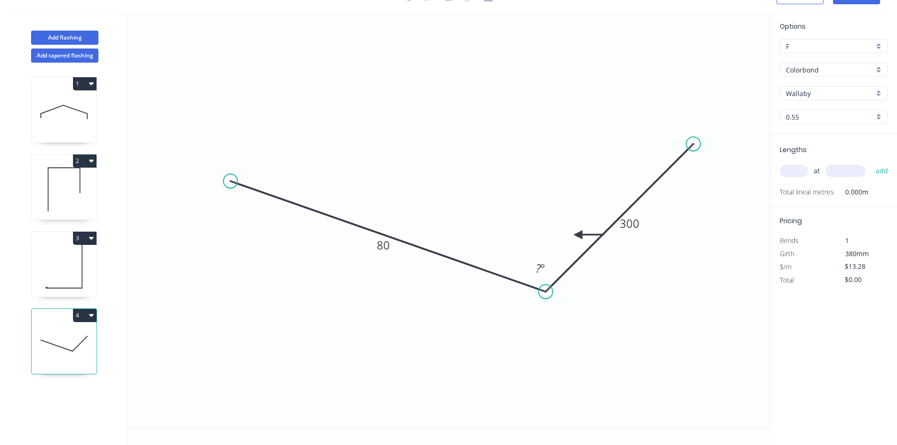
drag, startPoint x: 546, startPoint y: 76, endPoint x: 694, endPoint y: 162, distance: 170.7
click at [694, 162] on icon "0 80 300 ? º" at bounding box center [448, 220] width 643 height 416
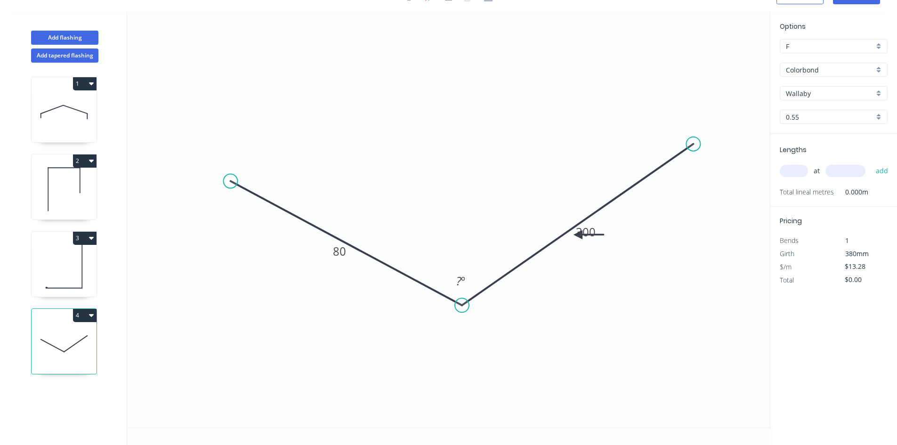
drag, startPoint x: 541, startPoint y: 291, endPoint x: 462, endPoint y: 306, distance: 80.1
click at [462, 306] on circle at bounding box center [462, 305] width 14 height 14
drag, startPoint x: 603, startPoint y: 235, endPoint x: 461, endPoint y: 225, distance: 142.1
click at [461, 225] on icon at bounding box center [472, 224] width 30 height 8
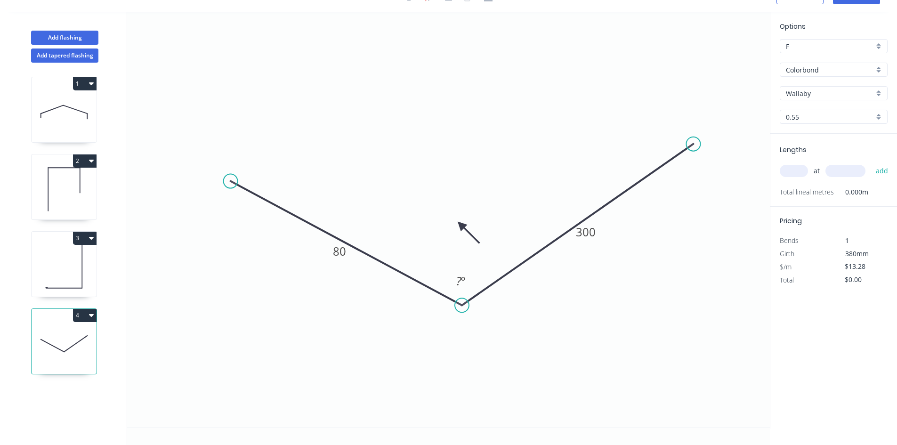
click at [461, 225] on icon at bounding box center [468, 232] width 27 height 27
click at [461, 225] on icon at bounding box center [453, 232] width 27 height 27
click at [461, 225] on icon at bounding box center [450, 224] width 30 height 8
click at [461, 225] on icon at bounding box center [453, 216] width 27 height 27
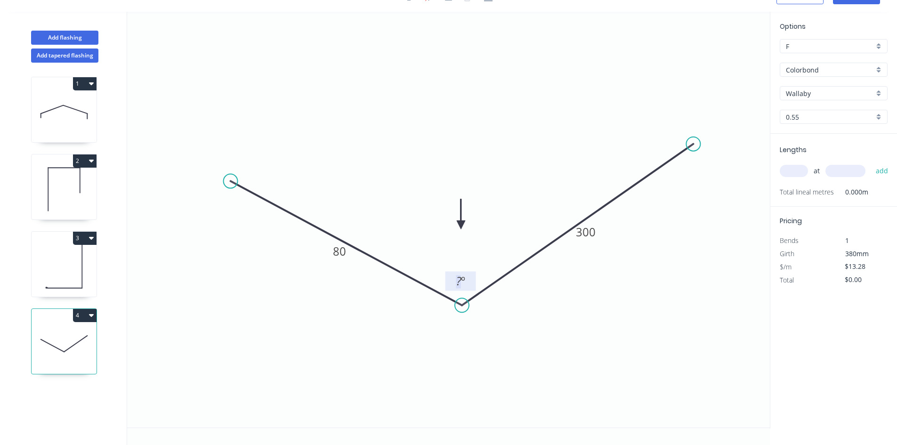
click at [460, 284] on tspan "?" at bounding box center [458, 281] width 5 height 16
click at [344, 251] on tspan "80" at bounding box center [339, 251] width 13 height 16
type input "$13.28"
click at [797, 173] on input "text" at bounding box center [794, 171] width 28 height 12
type input "1"
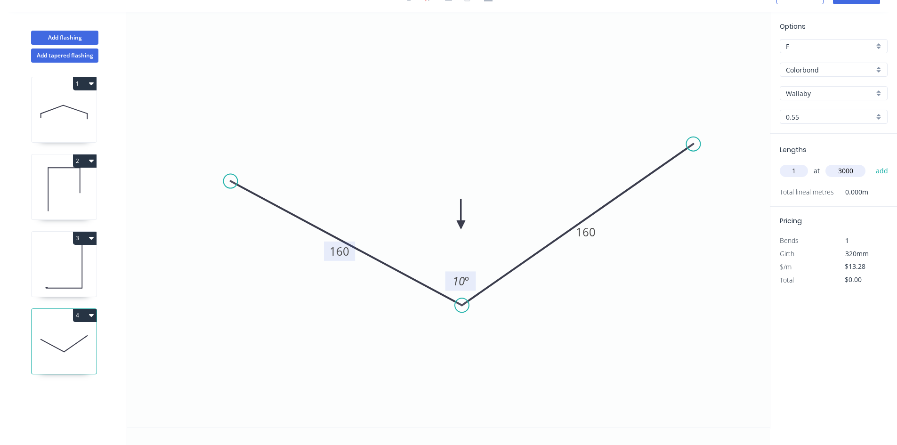
type input "3000"
click at [871, 163] on button "add" at bounding box center [882, 171] width 22 height 16
type input "$39.84"
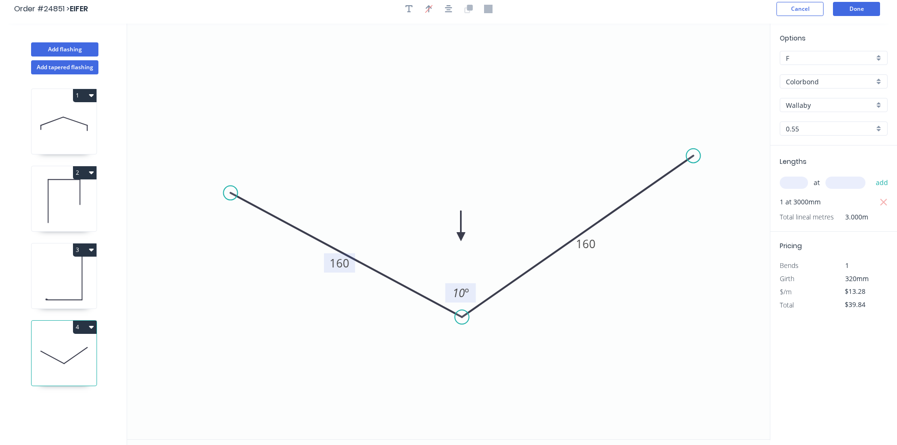
scroll to position [0, 0]
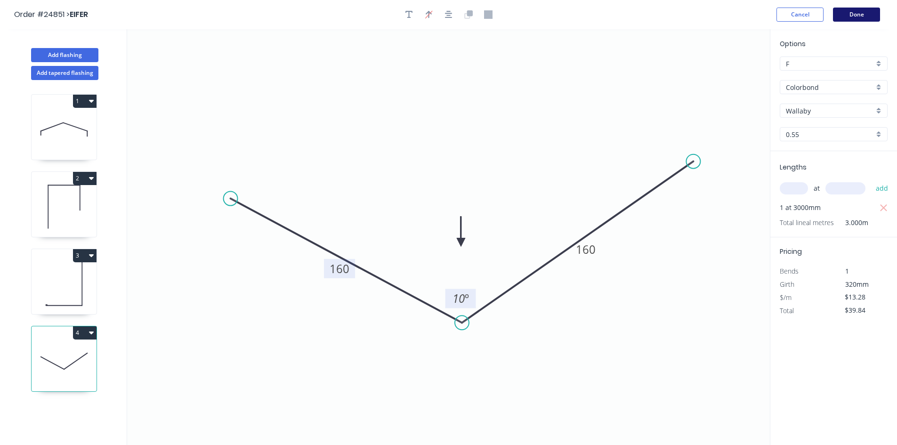
click at [842, 13] on button "Done" at bounding box center [856, 15] width 47 height 14
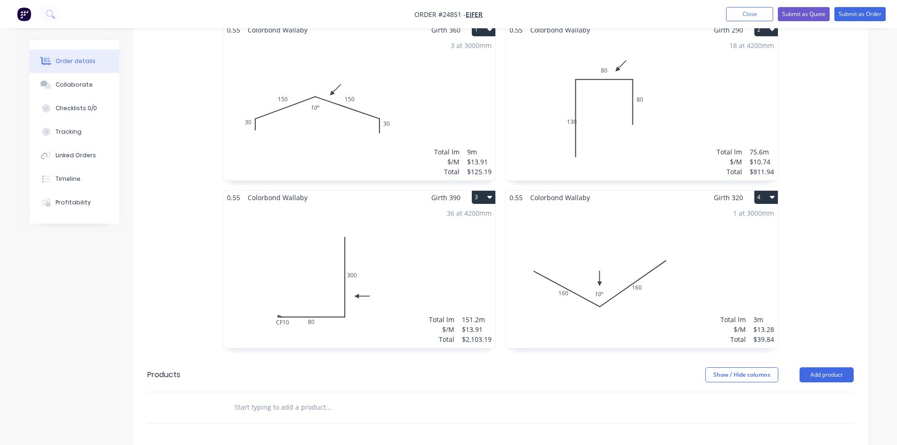
scroll to position [271, 0]
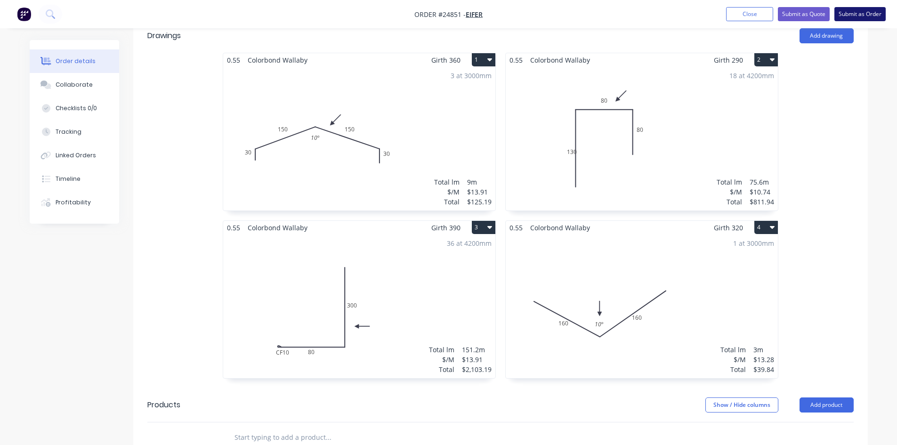
click at [862, 14] on button "Submit as Order" at bounding box center [859, 14] width 51 height 14
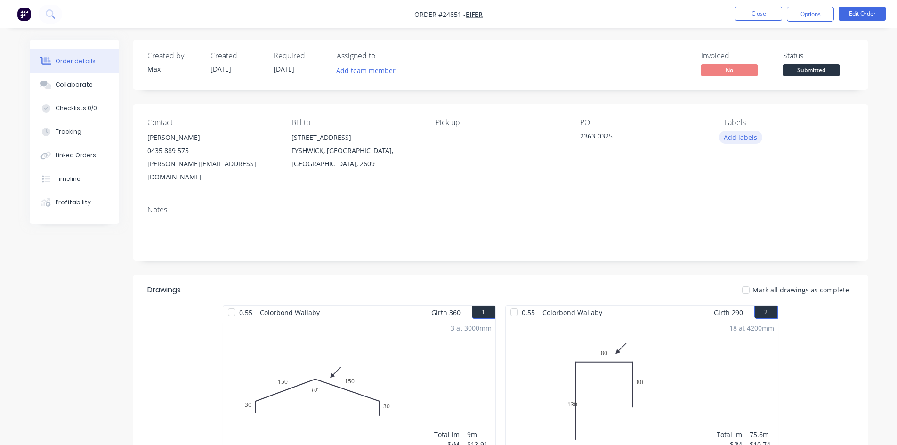
click at [737, 136] on button "Add labels" at bounding box center [740, 137] width 43 height 13
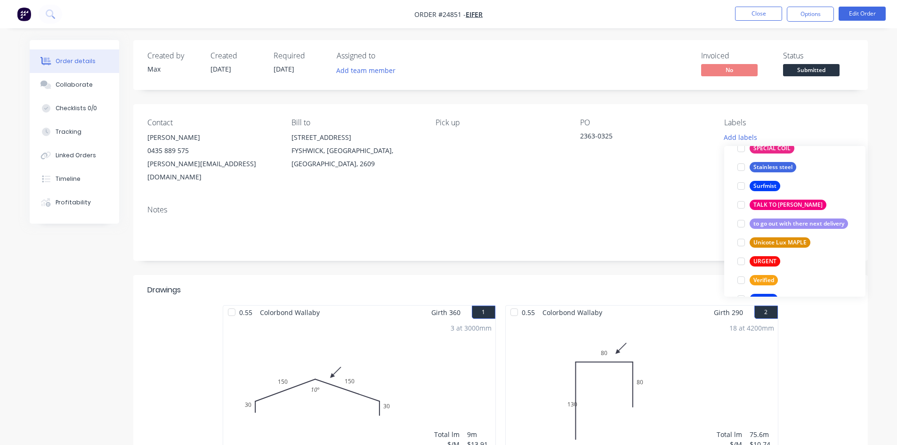
scroll to position [1903, 0]
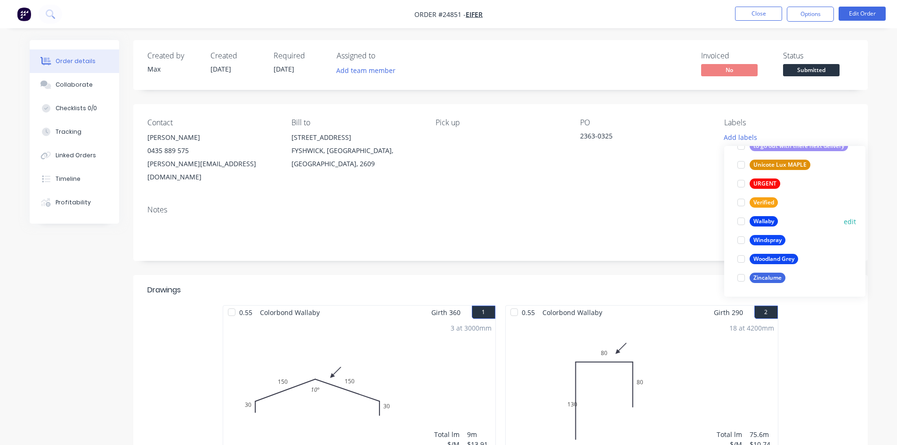
click at [740, 224] on div at bounding box center [741, 221] width 19 height 19
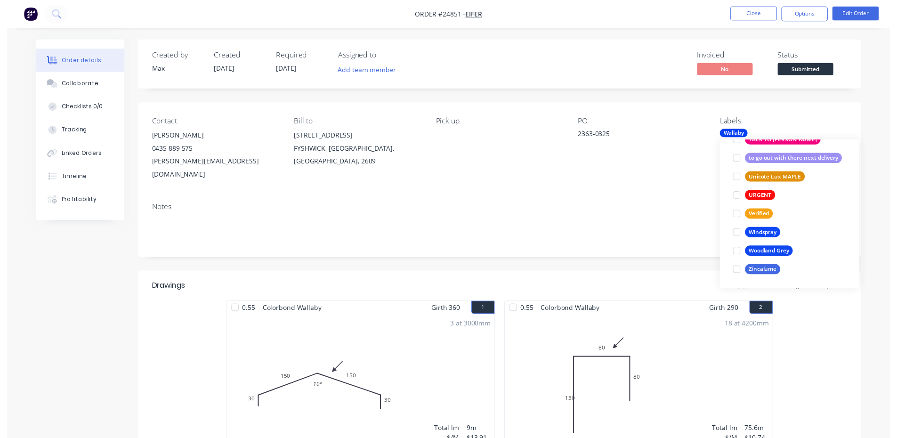
scroll to position [0, 0]
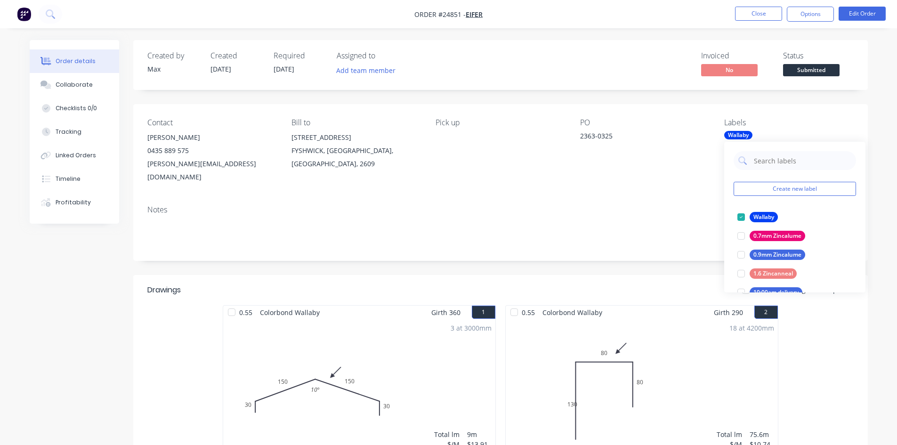
click at [684, 205] on div "Notes" at bounding box center [500, 209] width 706 height 9
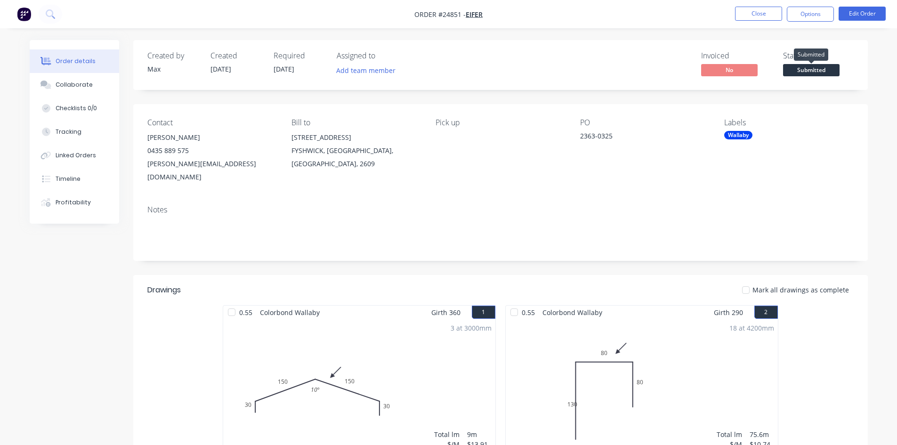
click at [807, 68] on span "Submitted" at bounding box center [811, 70] width 57 height 12
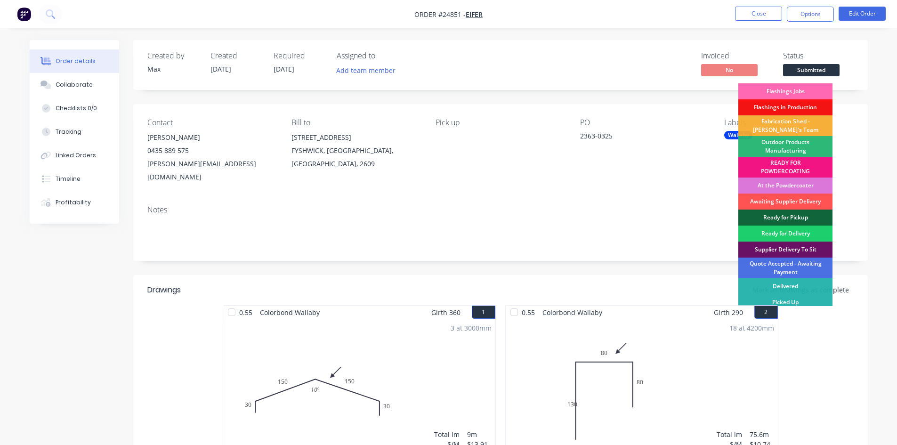
click at [796, 85] on div "Flashings Jobs" at bounding box center [785, 91] width 94 height 16
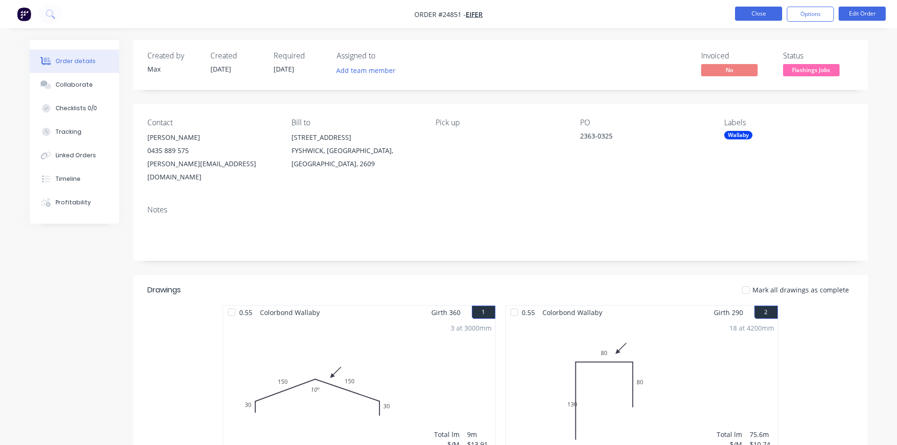
click at [757, 13] on button "Close" at bounding box center [758, 14] width 47 height 14
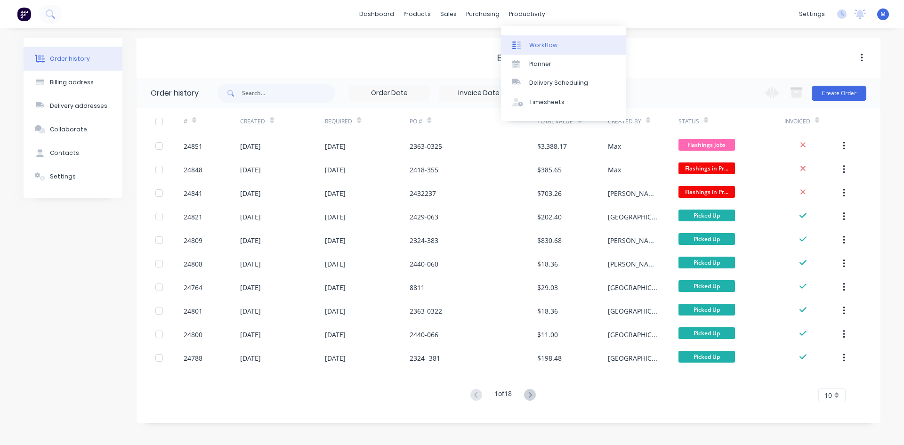
click at [571, 42] on link "Workflow" at bounding box center [563, 44] width 125 height 19
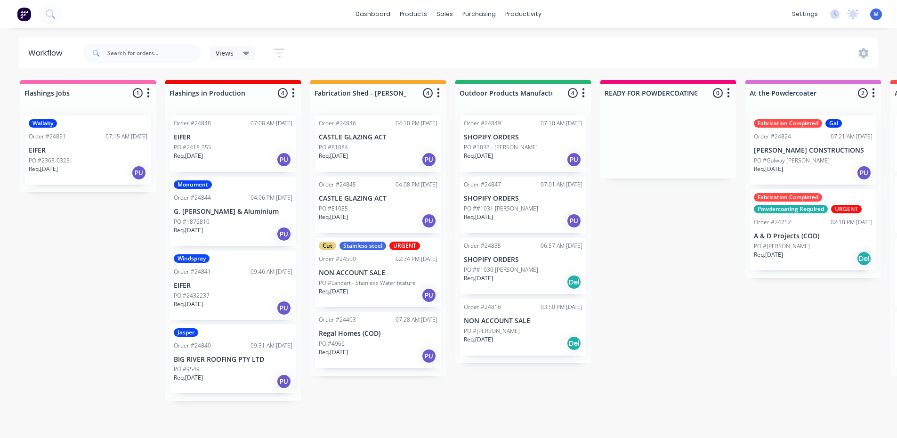
click at [95, 163] on div "PO #2363-0325" at bounding box center [88, 160] width 119 height 8
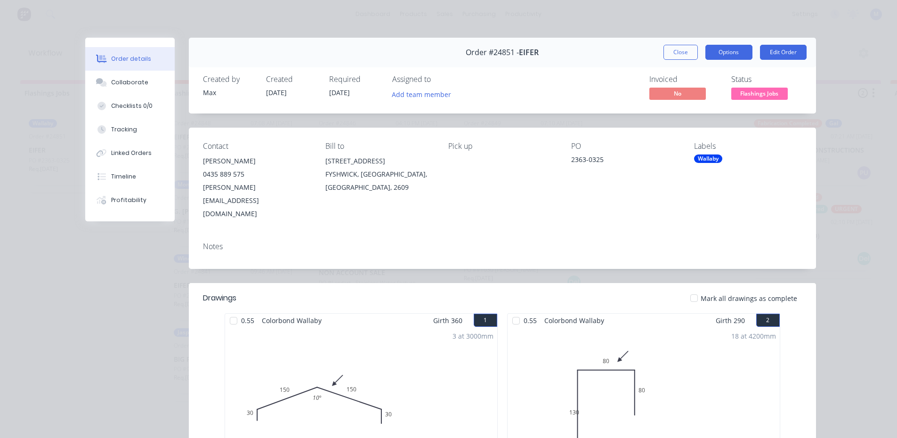
click at [727, 51] on button "Options" at bounding box center [728, 52] width 47 height 15
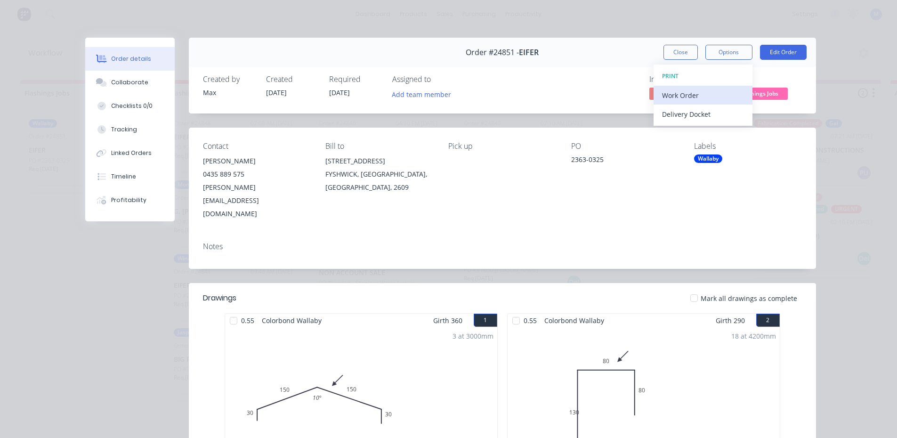
click at [716, 94] on div "Work Order" at bounding box center [703, 96] width 82 height 14
click at [714, 112] on div "Standard" at bounding box center [703, 114] width 82 height 14
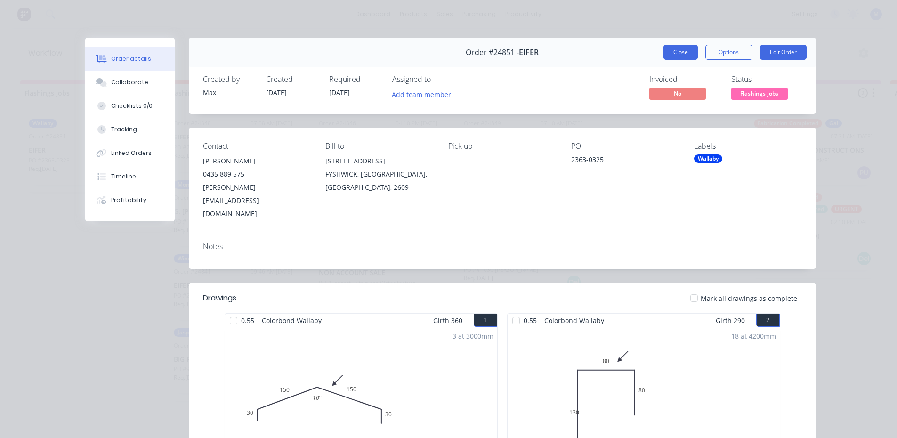
click at [665, 48] on button "Close" at bounding box center [681, 52] width 34 height 15
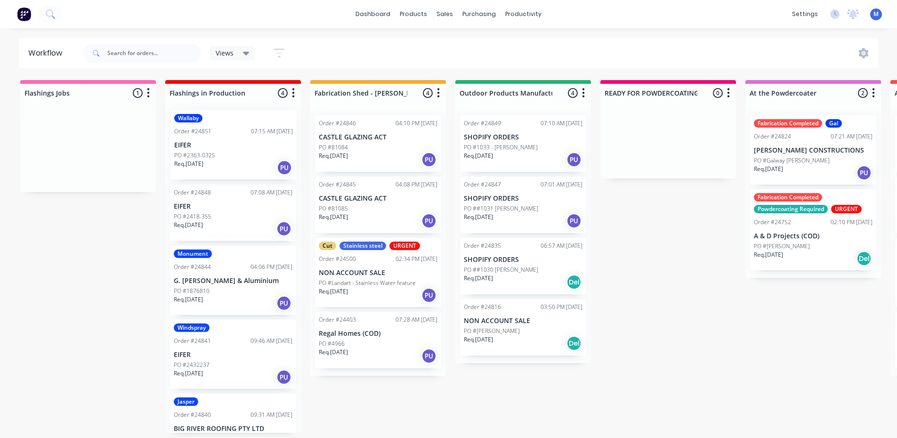
drag, startPoint x: 84, startPoint y: 154, endPoint x: 234, endPoint y: 150, distance: 150.3
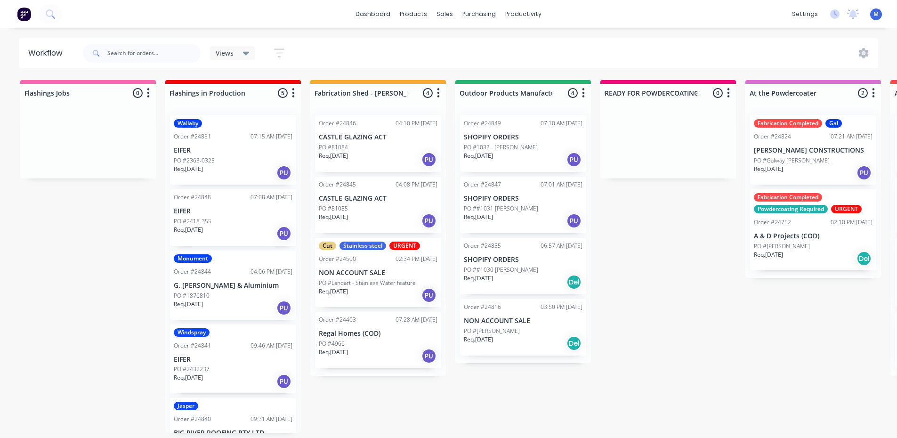
scroll to position [35, 0]
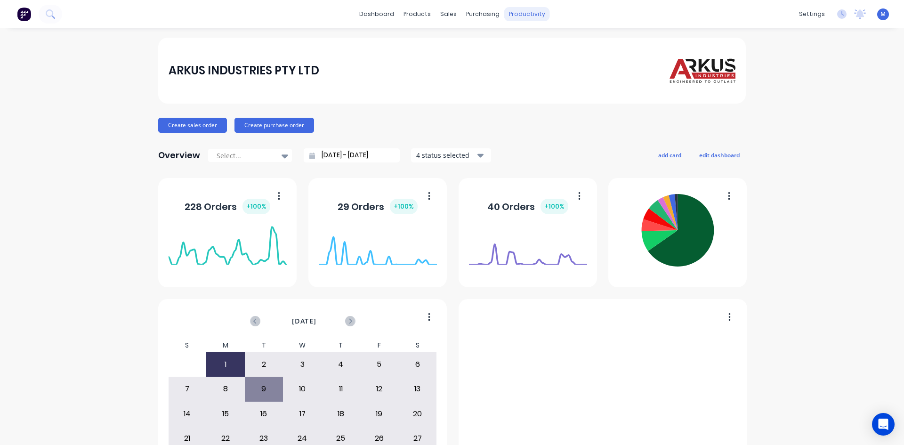
click at [520, 12] on div "productivity" at bounding box center [527, 14] width 46 height 14
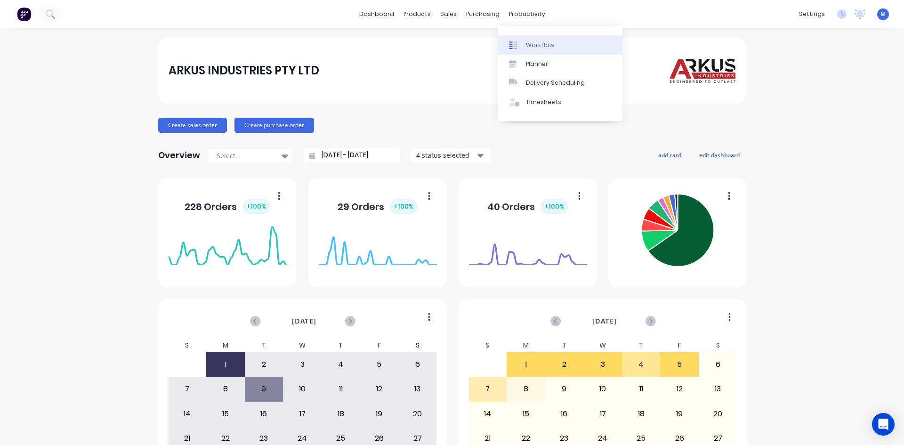
click at [539, 43] on div "Workflow" at bounding box center [540, 45] width 28 height 8
click at [547, 42] on div "Workflow" at bounding box center [540, 45] width 28 height 8
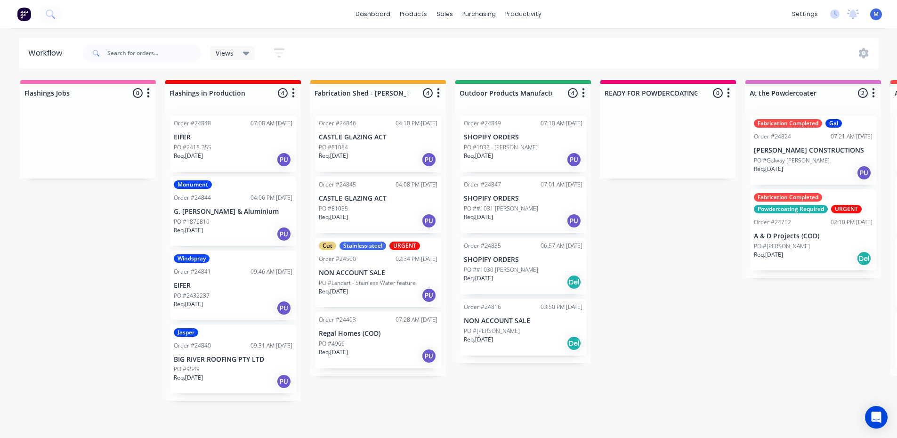
scroll to position [2, 0]
click at [380, 213] on div "Req. 05/09/25 PU" at bounding box center [378, 221] width 119 height 16
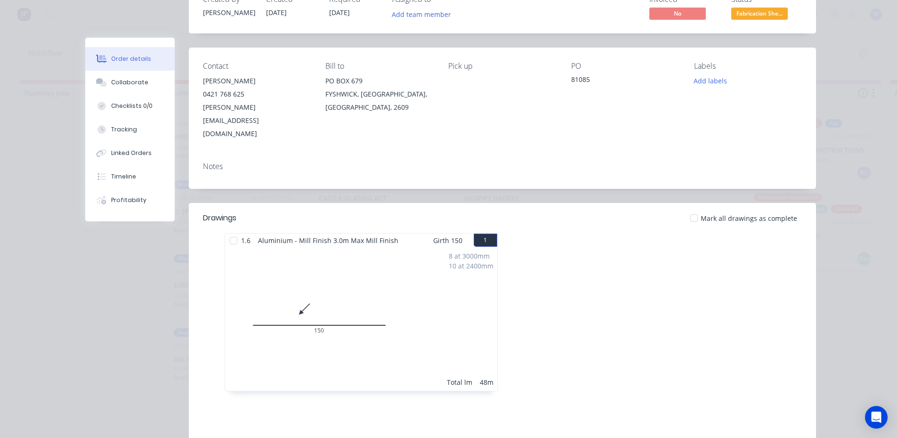
scroll to position [0, 0]
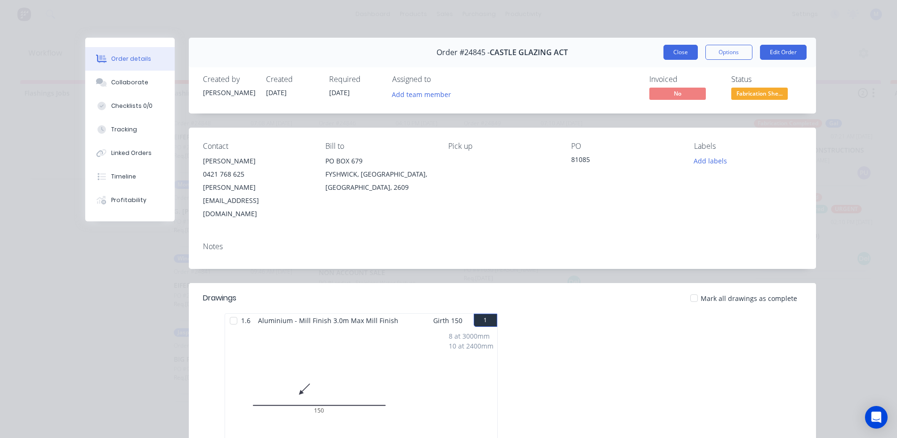
click at [670, 49] on button "Close" at bounding box center [681, 52] width 34 height 15
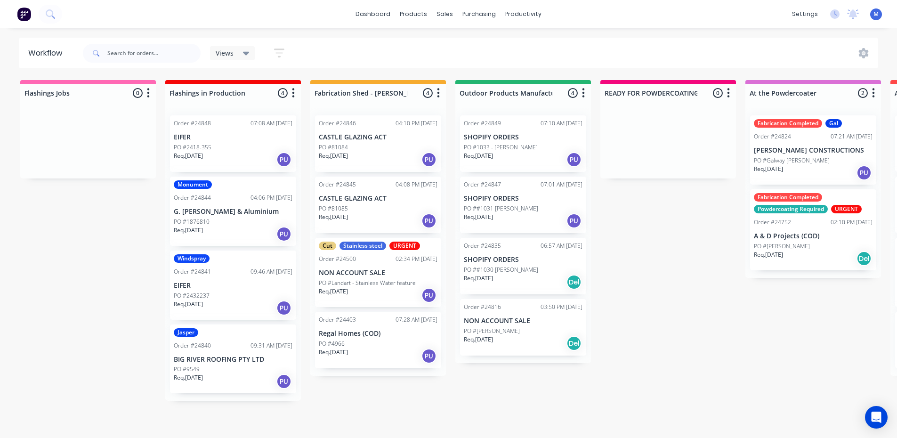
click at [367, 153] on div "Req. 05/09/25 PU" at bounding box center [378, 160] width 119 height 16
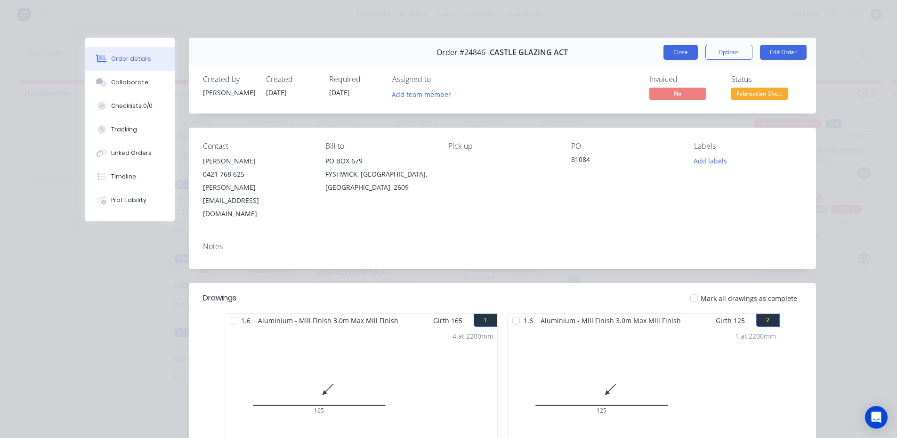
click at [686, 50] on button "Close" at bounding box center [681, 52] width 34 height 15
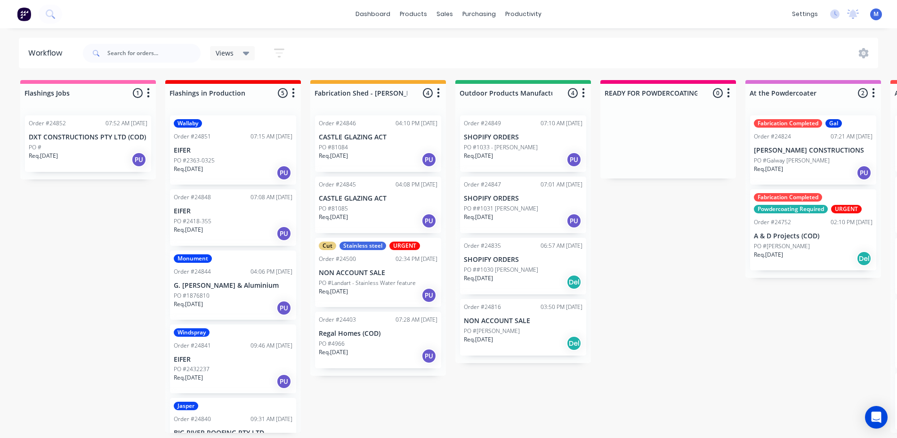
scroll to position [2, 0]
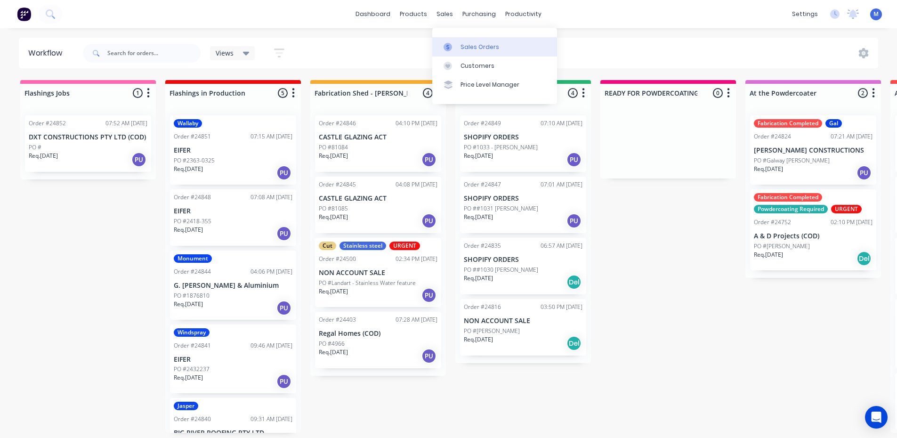
click at [491, 43] on div "Sales Orders" at bounding box center [480, 47] width 39 height 8
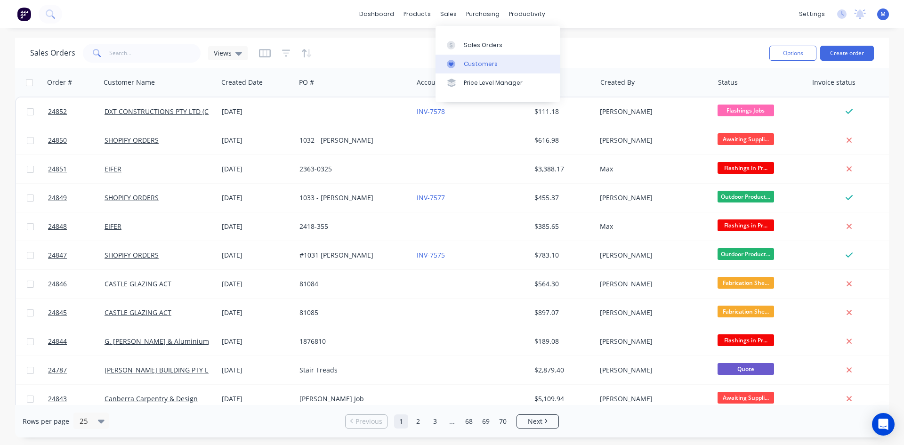
click at [503, 61] on link "Customers" at bounding box center [498, 64] width 125 height 19
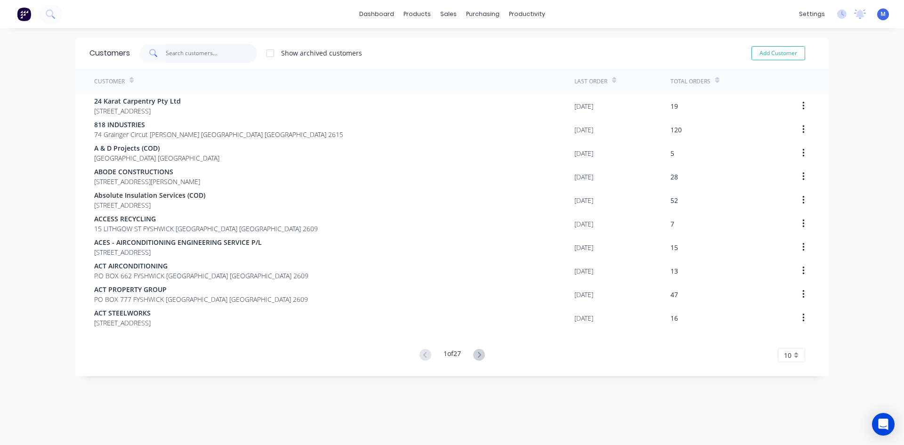
click at [195, 50] on input "text" at bounding box center [212, 53] width 92 height 19
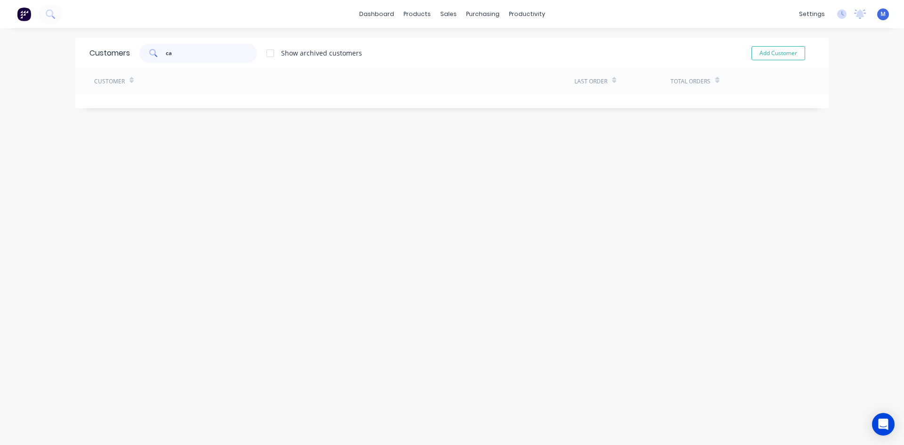
type input "c"
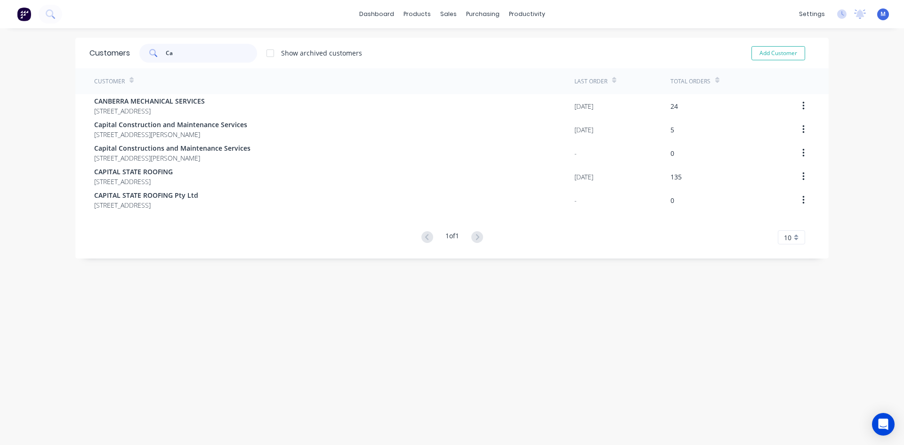
type input "C"
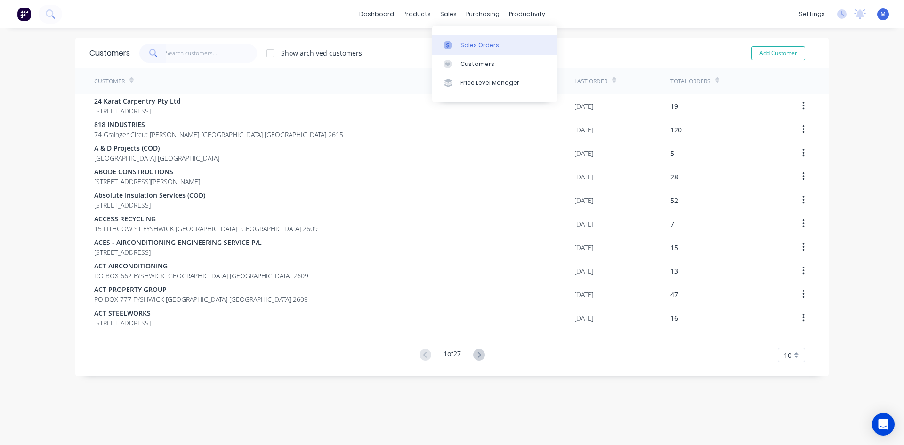
click at [483, 39] on link "Sales Orders" at bounding box center [494, 44] width 125 height 19
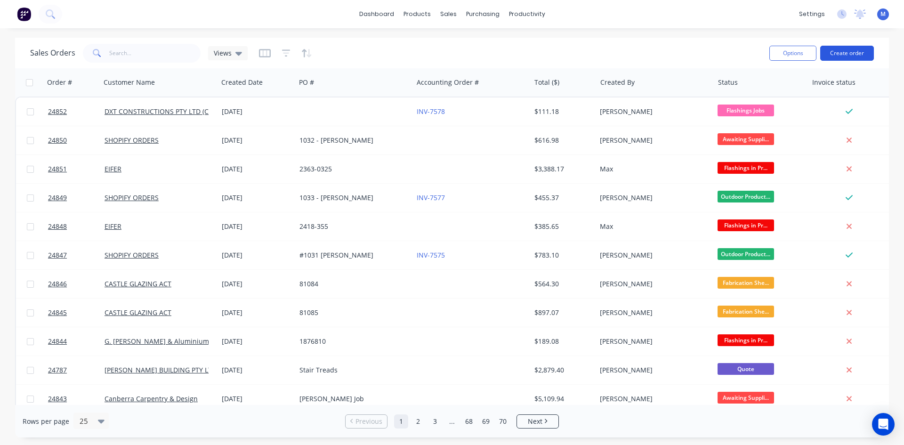
click at [851, 50] on button "Create order" at bounding box center [847, 53] width 54 height 15
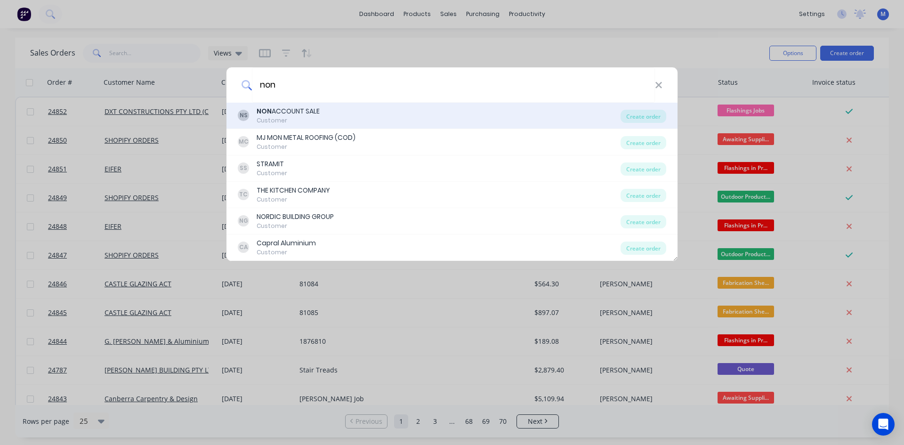
type input "non"
click at [302, 111] on div "NON ACCOUNT SALE" at bounding box center [288, 111] width 63 height 10
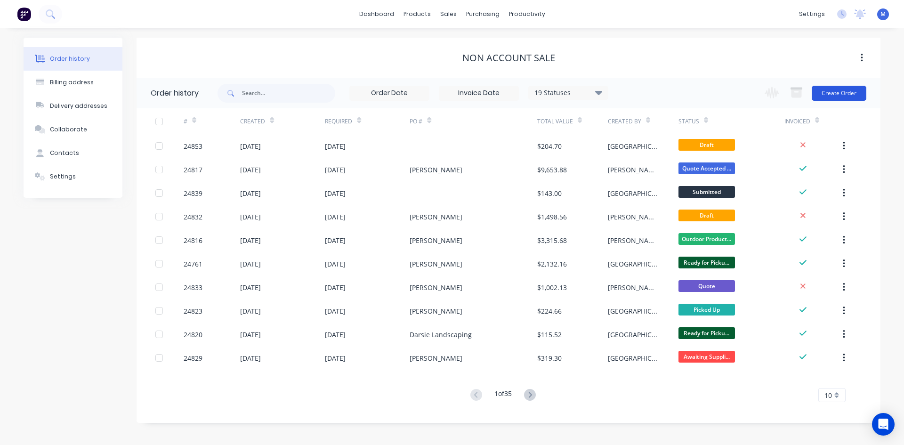
click at [840, 94] on button "Create Order" at bounding box center [839, 93] width 55 height 15
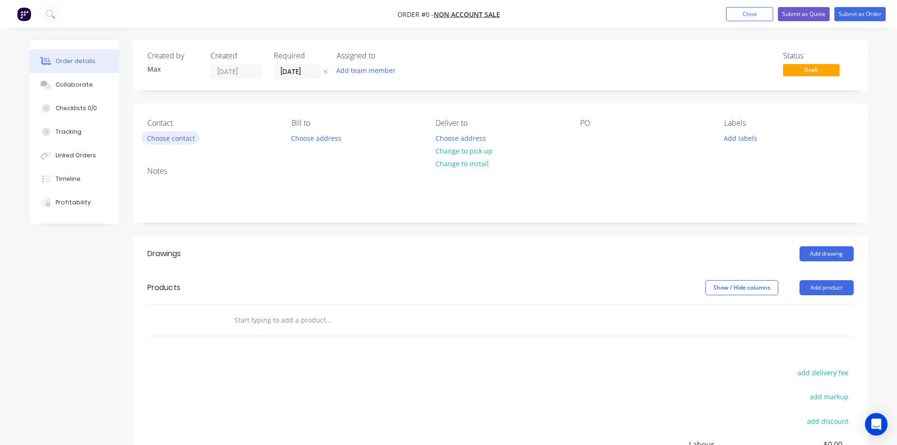
click at [162, 140] on button "Choose contact" at bounding box center [171, 137] width 58 height 13
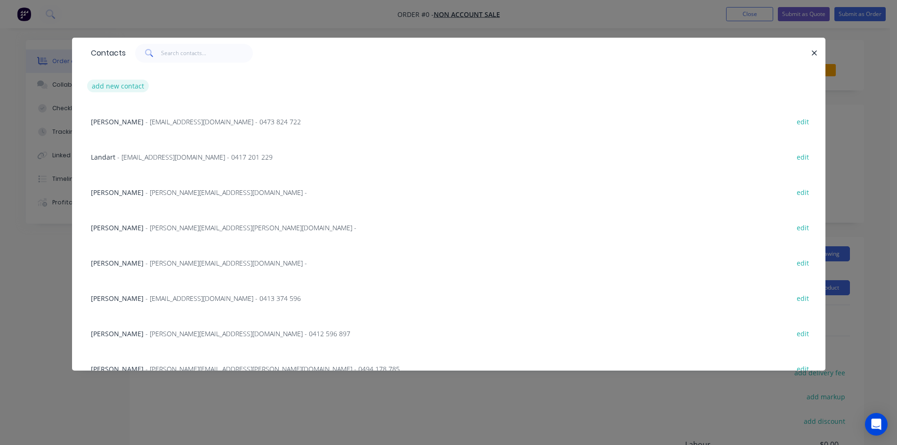
click at [133, 81] on button "add new contact" at bounding box center [118, 86] width 62 height 13
select select "AU"
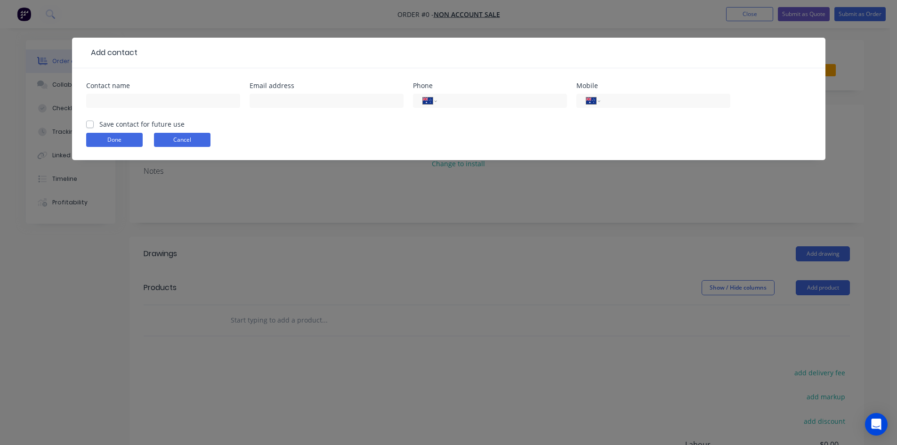
click at [191, 141] on button "Cancel" at bounding box center [182, 140] width 57 height 14
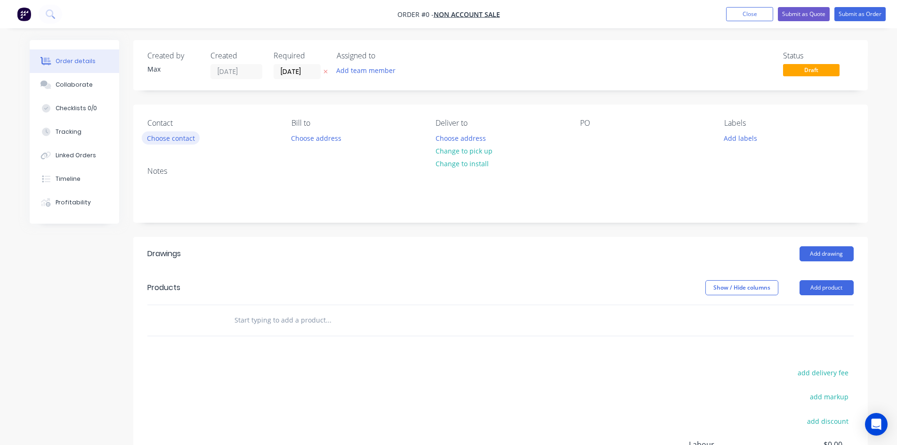
click at [182, 139] on button "Choose contact" at bounding box center [171, 137] width 58 height 13
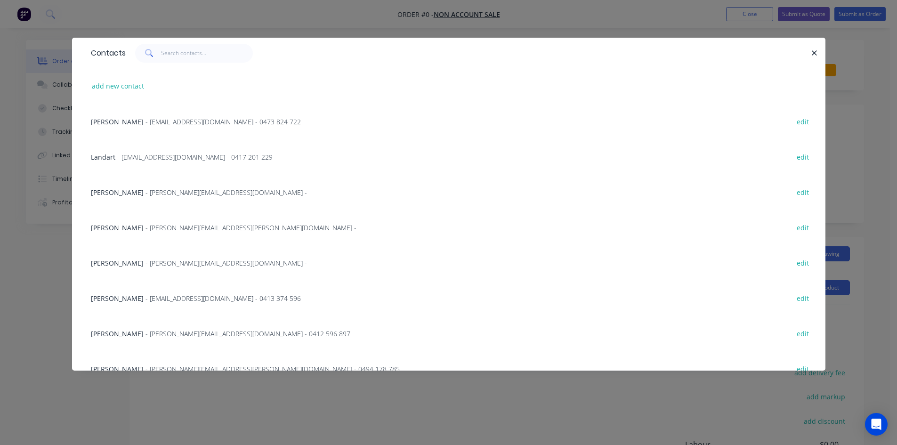
click at [176, 65] on div "Contacts" at bounding box center [448, 53] width 753 height 31
click at [178, 55] on input "text" at bounding box center [207, 53] width 92 height 19
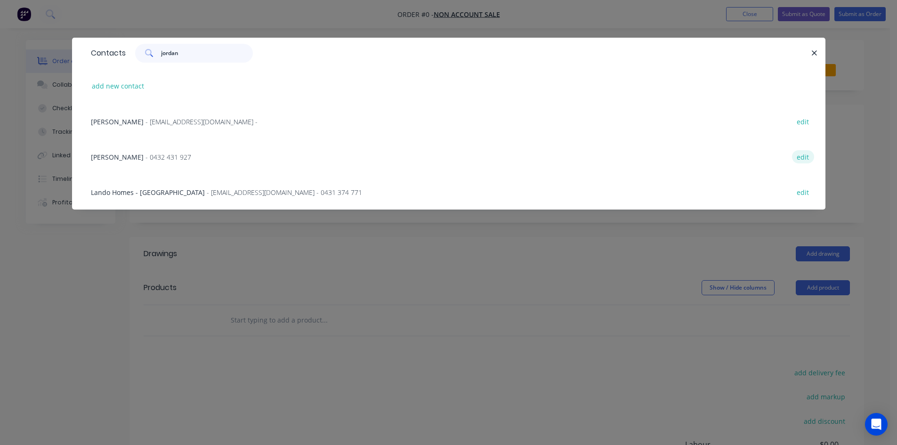
type input "jordan"
click at [807, 157] on button "edit" at bounding box center [803, 156] width 22 height 13
select select "AU"
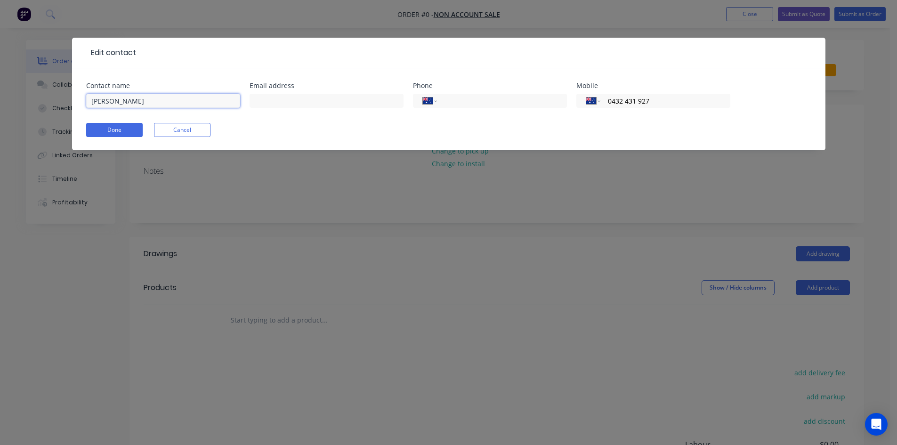
click at [172, 102] on input "Jordan Carige" at bounding box center [163, 101] width 154 height 14
type input "Jordan Carige"
click at [291, 104] on input "text" at bounding box center [327, 101] width 154 height 14
type input "jordan@capitalrefrigerationservices.com"
click at [681, 99] on input "0432 431 927" at bounding box center [663, 101] width 113 height 11
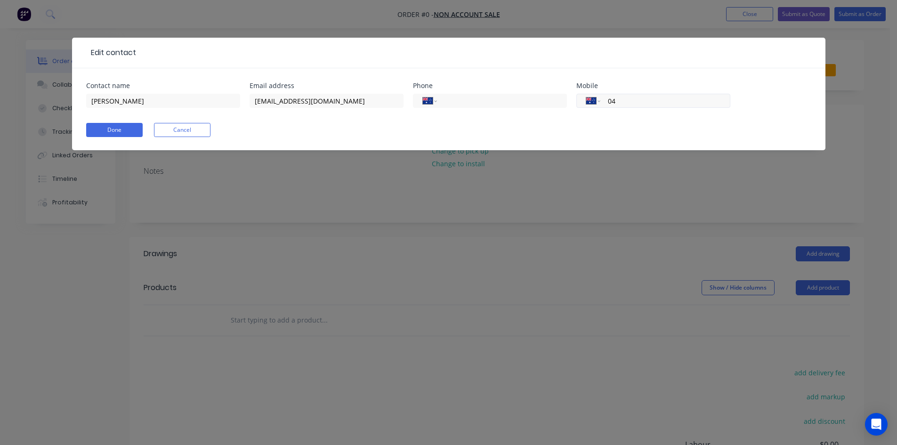
type input "0"
type input "0479 059 387"
click button "Done" at bounding box center [114, 130] width 57 height 14
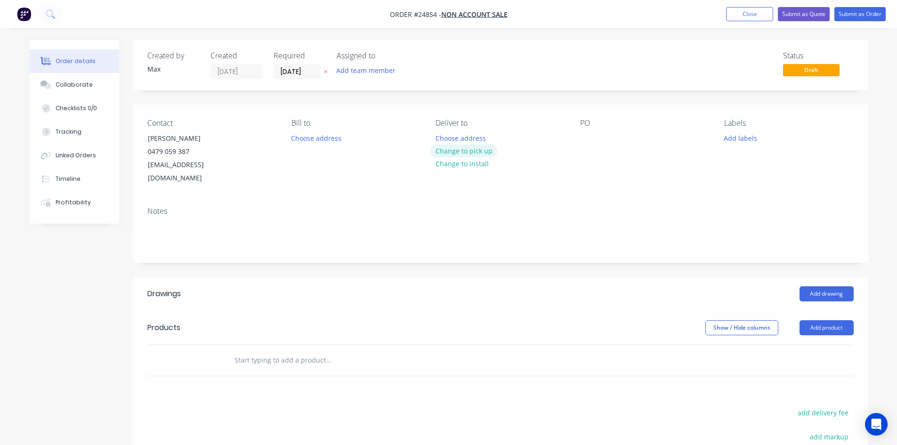
click at [485, 153] on button "Change to pick up" at bounding box center [463, 151] width 67 height 13
click at [587, 139] on div at bounding box center [587, 138] width 15 height 14
click at [813, 286] on button "Add drawing" at bounding box center [827, 293] width 54 height 15
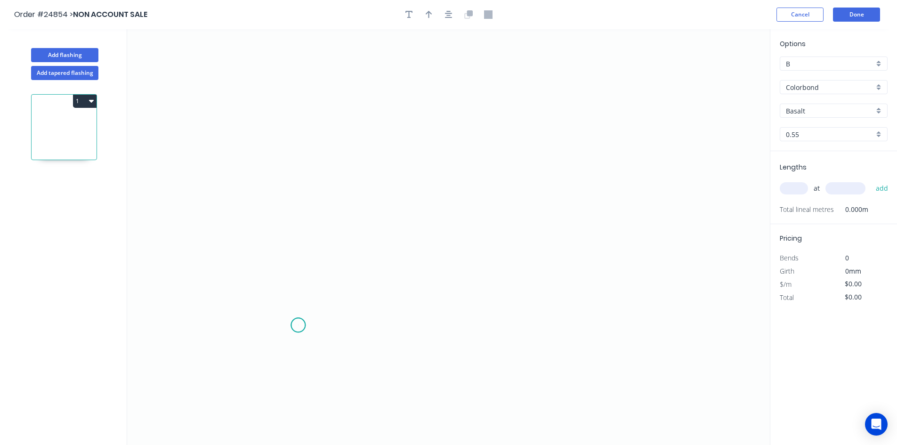
click at [298, 325] on icon "0" at bounding box center [448, 237] width 643 height 416
click at [348, 329] on icon "0" at bounding box center [448, 237] width 643 height 416
click at [352, 160] on icon "0 ?" at bounding box center [448, 237] width 643 height 416
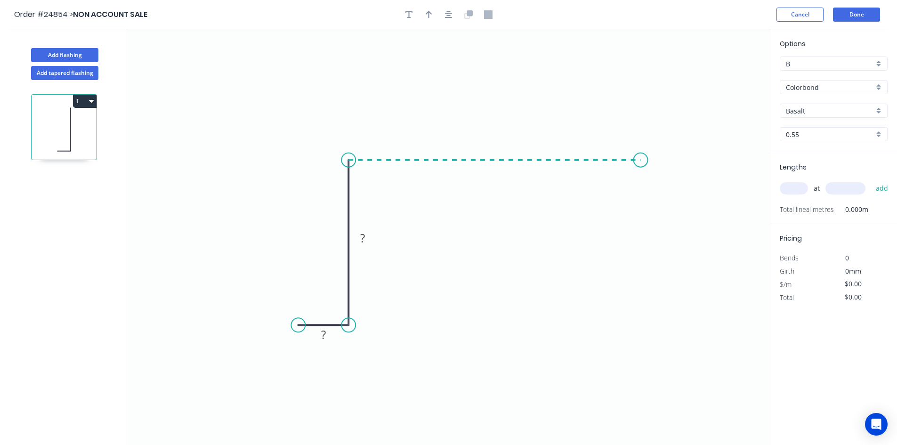
click at [641, 154] on icon "0 ? ?" at bounding box center [448, 237] width 643 height 416
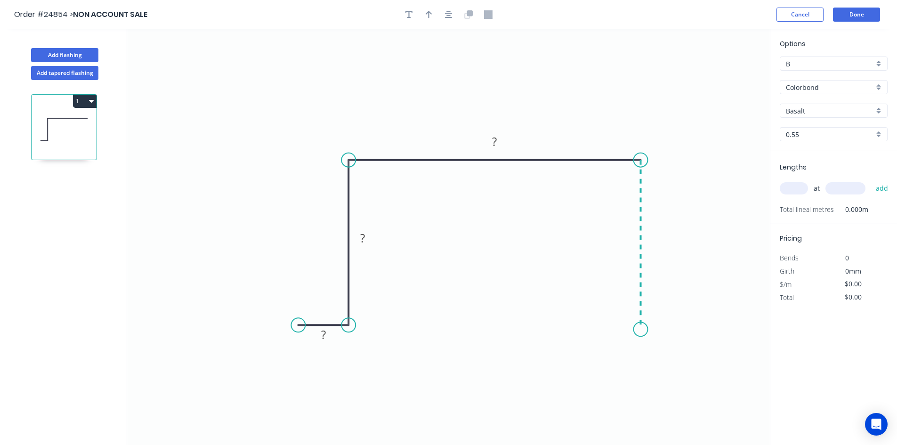
click at [648, 330] on icon "0 ? ? ?" at bounding box center [448, 237] width 643 height 416
click at [691, 333] on icon "0 ? ? ? ?" at bounding box center [448, 237] width 643 height 416
click at [332, 340] on rect at bounding box center [323, 335] width 19 height 13
type input "$34.20"
click at [840, 110] on input "Basalt" at bounding box center [830, 111] width 88 height 10
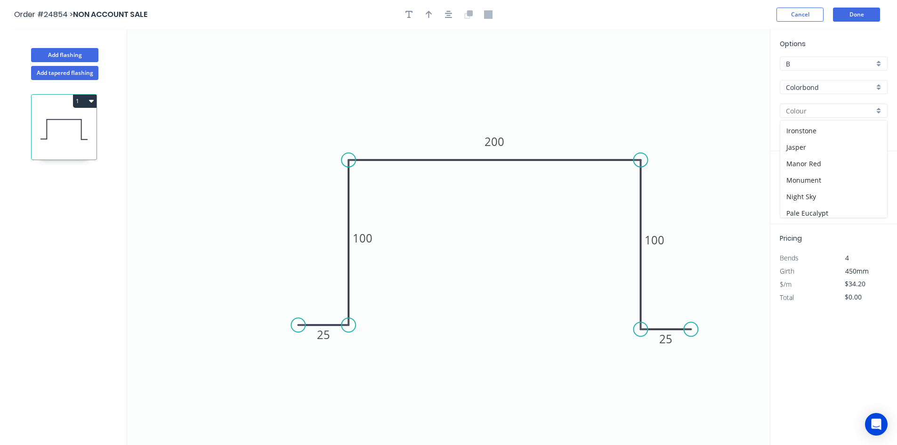
scroll to position [188, 0]
click at [808, 154] on div "Night Sky" at bounding box center [833, 154] width 107 height 16
type input "Night Sky"
click at [799, 188] on input "text" at bounding box center [794, 188] width 28 height 12
type input "1"
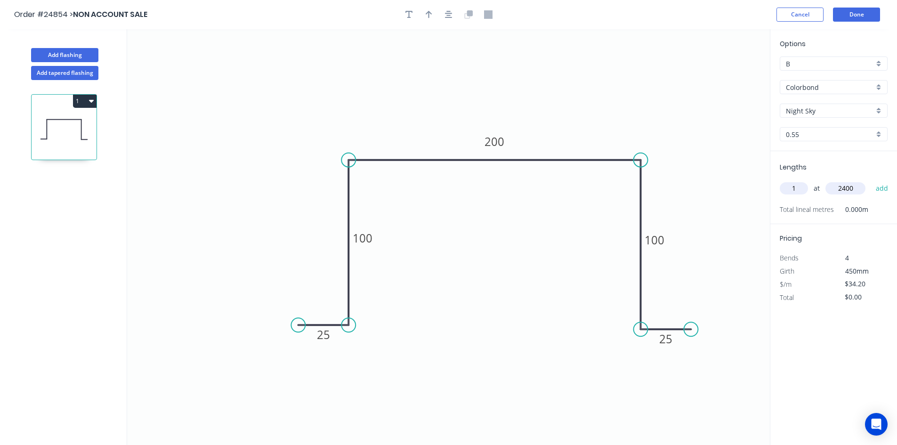
type input "2400"
click at [871, 180] on button "add" at bounding box center [882, 188] width 22 height 16
type input "$82.08"
click at [850, 16] on button "Done" at bounding box center [856, 15] width 47 height 14
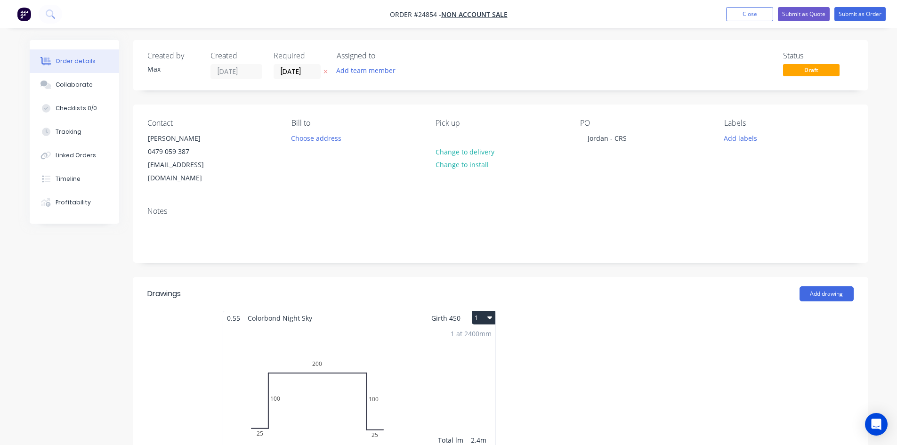
scroll to position [141, 0]
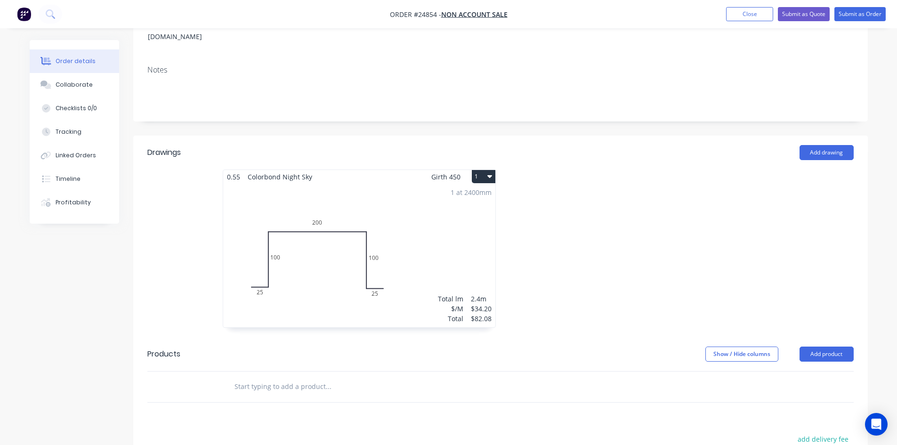
click at [487, 170] on button "1" at bounding box center [484, 176] width 24 height 13
click at [437, 211] on div "Duplicate" at bounding box center [450, 218] width 73 height 14
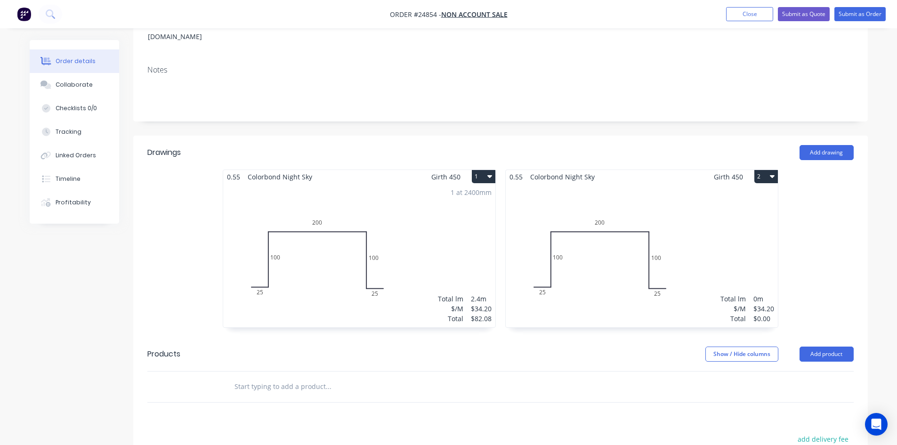
click at [697, 235] on div "Total lm $/M Total 0m $34.20 $0.00" at bounding box center [642, 256] width 272 height 144
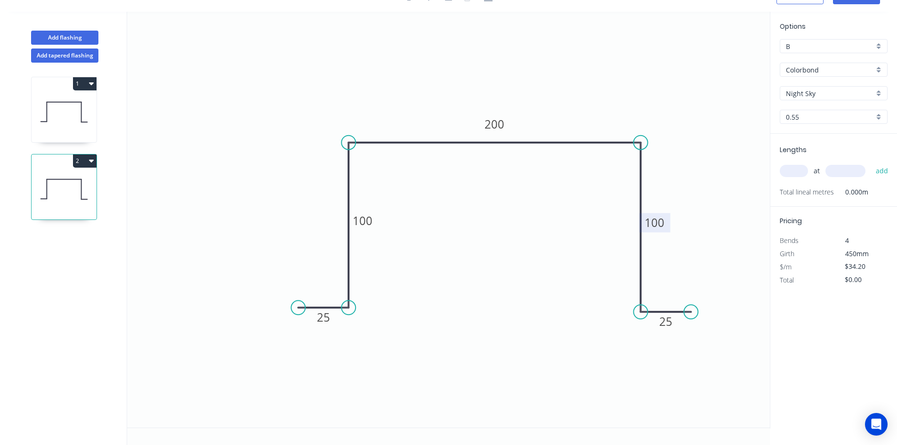
scroll to position [17, 0]
click at [502, 122] on tspan "200" at bounding box center [495, 124] width 20 height 16
click at [364, 220] on tspan "100" at bounding box center [363, 221] width 20 height 16
type input "$50.83"
click at [796, 170] on input "text" at bounding box center [794, 171] width 28 height 12
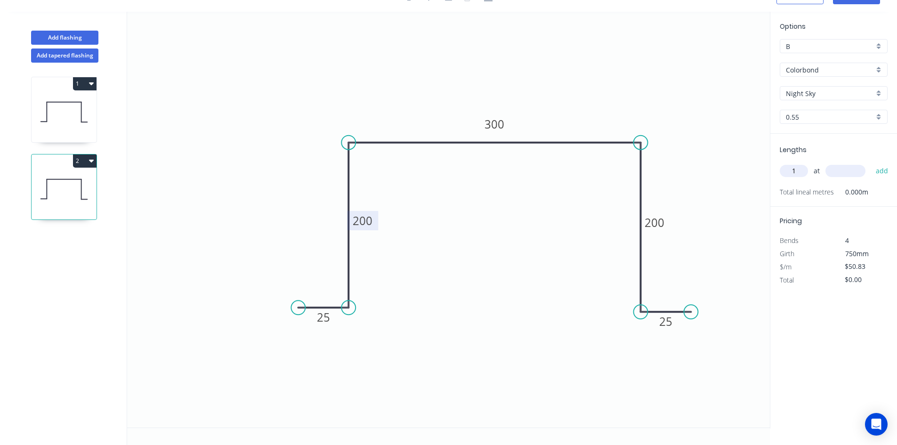
type input "1"
type input "4200"
click at [871, 163] on button "add" at bounding box center [882, 171] width 22 height 16
type input "$213.49"
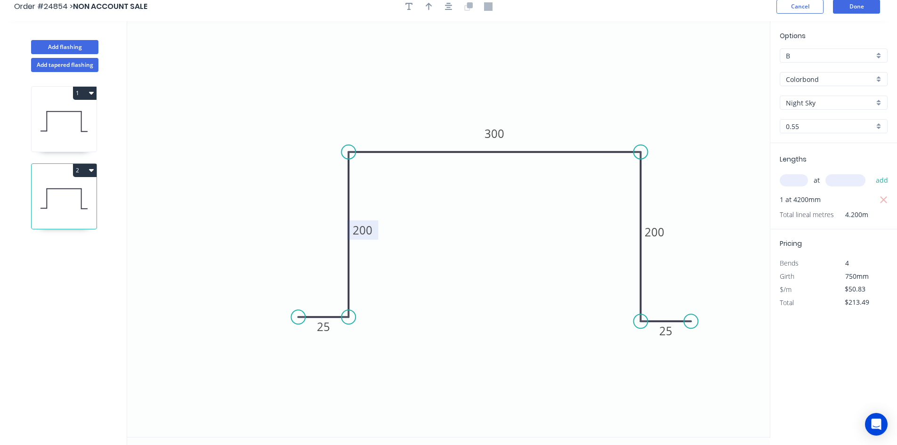
scroll to position [0, 0]
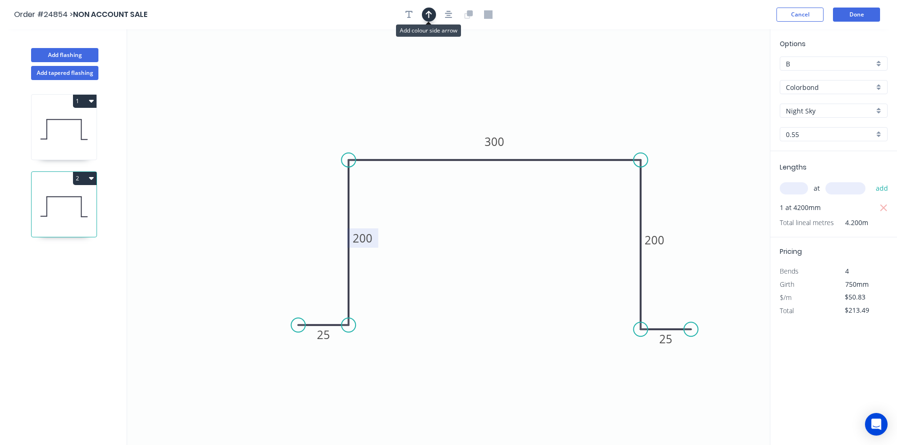
click at [430, 16] on icon "button" at bounding box center [429, 14] width 7 height 8
drag, startPoint x: 722, startPoint y: 72, endPoint x: 563, endPoint y: 138, distance: 171.9
click at [563, 138] on icon at bounding box center [563, 127] width 8 height 30
click at [565, 138] on icon at bounding box center [563, 127] width 8 height 30
click at [412, 16] on icon "button" at bounding box center [409, 14] width 8 height 8
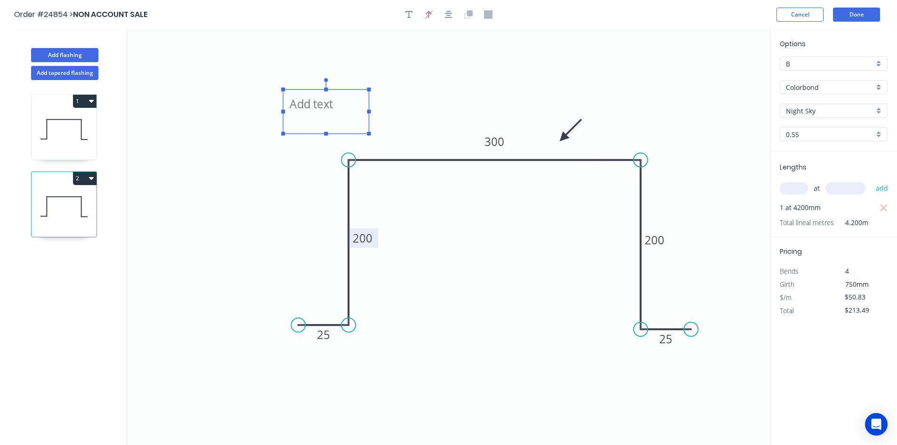
drag, startPoint x: 180, startPoint y: 59, endPoint x: 318, endPoint y: 105, distance: 145.2
click at [318, 105] on textarea at bounding box center [326, 111] width 76 height 35
drag, startPoint x: 368, startPoint y: 110, endPoint x: 429, endPoint y: 115, distance: 61.0
click at [429, 115] on icon "25 200 300 200 25" at bounding box center [448, 237] width 643 height 416
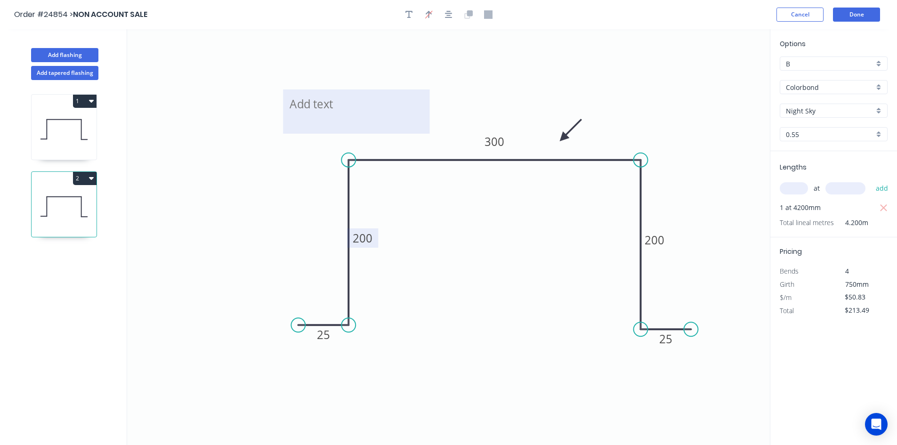
click at [214, 125] on icon "25 200 300 200 25" at bounding box center [448, 237] width 643 height 416
click at [305, 108] on textarea at bounding box center [356, 111] width 137 height 35
click at [363, 123] on textarea "CAP ONE END" at bounding box center [356, 111] width 137 height 35
drag, startPoint x: 356, startPoint y: 79, endPoint x: 356, endPoint y: 84, distance: 4.7
click at [356, 84] on g at bounding box center [356, 107] width 151 height 58
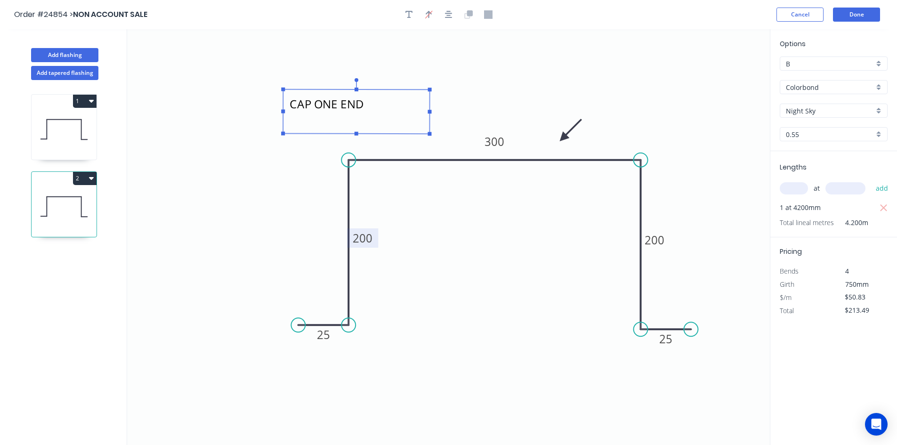
type textarea "CAP ONE END"
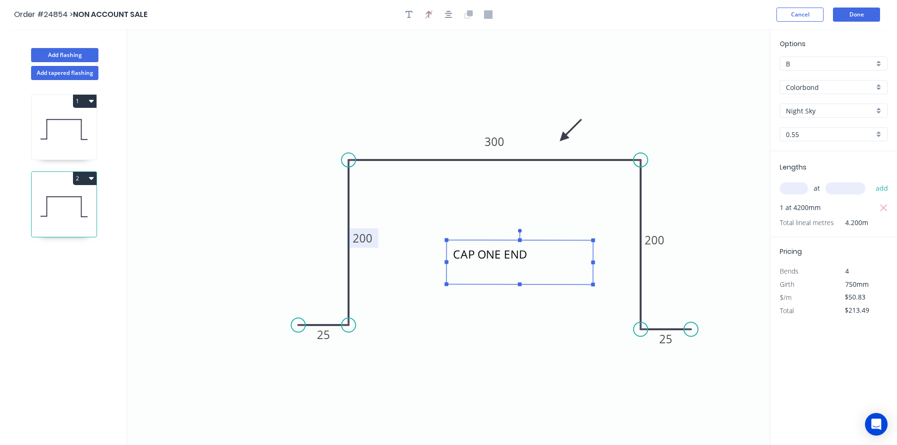
drag, startPoint x: 364, startPoint y: 130, endPoint x: 527, endPoint y: 283, distance: 223.6
click at [527, 283] on rect at bounding box center [519, 262] width 146 height 45
click at [505, 378] on icon "CAP ONE END 25 200 300 200 25" at bounding box center [448, 237] width 643 height 416
click at [842, 15] on button "Done" at bounding box center [856, 15] width 47 height 14
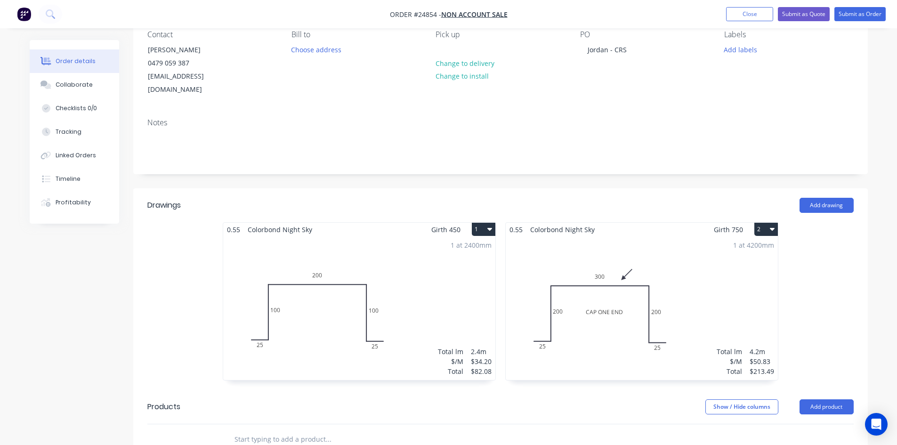
scroll to position [94, 0]
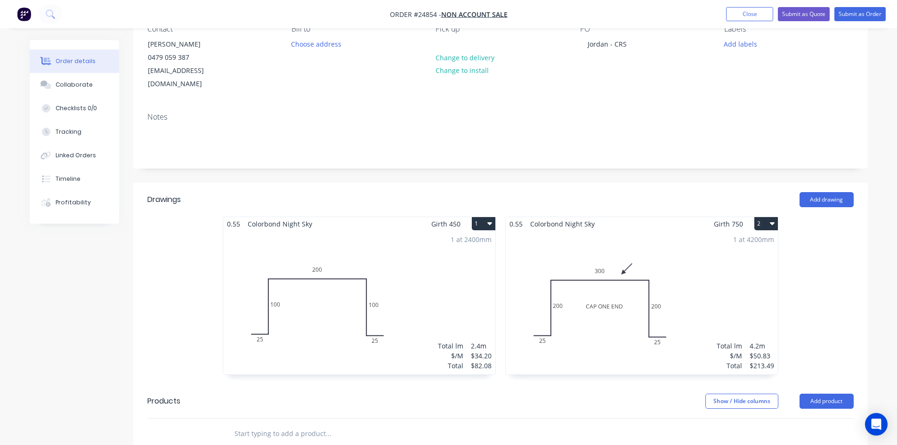
click at [387, 231] on div "1 at 2400mm Total lm $/M Total 2.4m $34.20 $82.08" at bounding box center [359, 303] width 272 height 144
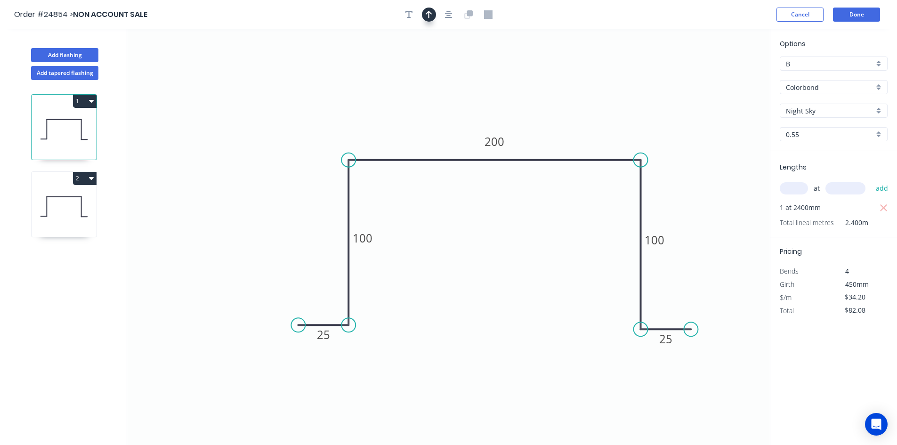
click at [424, 17] on button "button" at bounding box center [429, 15] width 14 height 14
drag, startPoint x: 721, startPoint y: 75, endPoint x: 323, endPoint y: 132, distance: 401.5
click at [323, 132] on icon at bounding box center [323, 121] width 8 height 30
click at [321, 131] on icon at bounding box center [323, 121] width 8 height 30
click at [851, 19] on button "Done" at bounding box center [856, 15] width 47 height 14
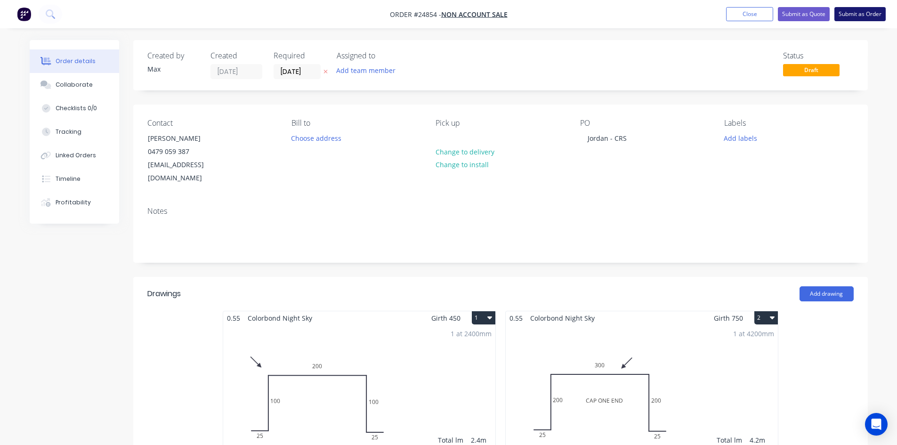
click at [848, 12] on button "Submit as Order" at bounding box center [859, 14] width 51 height 14
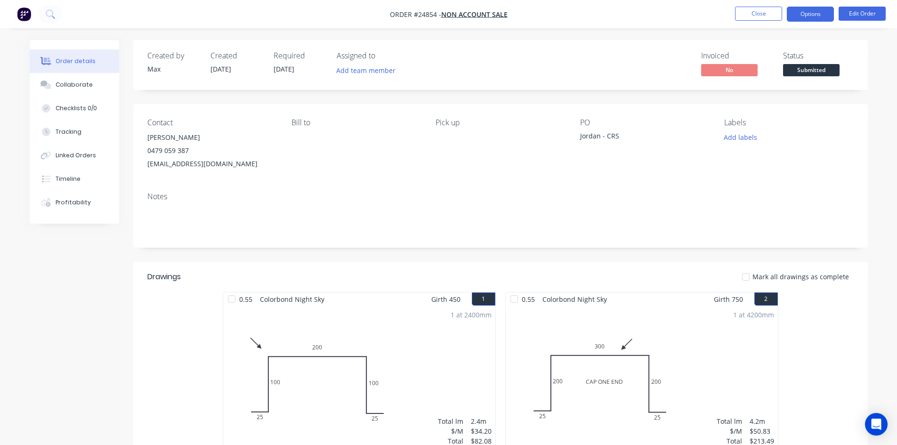
click at [807, 18] on button "Options" at bounding box center [810, 14] width 47 height 15
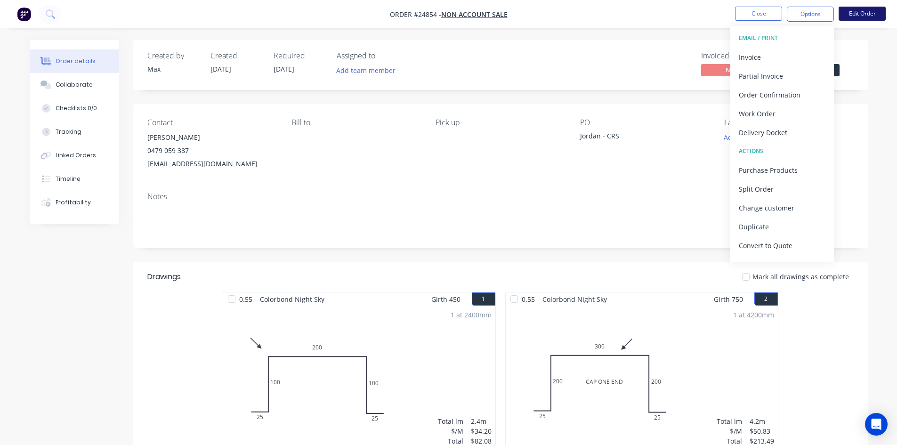
click at [848, 16] on button "Edit Order" at bounding box center [862, 14] width 47 height 14
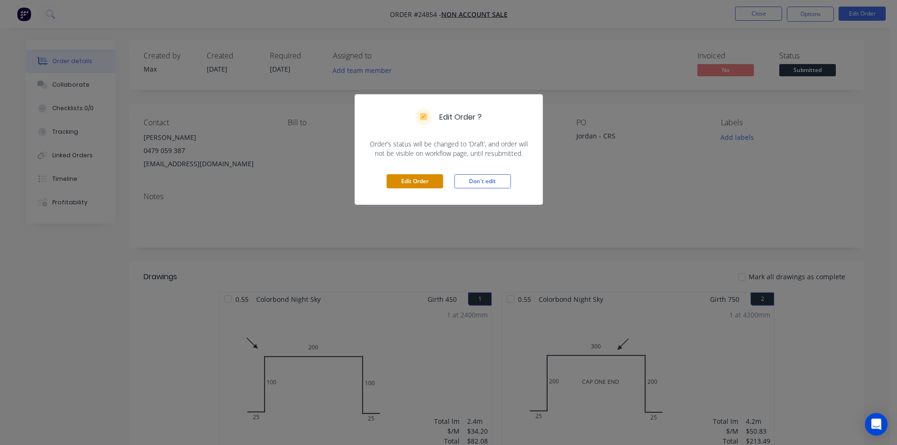
click at [420, 181] on button "Edit Order" at bounding box center [415, 181] width 57 height 14
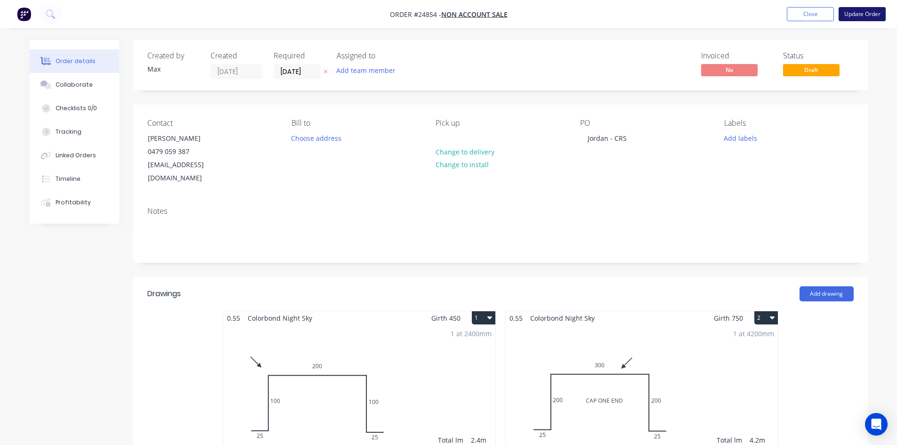
click at [863, 15] on button "Update Order" at bounding box center [862, 14] width 47 height 14
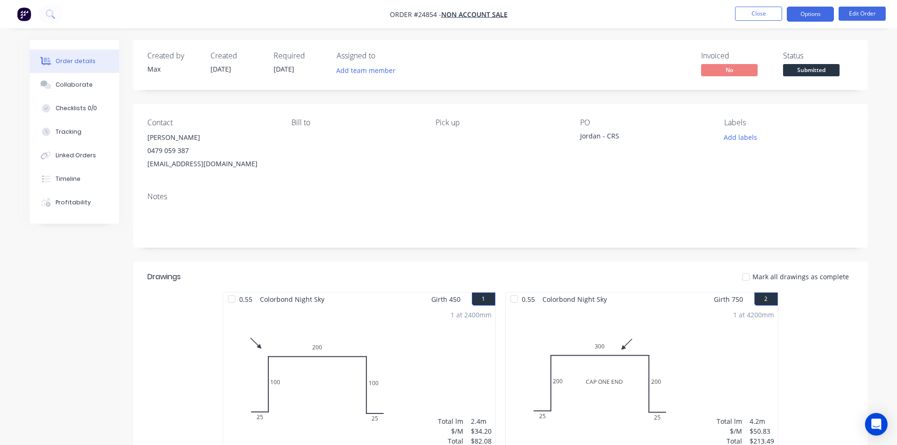
click at [801, 16] on button "Options" at bounding box center [810, 14] width 47 height 15
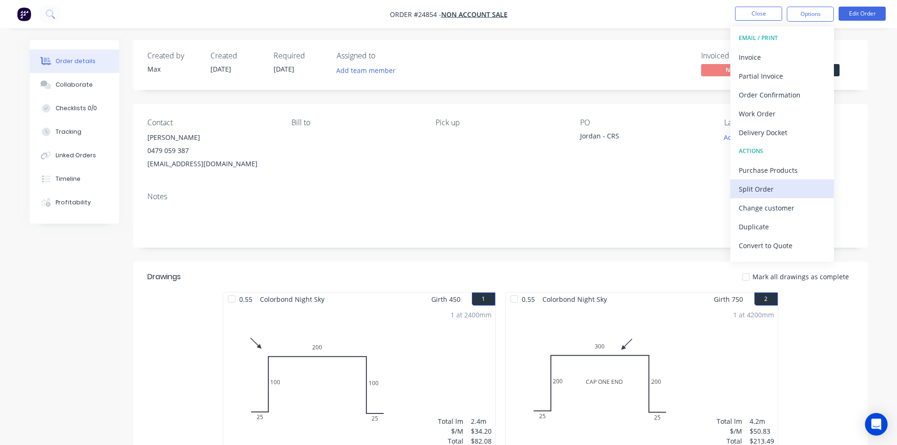
scroll to position [14, 0]
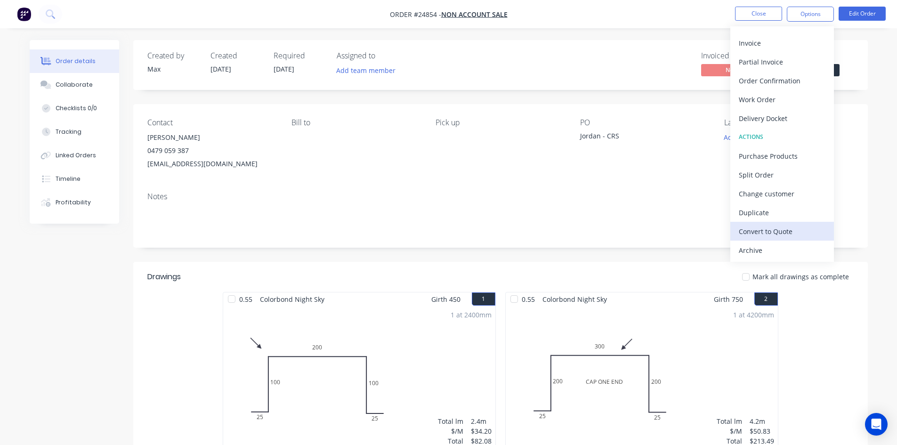
click at [791, 232] on div "Convert to Quote" at bounding box center [782, 232] width 87 height 14
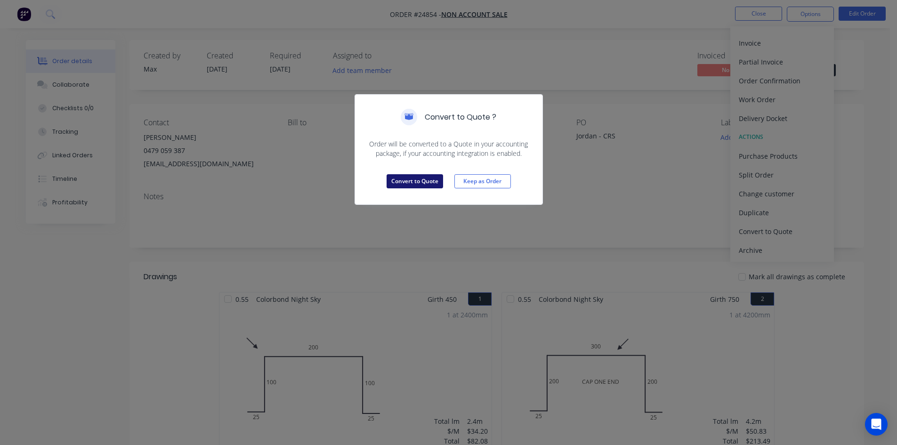
click at [423, 179] on button "Convert to Quote" at bounding box center [415, 181] width 57 height 14
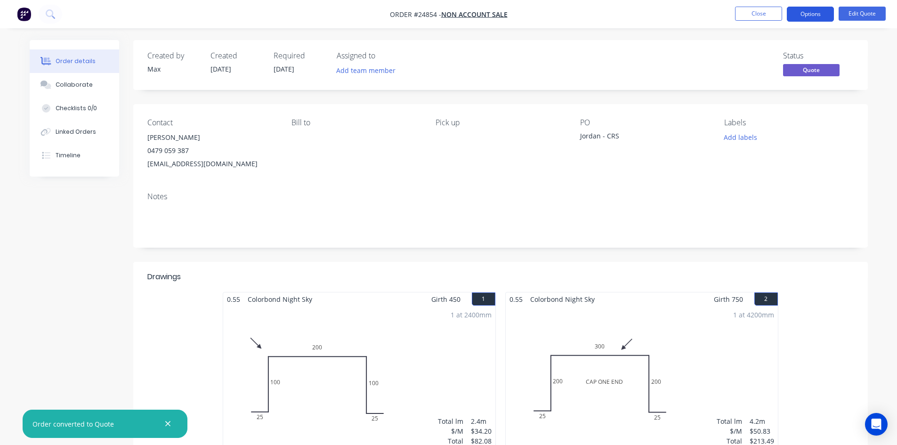
click at [820, 15] on button "Options" at bounding box center [810, 14] width 47 height 15
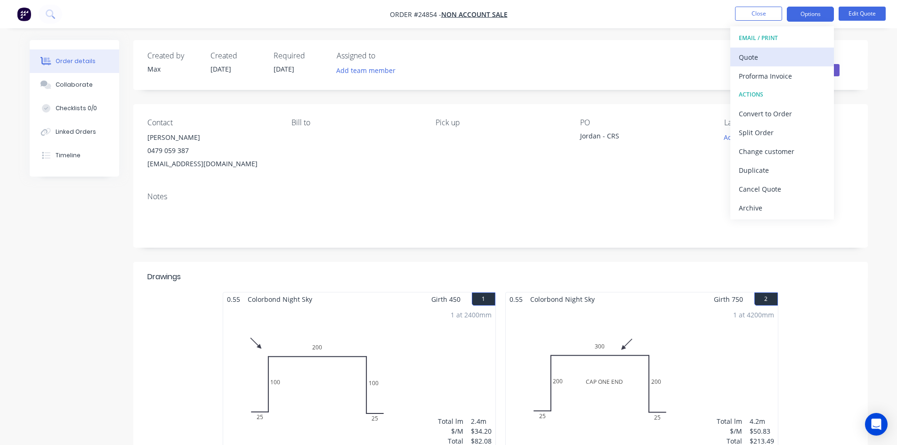
click at [780, 57] on div "Quote" at bounding box center [782, 57] width 87 height 14
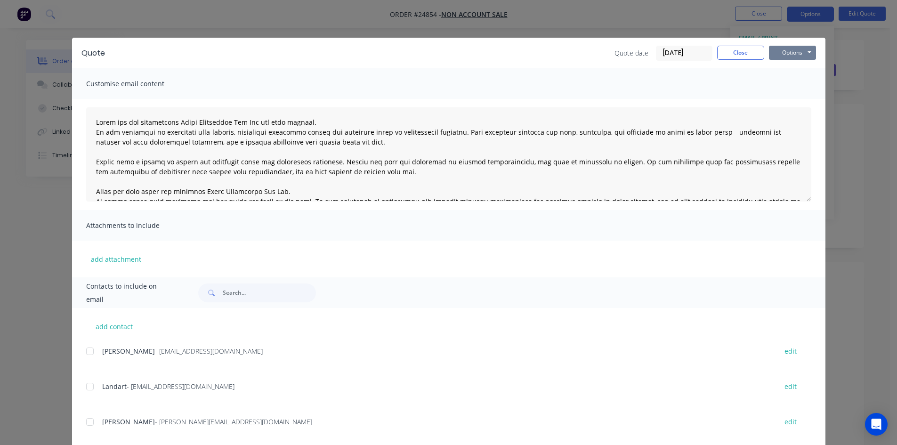
click at [794, 57] on button "Options" at bounding box center [792, 53] width 47 height 14
click at [791, 98] on button "Email" at bounding box center [799, 101] width 60 height 16
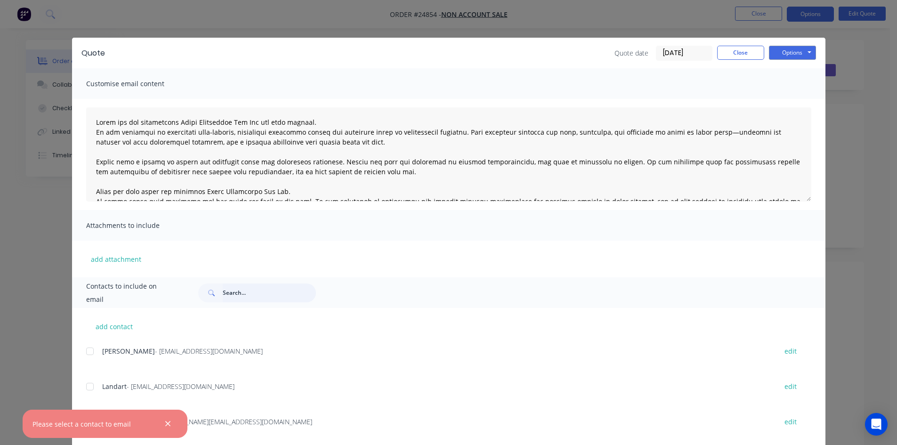
click at [235, 292] on input "text" at bounding box center [269, 292] width 93 height 19
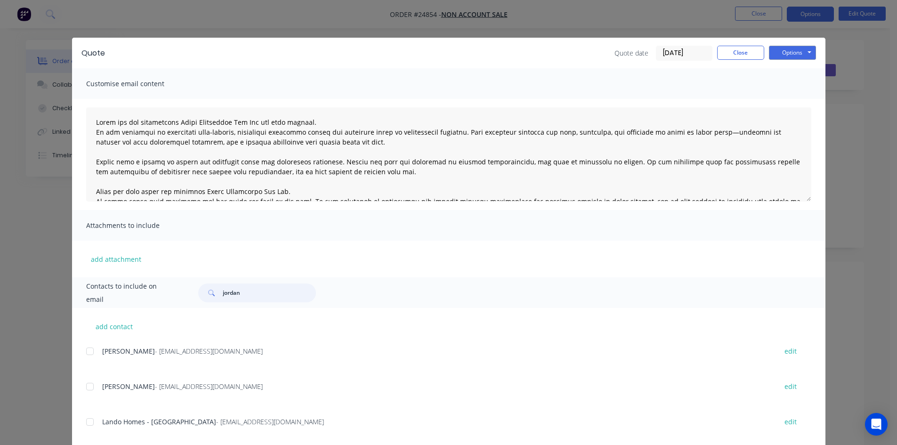
click at [86, 387] on div at bounding box center [90, 386] width 19 height 19
type input "jordan"
click at [787, 56] on button "Options" at bounding box center [792, 53] width 47 height 14
click at [805, 97] on button "Email" at bounding box center [799, 101] width 60 height 16
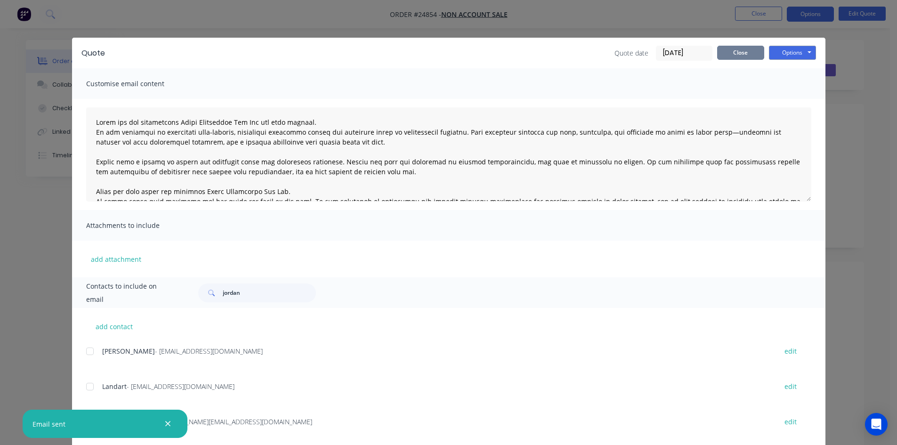
click at [751, 57] on button "Close" at bounding box center [740, 53] width 47 height 14
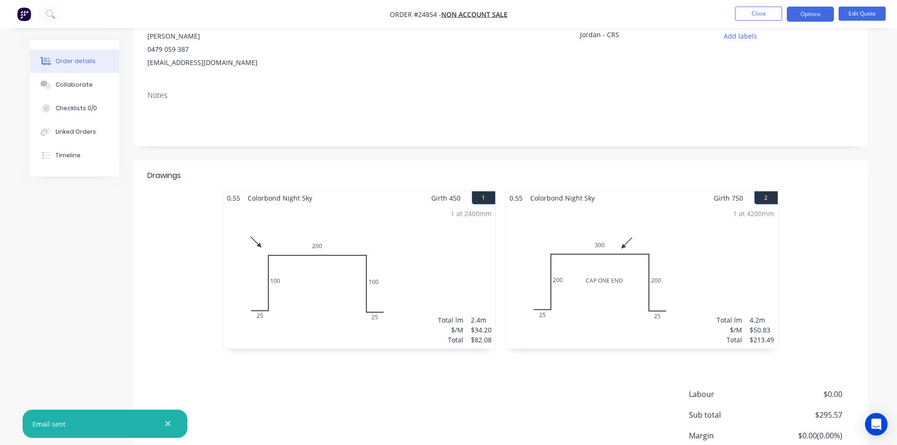
scroll to position [0, 0]
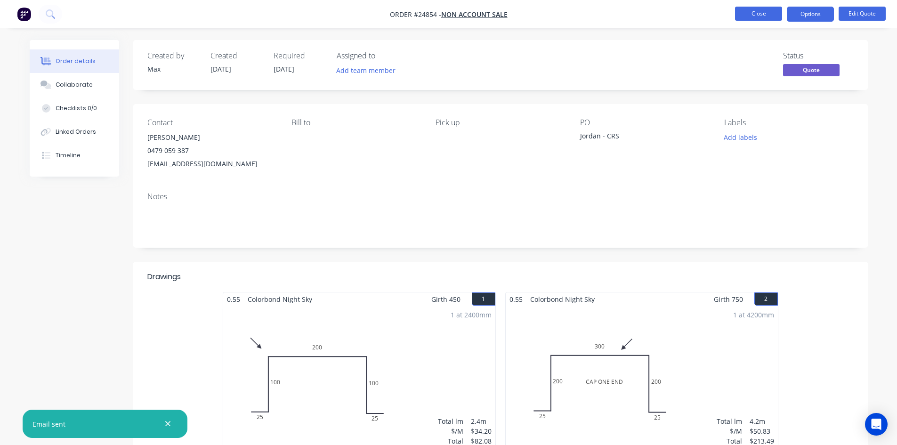
click at [754, 7] on button "Close" at bounding box center [758, 14] width 47 height 14
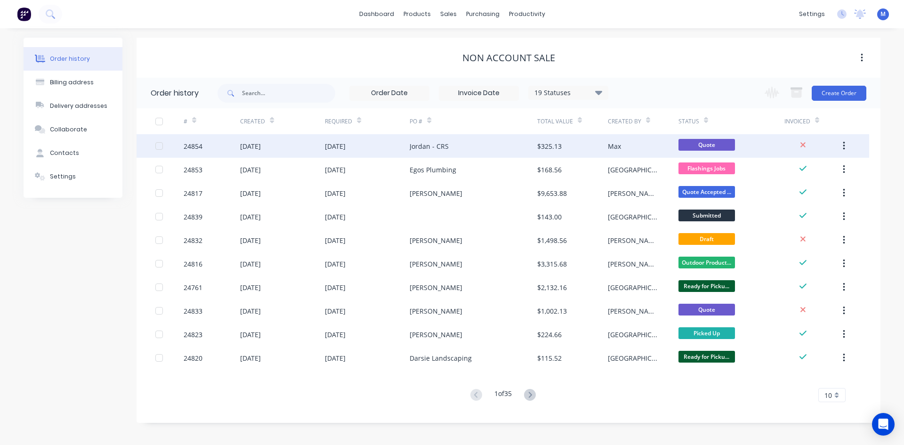
click at [488, 146] on div "Jordan - CRS" at bounding box center [473, 146] width 127 height 24
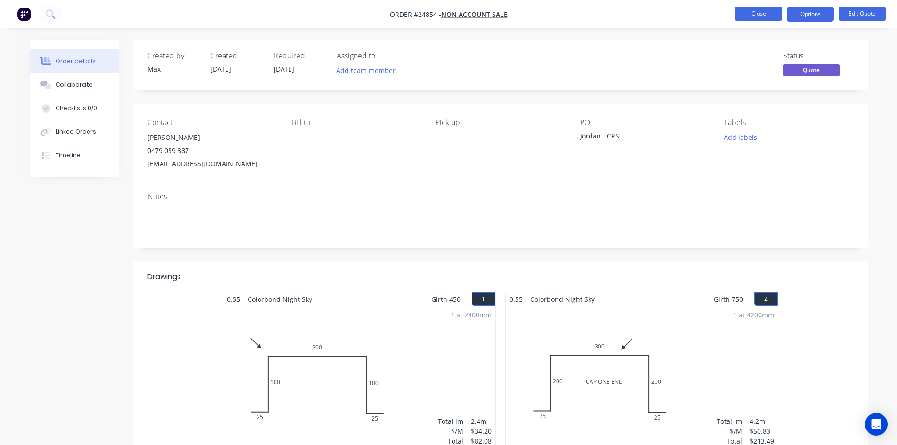
click at [761, 13] on button "Close" at bounding box center [758, 14] width 47 height 14
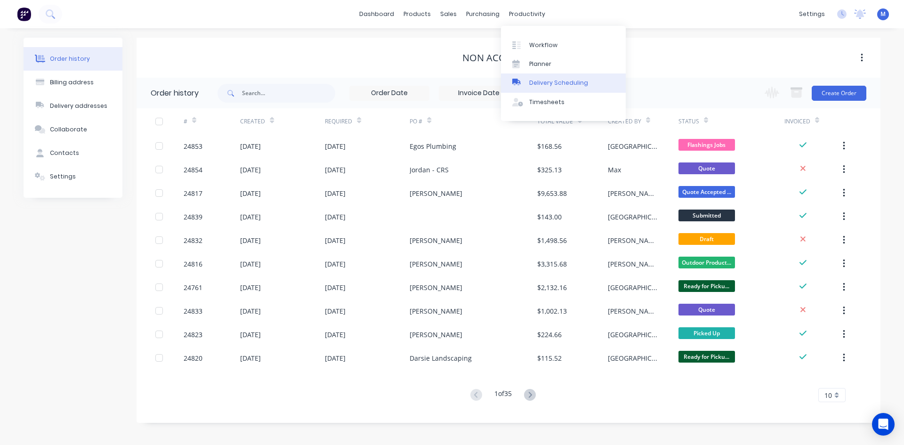
click at [562, 81] on div "Delivery Scheduling" at bounding box center [558, 83] width 59 height 8
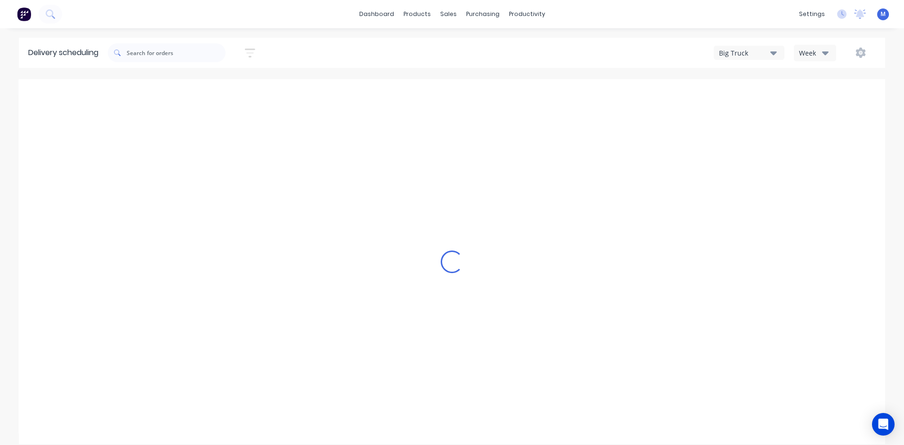
type input "Sep 7 - Sep 13"
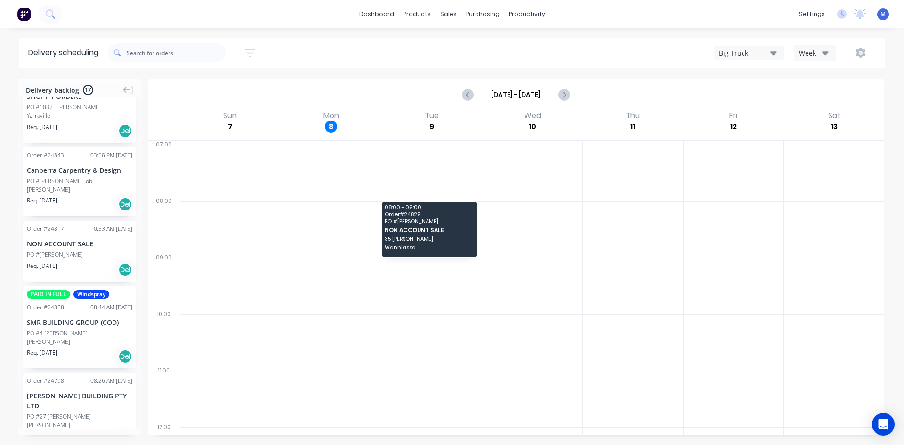
scroll to position [47, 0]
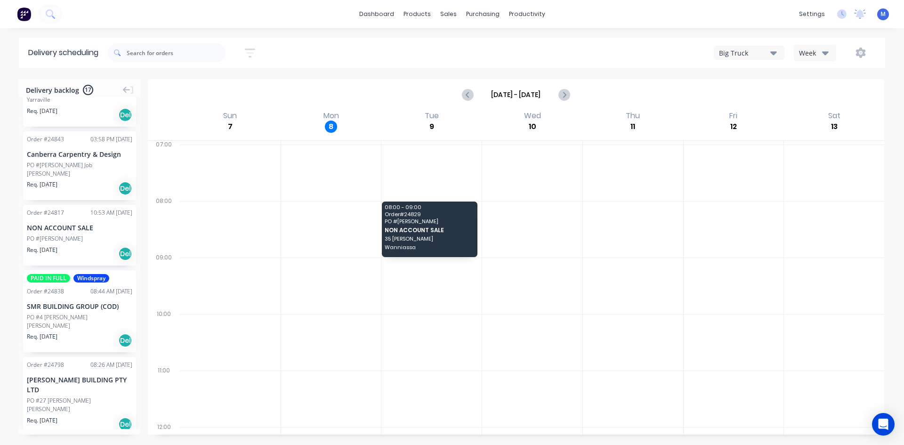
click at [66, 311] on div "PAID IN FULL Windspray Order # 24838 08:44 AM 05/09/25 SMR BUILDING GROUP (COD)…" at bounding box center [79, 311] width 113 height 82
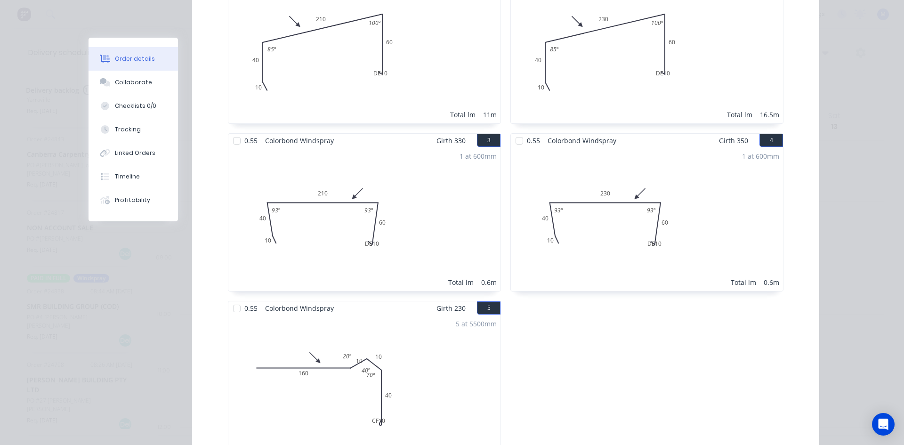
scroll to position [0, 0]
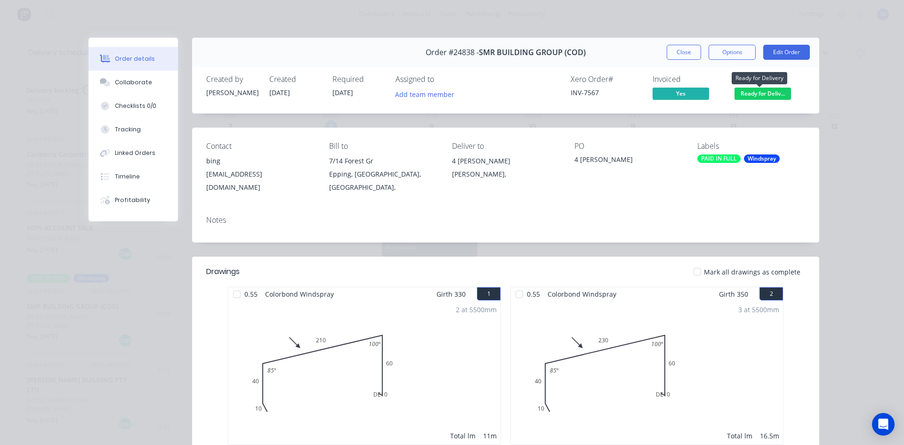
click at [755, 95] on span "Ready for Deliv..." at bounding box center [763, 94] width 57 height 12
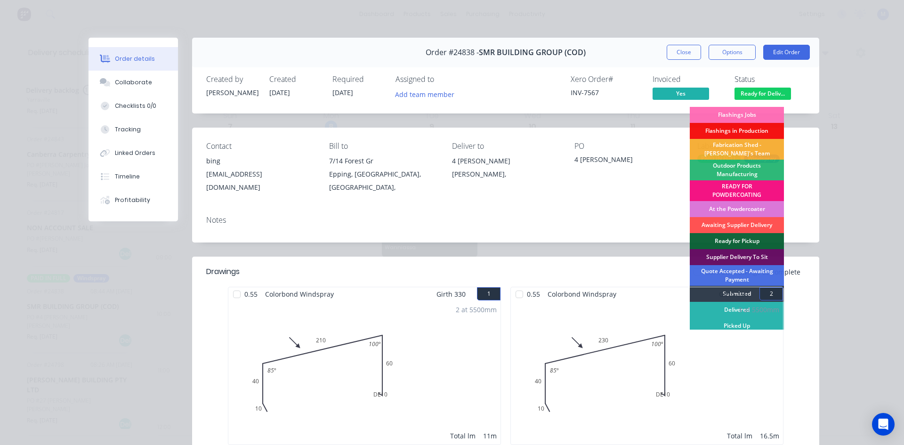
click at [711, 307] on div "3 at 5500mm Total lm 16.5m" at bounding box center [647, 373] width 272 height 144
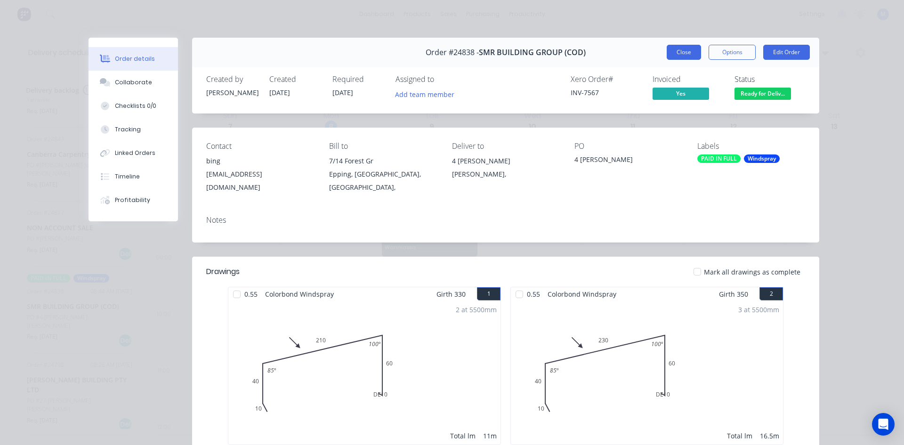
click at [668, 54] on button "Close" at bounding box center [684, 52] width 34 height 15
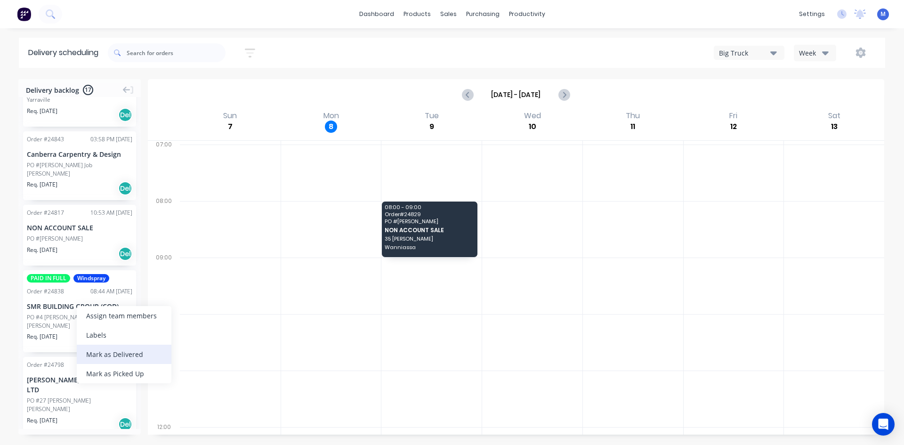
click at [154, 352] on div "Mark as Delivered" at bounding box center [124, 354] width 95 height 19
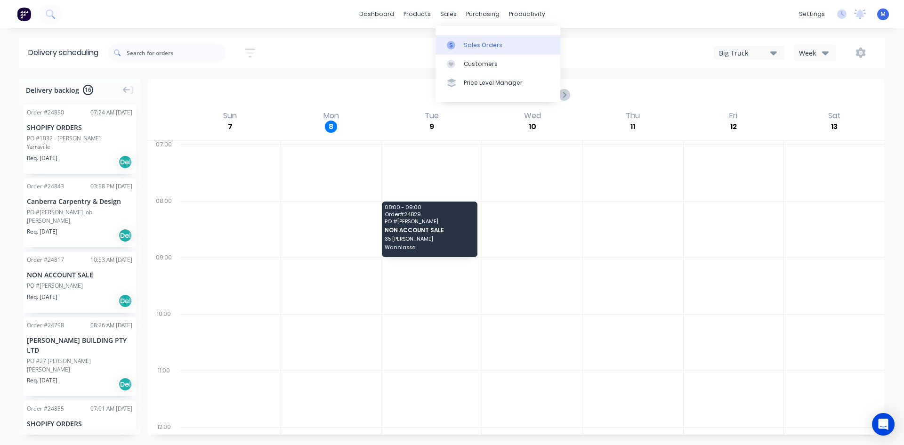
click at [472, 45] on div "Sales Orders" at bounding box center [483, 45] width 39 height 8
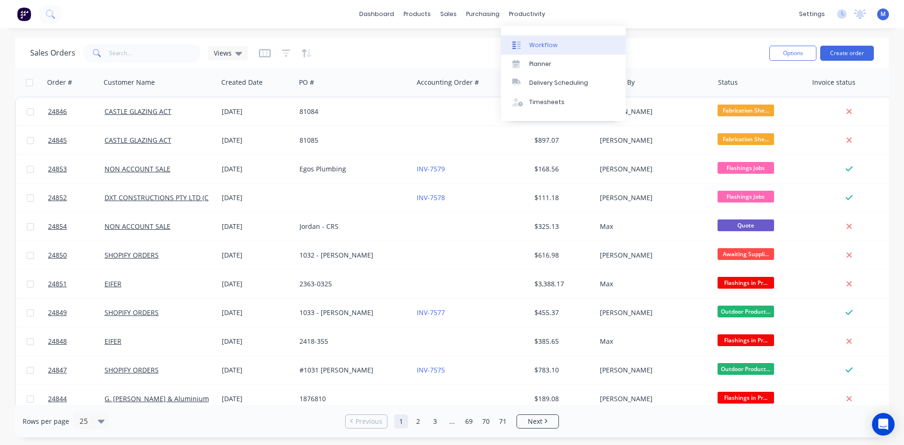
click at [562, 46] on link "Workflow" at bounding box center [563, 44] width 125 height 19
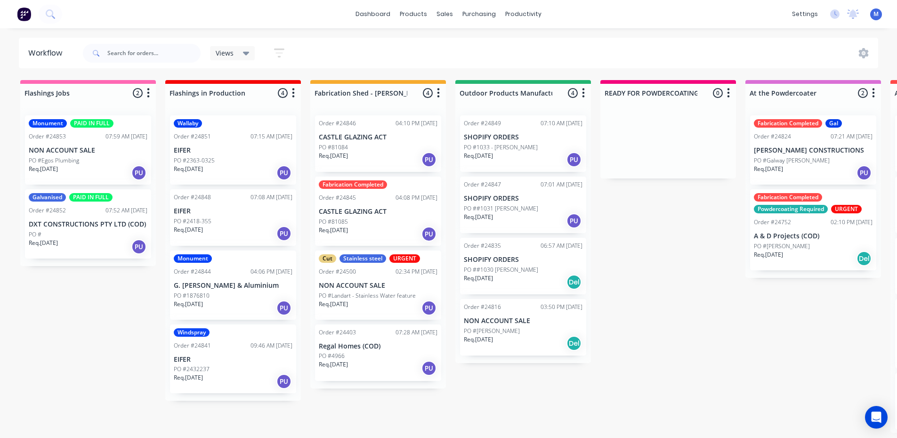
click at [392, 358] on div "PO #4966" at bounding box center [378, 356] width 119 height 8
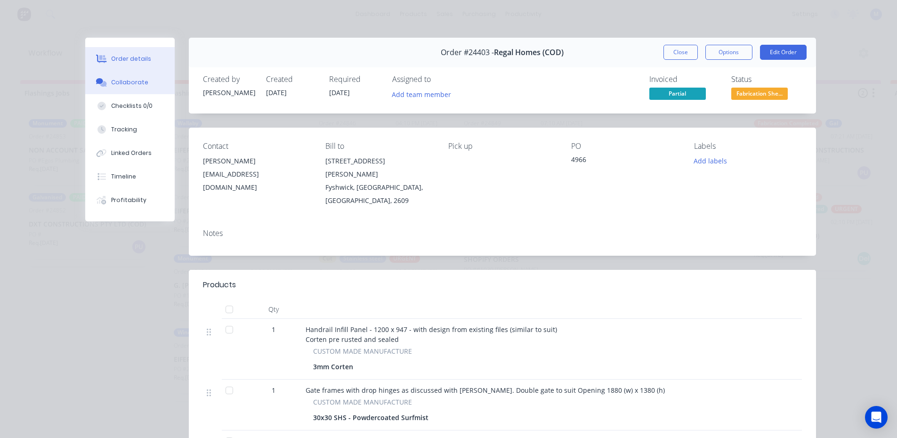
click at [129, 83] on div "Collaborate" at bounding box center [129, 82] width 37 height 8
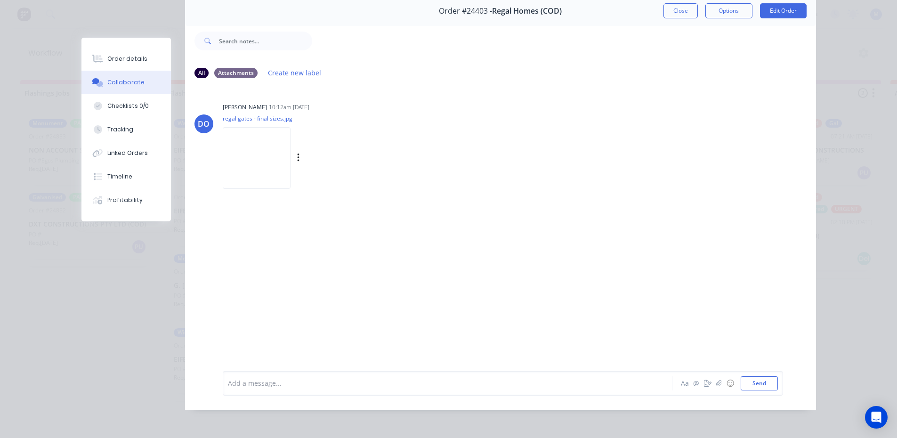
scroll to position [47, 0]
click at [267, 126] on img at bounding box center [257, 157] width 68 height 62
click at [124, 58] on div "Order details" at bounding box center [127, 59] width 40 height 8
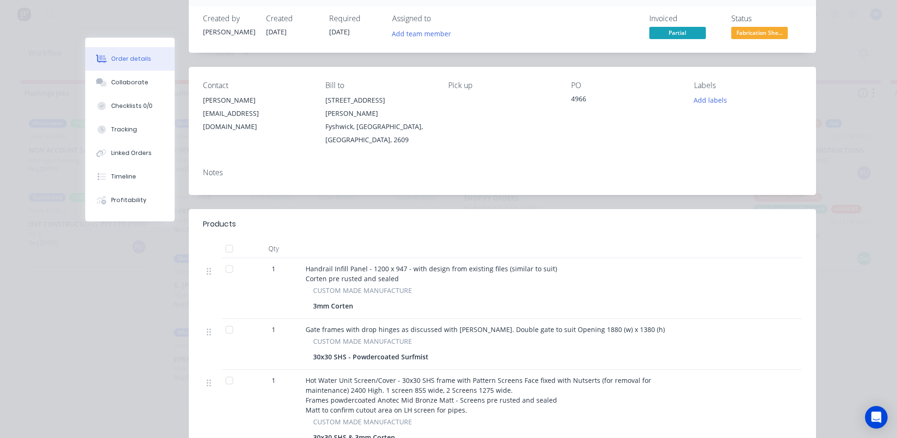
scroll to position [0, 0]
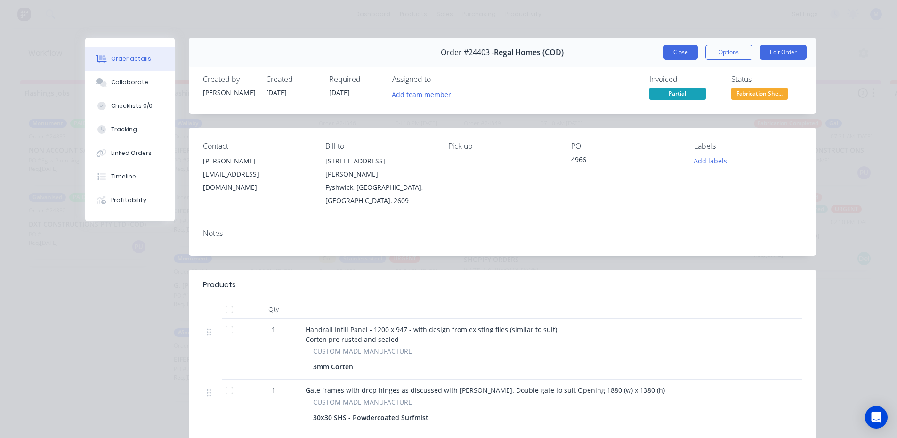
click at [674, 50] on button "Close" at bounding box center [681, 52] width 34 height 15
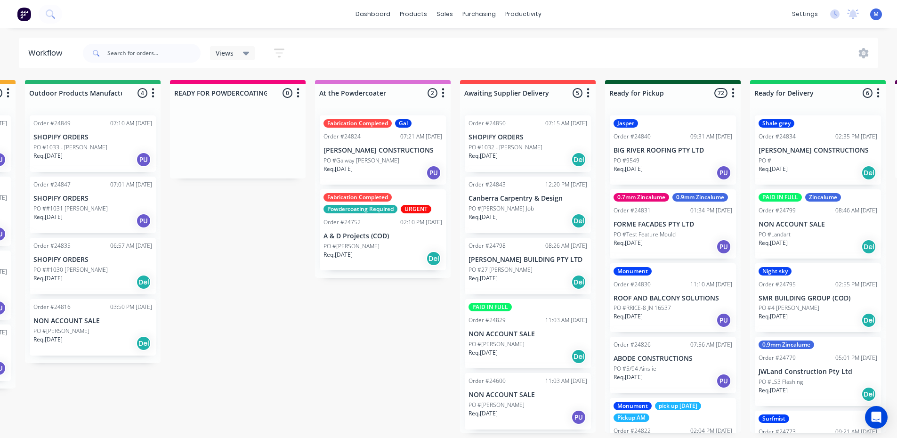
scroll to position [2, 430]
click at [527, 397] on div "Order #24600 11:03 AM 26/08/25 NON ACCOUNT SALE PO #TRAVIS GOLTZ Req. 11/08/25 …" at bounding box center [528, 401] width 126 height 57
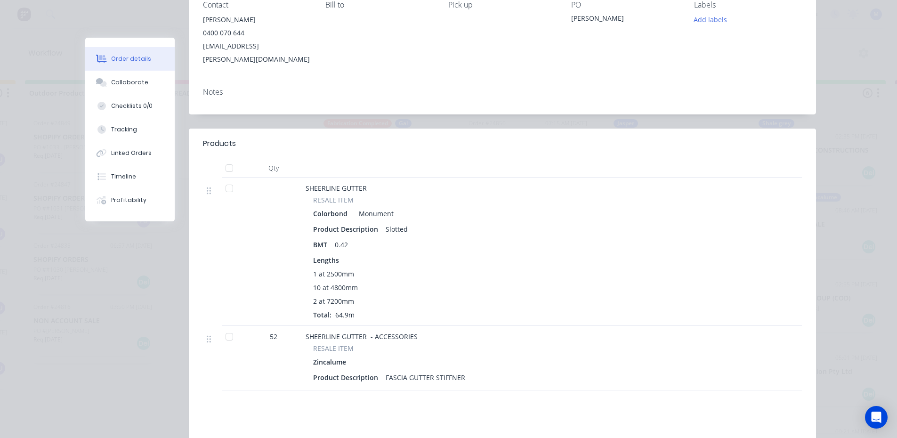
scroll to position [0, 0]
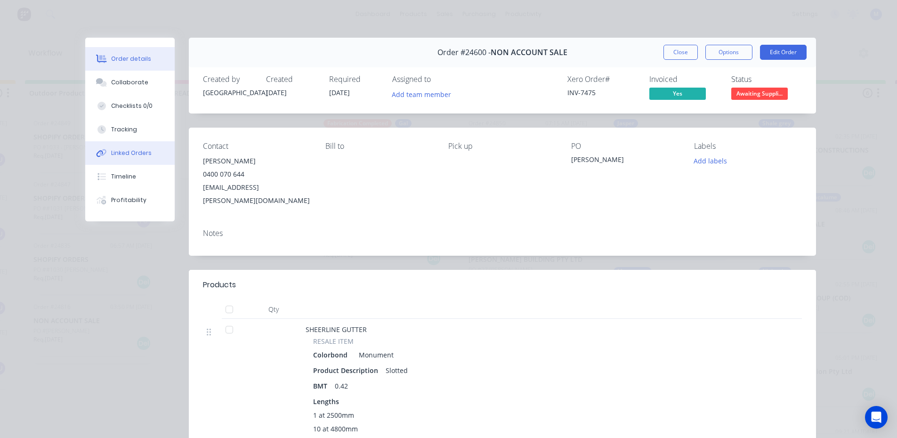
click at [139, 151] on div "Linked Orders" at bounding box center [131, 153] width 40 height 8
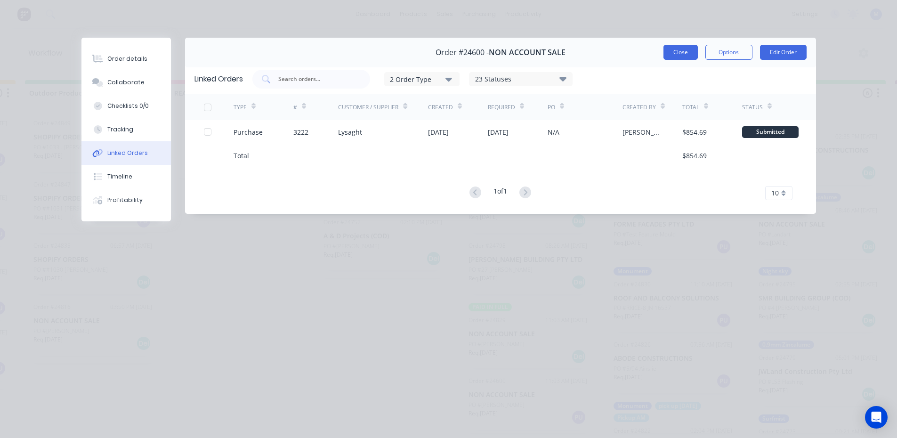
click at [678, 55] on button "Close" at bounding box center [681, 52] width 34 height 15
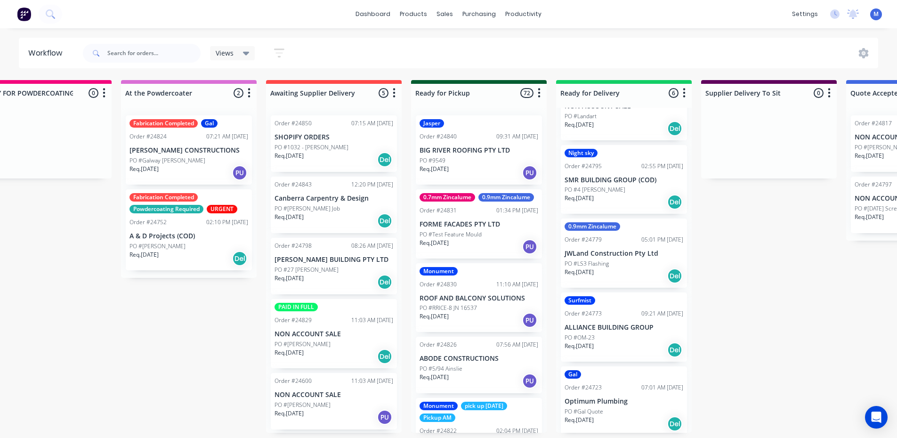
scroll to position [121, 0]
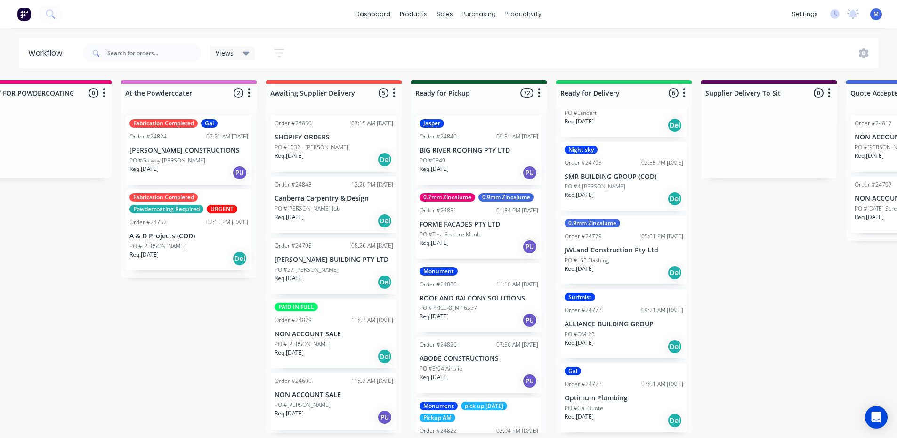
click at [612, 396] on p "Optimum Plumbing" at bounding box center [624, 398] width 119 height 8
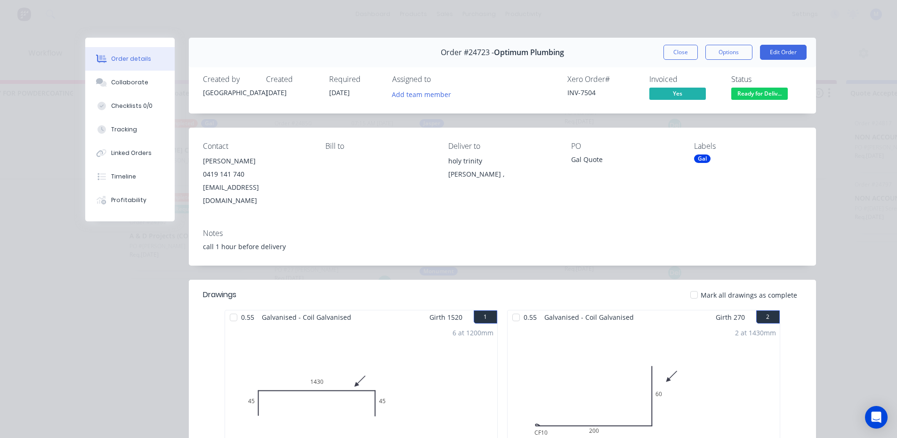
scroll to position [0, 624]
click at [756, 92] on span "Ready for Deliv..." at bounding box center [759, 94] width 57 height 12
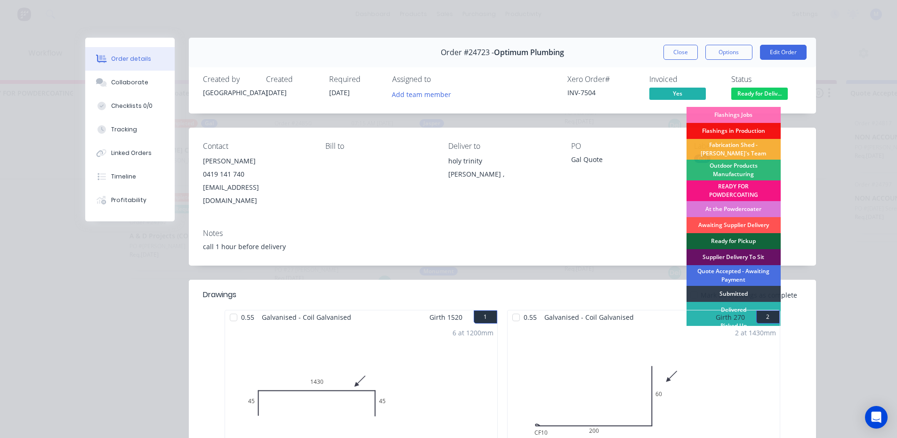
click at [722, 324] on div "2 at 1430mm Total lm 2.86m" at bounding box center [644, 396] width 272 height 144
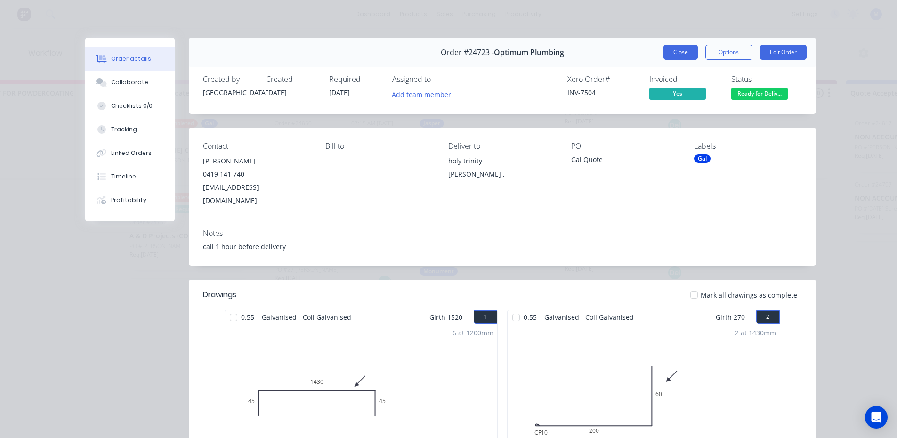
click at [664, 51] on button "Close" at bounding box center [681, 52] width 34 height 15
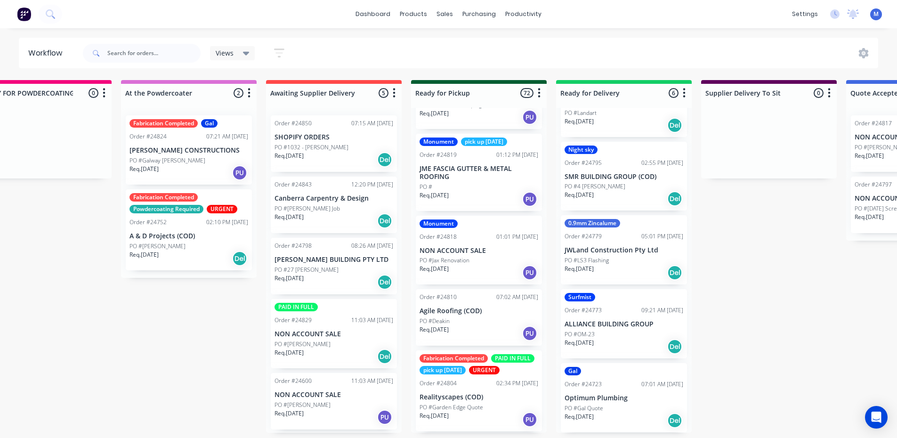
scroll to position [2, 624]
click at [667, 416] on div "Mark as Delivered" at bounding box center [664, 418] width 95 height 19
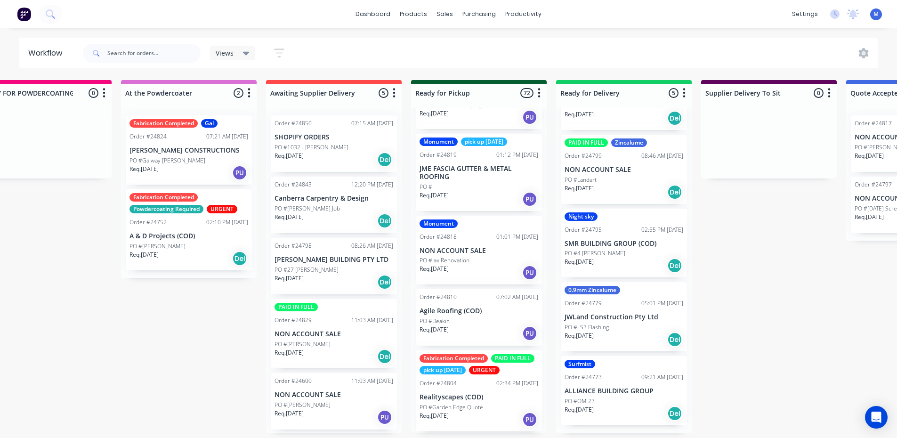
scroll to position [48, 0]
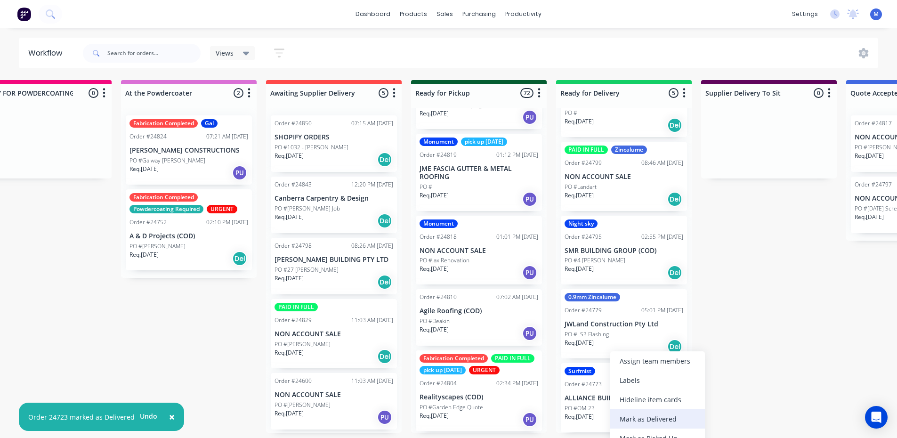
click at [661, 414] on div "Mark as Delivered" at bounding box center [657, 418] width 95 height 19
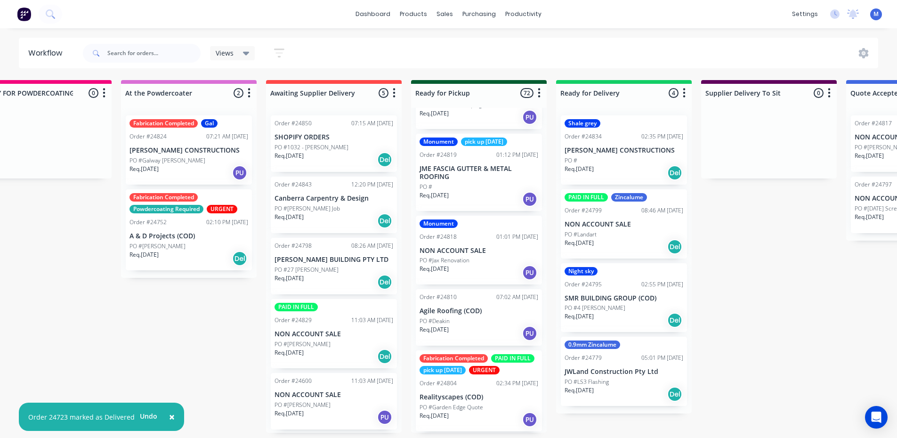
scroll to position [0, 0]
click at [591, 380] on p "PO #LS3 Flashing" at bounding box center [587, 382] width 44 height 8
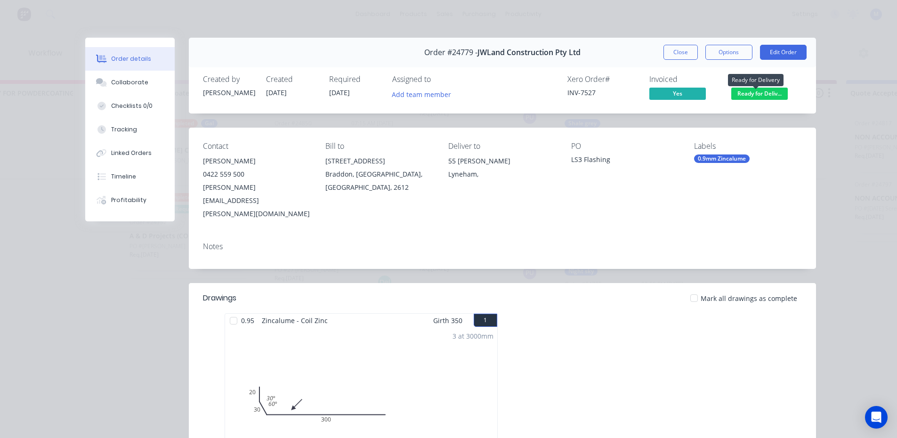
click at [744, 93] on span "Ready for Deliv..." at bounding box center [759, 94] width 57 height 12
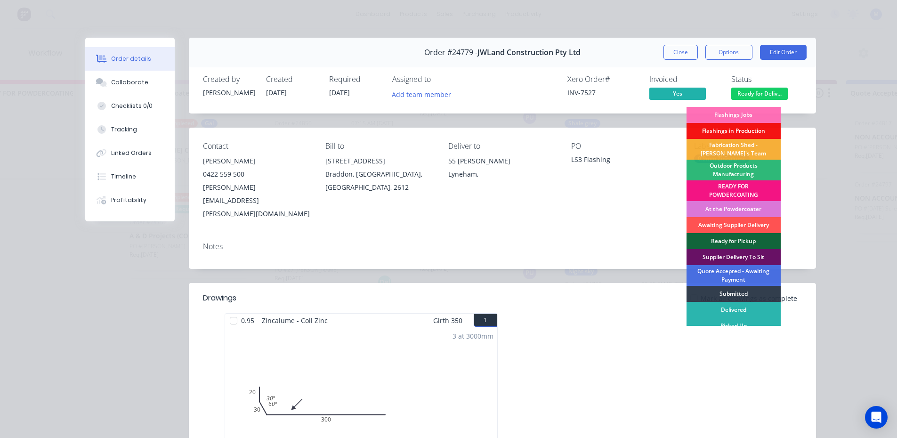
click at [512, 84] on div "Xero Order # INV-7527 Invoiced Yes Status Ready for Deliv... Flashings Jobs Fla…" at bounding box center [644, 88] width 316 height 27
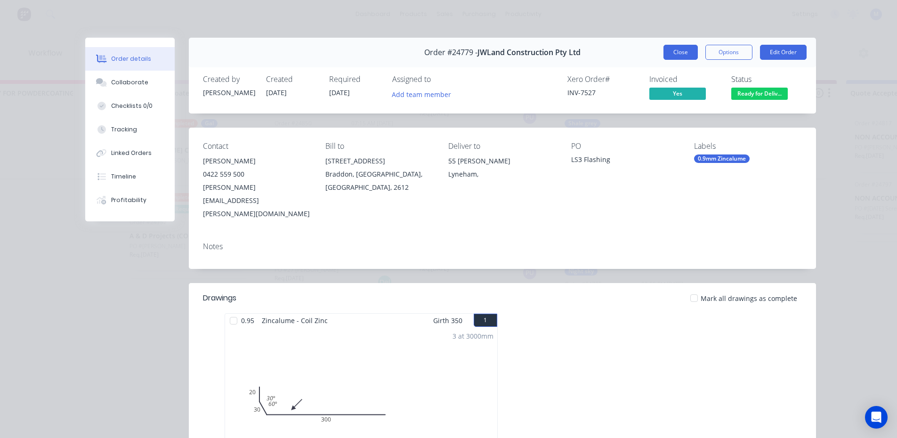
click at [673, 52] on button "Close" at bounding box center [681, 52] width 34 height 15
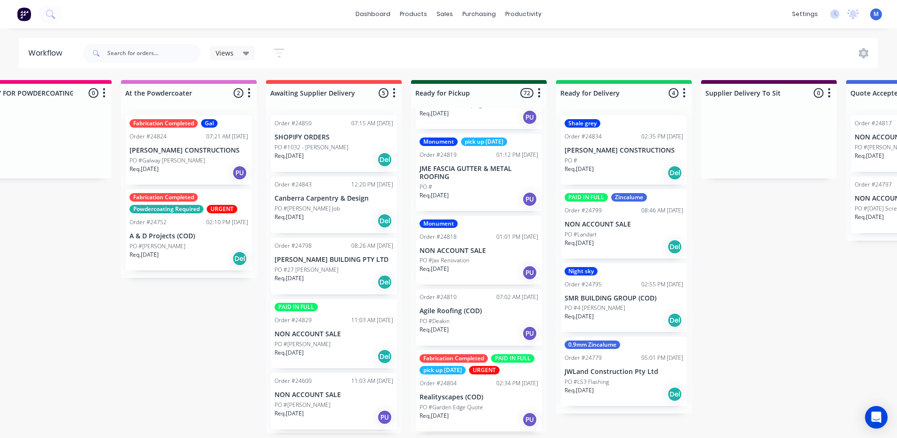
click at [640, 312] on div "Req. 01/09/25 Del" at bounding box center [624, 320] width 119 height 16
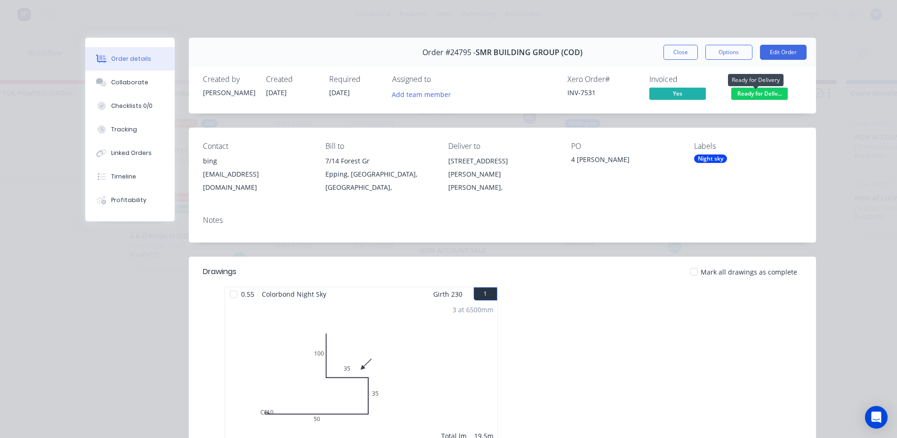
drag, startPoint x: 760, startPoint y: 94, endPoint x: 776, endPoint y: 95, distance: 16.0
click at [776, 95] on span "Ready for Deliv..." at bounding box center [759, 94] width 57 height 12
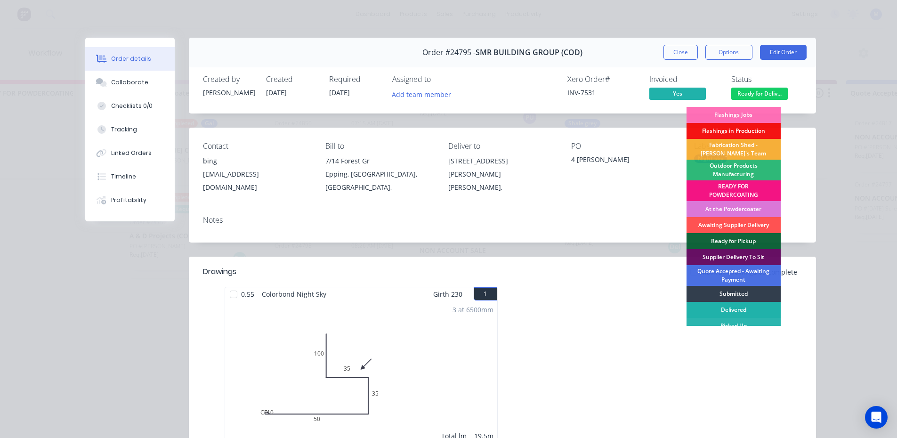
click at [734, 306] on div "Delivered" at bounding box center [734, 310] width 94 height 16
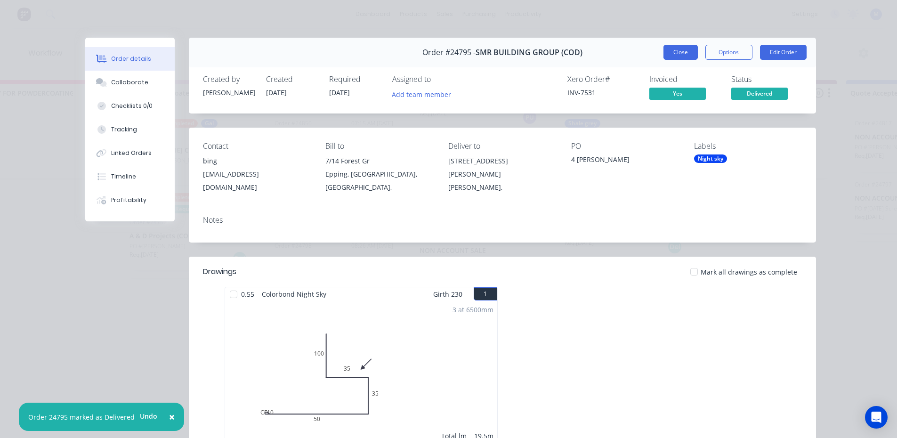
click at [686, 47] on button "Close" at bounding box center [681, 52] width 34 height 15
